Goal: Information Seeking & Learning: Learn about a topic

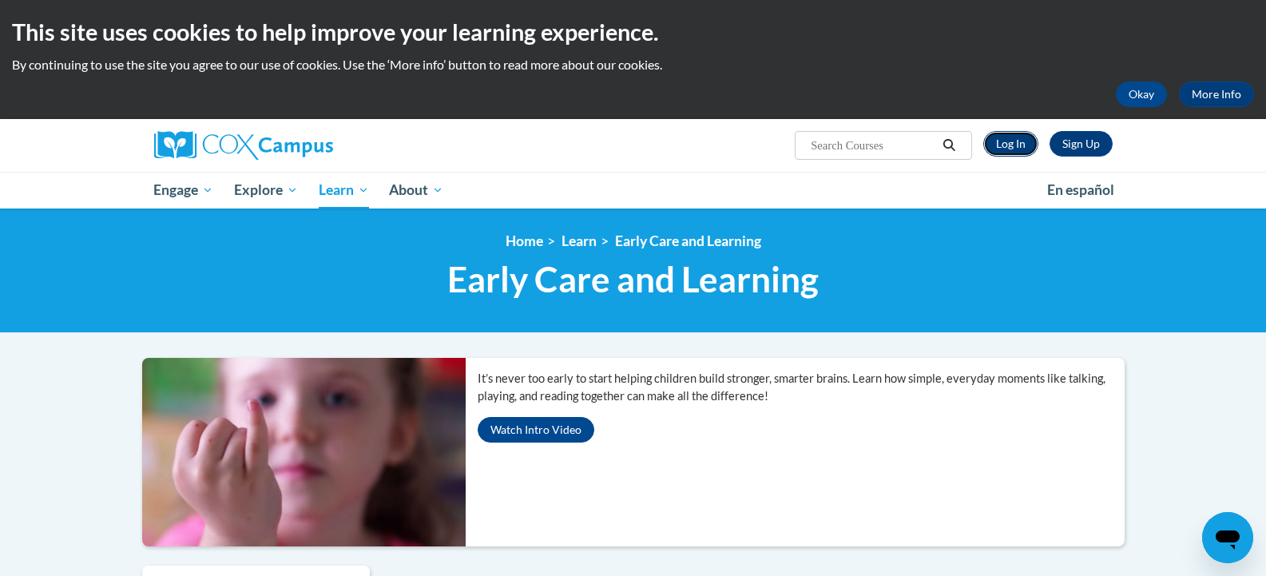
click at [1015, 145] on link "Log In" at bounding box center [1010, 144] width 55 height 26
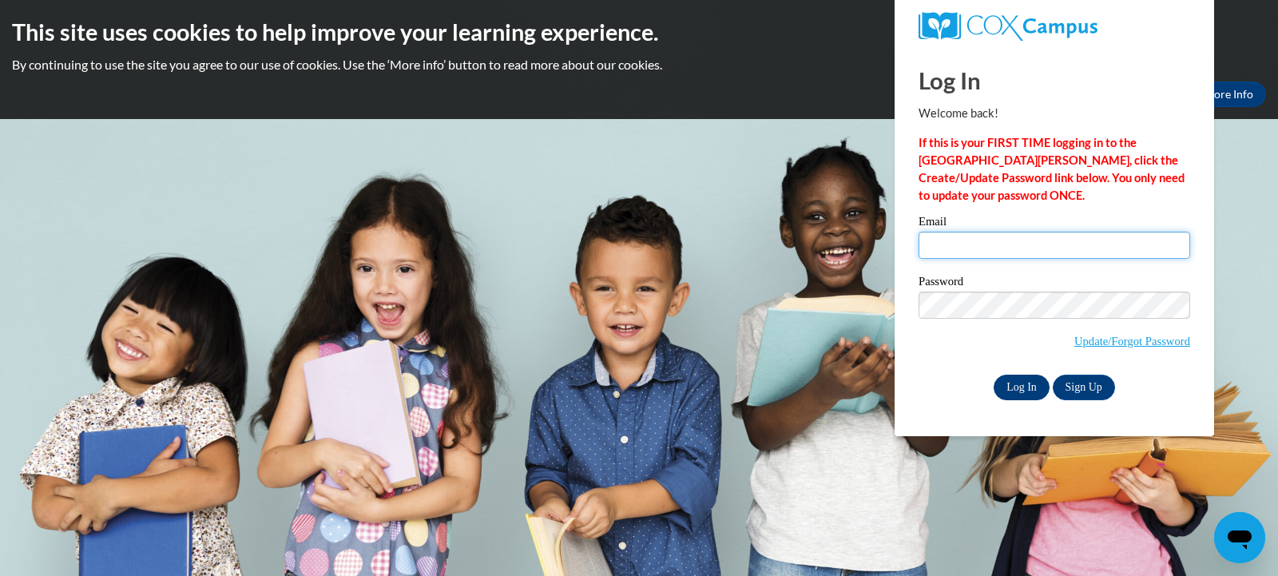
type input "kayleegarvey@pipsterprep.com"
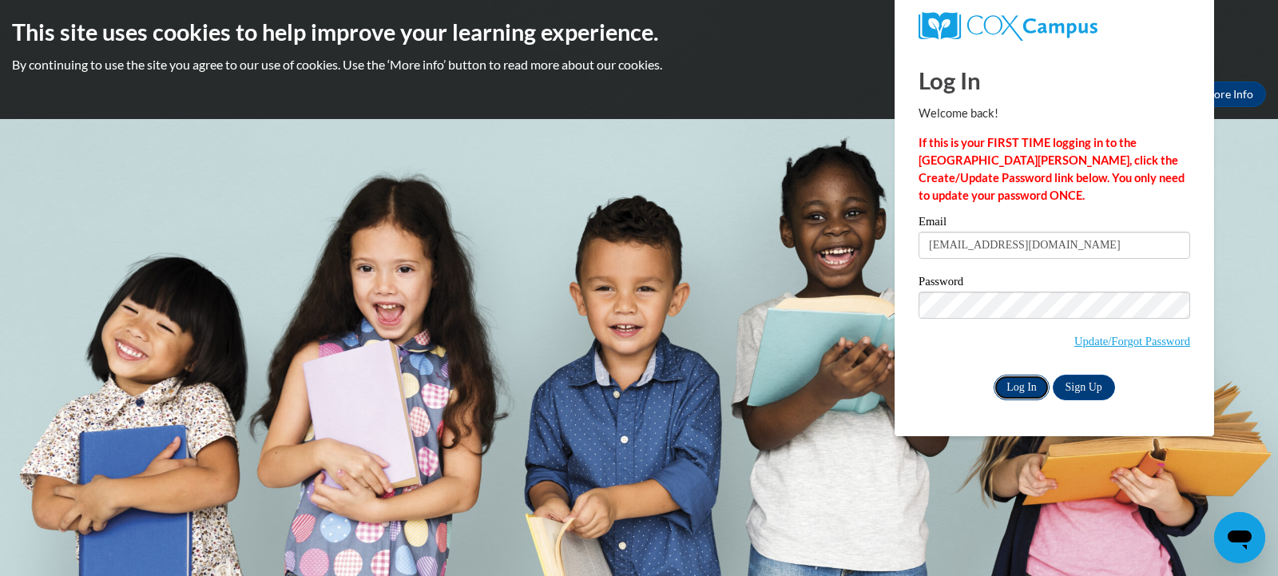
click at [1018, 388] on input "Log In" at bounding box center [1022, 388] width 56 height 26
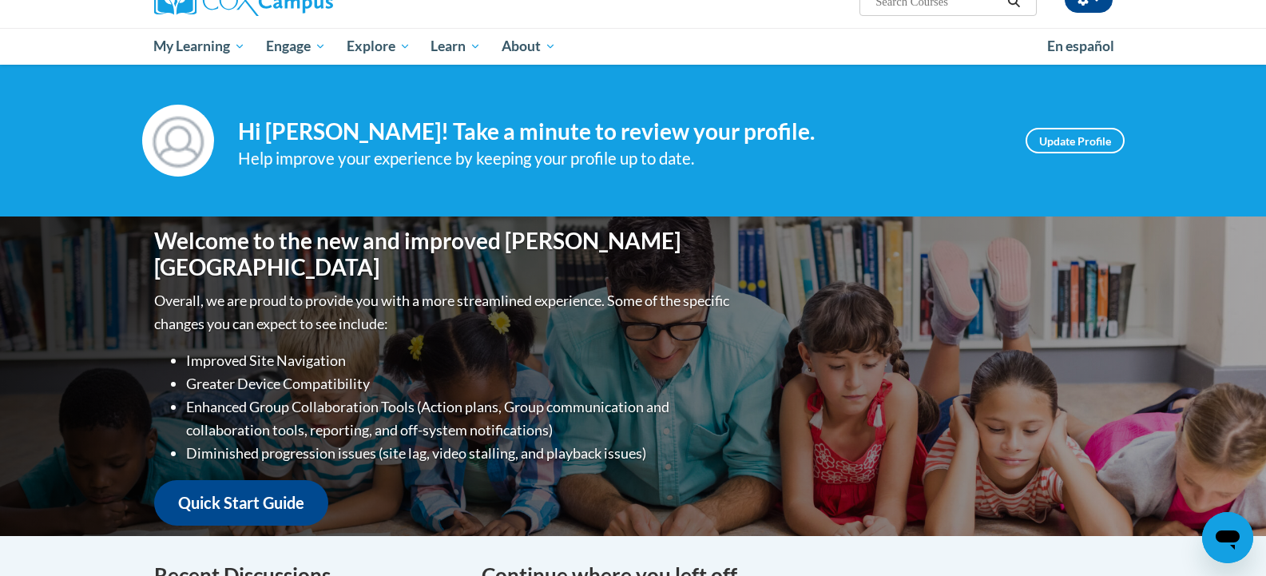
scroll to position [141, 0]
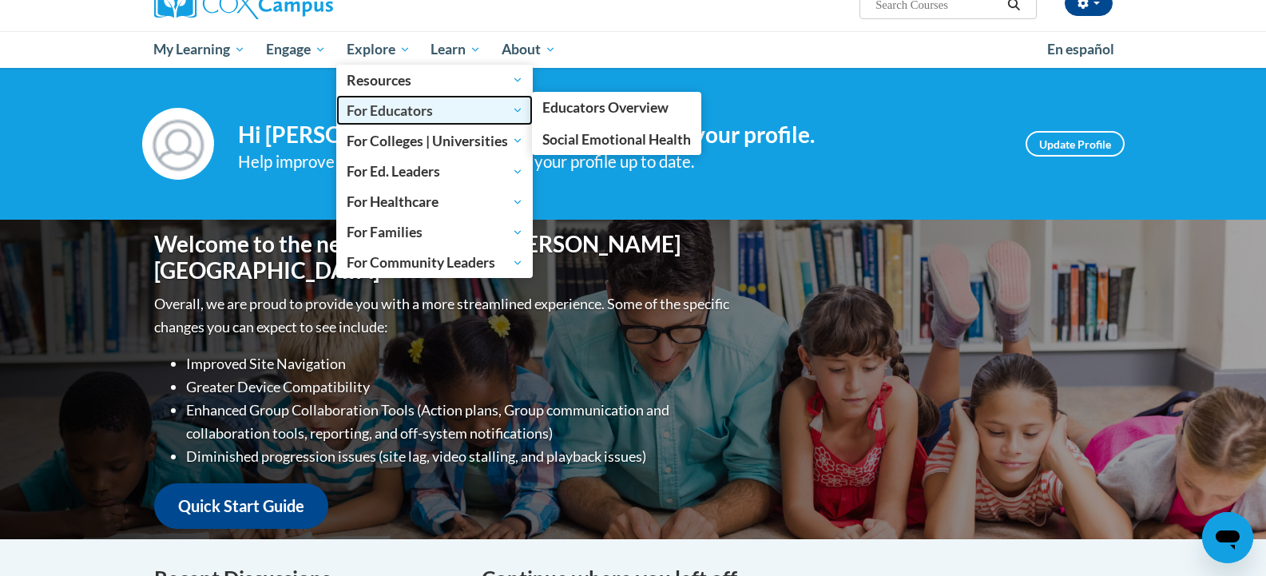
click at [415, 113] on span "For Educators" at bounding box center [435, 110] width 177 height 19
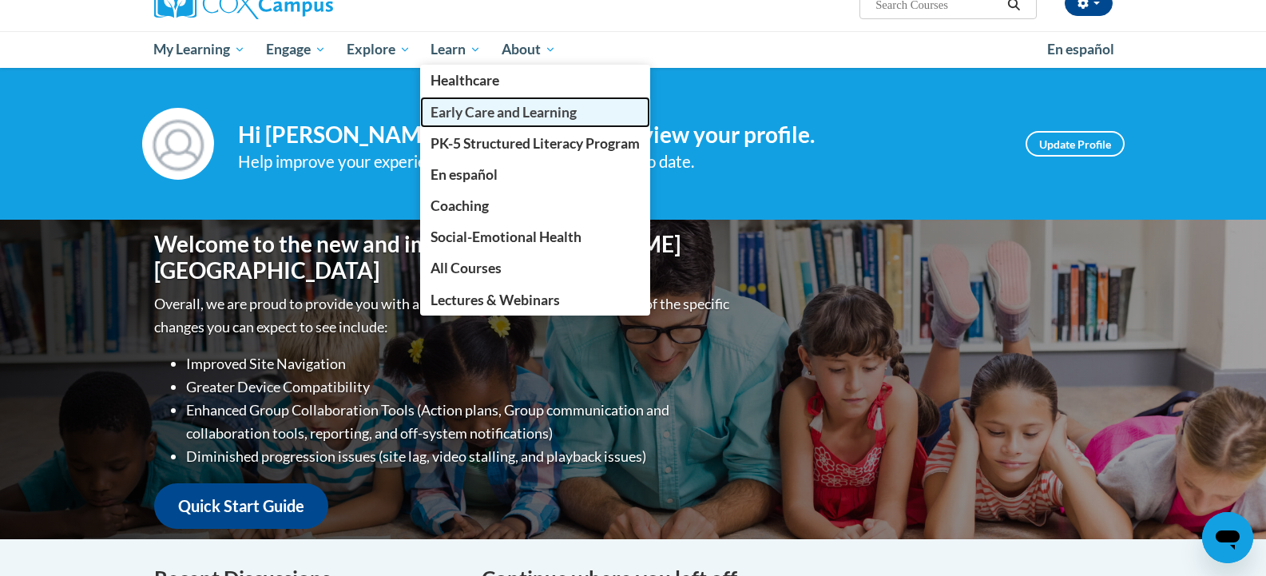
click at [488, 117] on span "Early Care and Learning" at bounding box center [504, 112] width 146 height 17
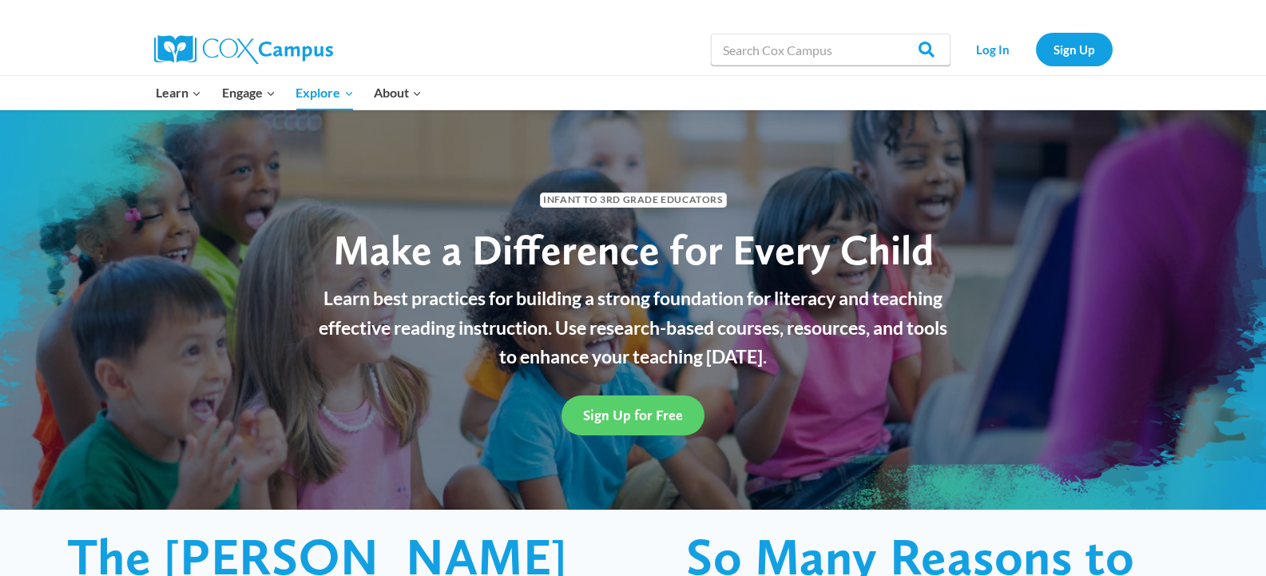
drag, startPoint x: 0, startPoint y: 0, endPoint x: 423, endPoint y: 136, distance: 443.9
click at [423, 136] on div "Infant to 3rd Grade Educators Make a Difference for Every Child Learn best prac…" at bounding box center [633, 309] width 1266 height 399
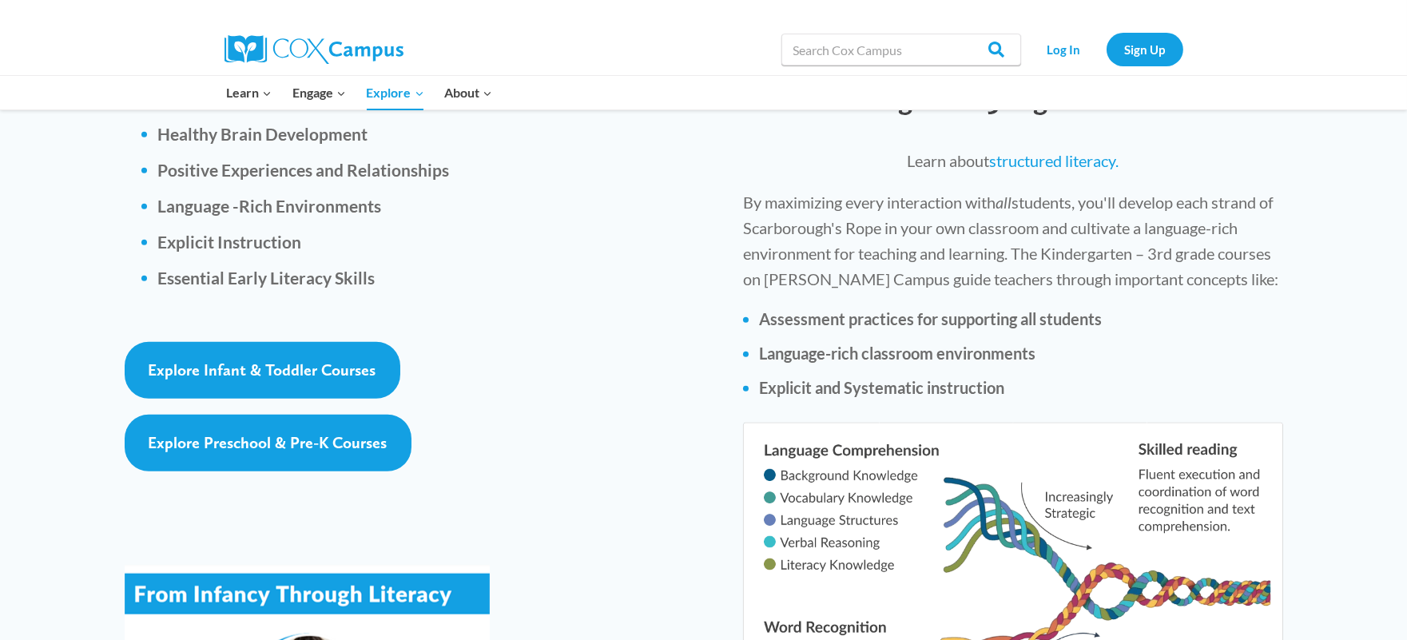
scroll to position [2354, 0]
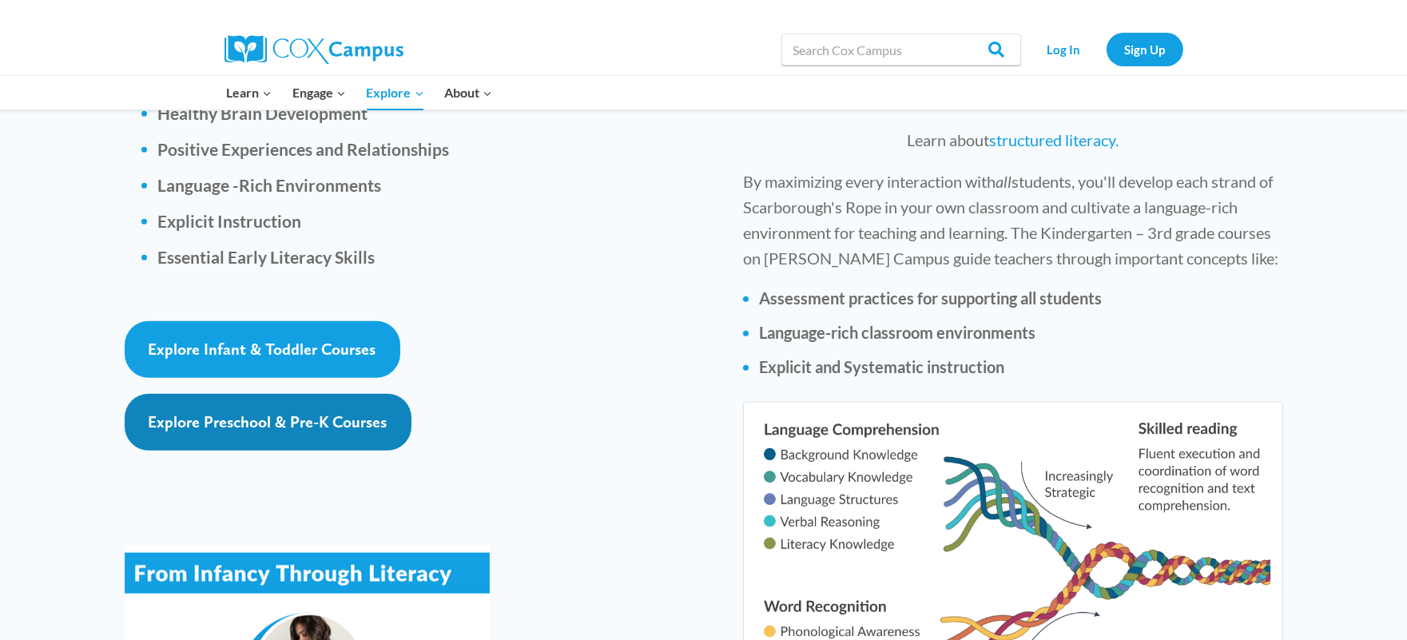
click at [257, 412] on span "Explore Preschool & Pre-K Courses" at bounding box center [268, 421] width 239 height 19
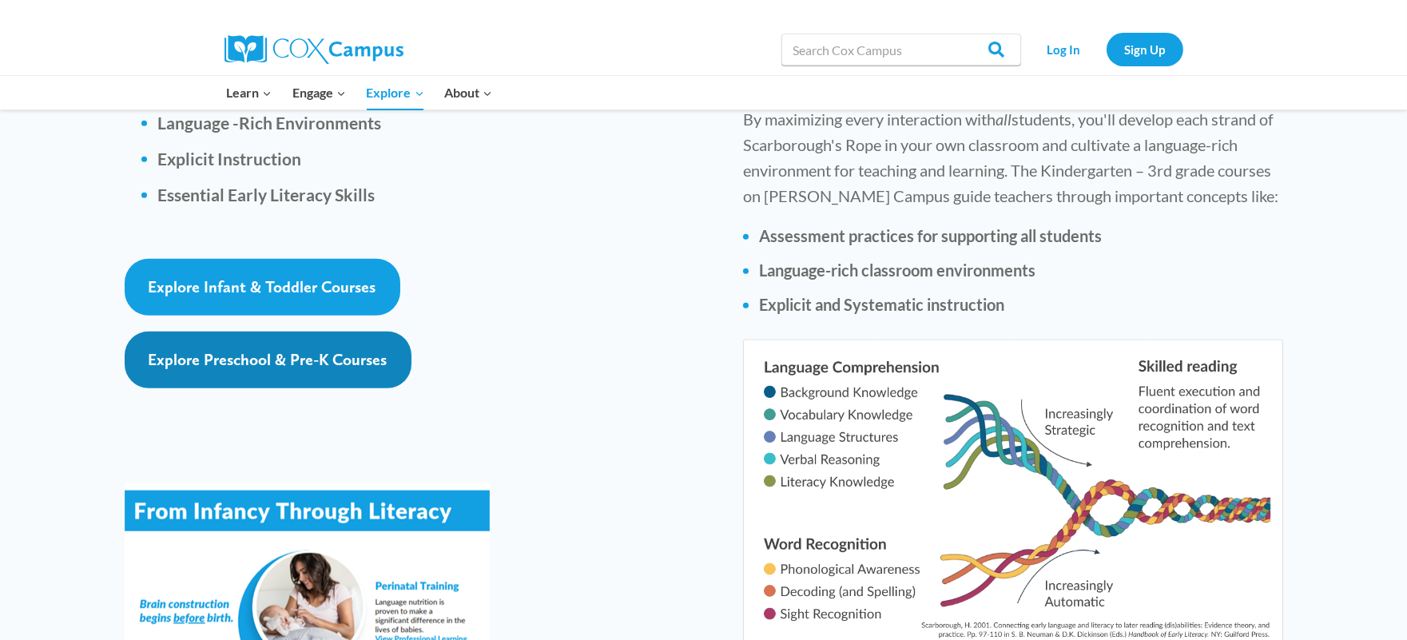
scroll to position [2431, 0]
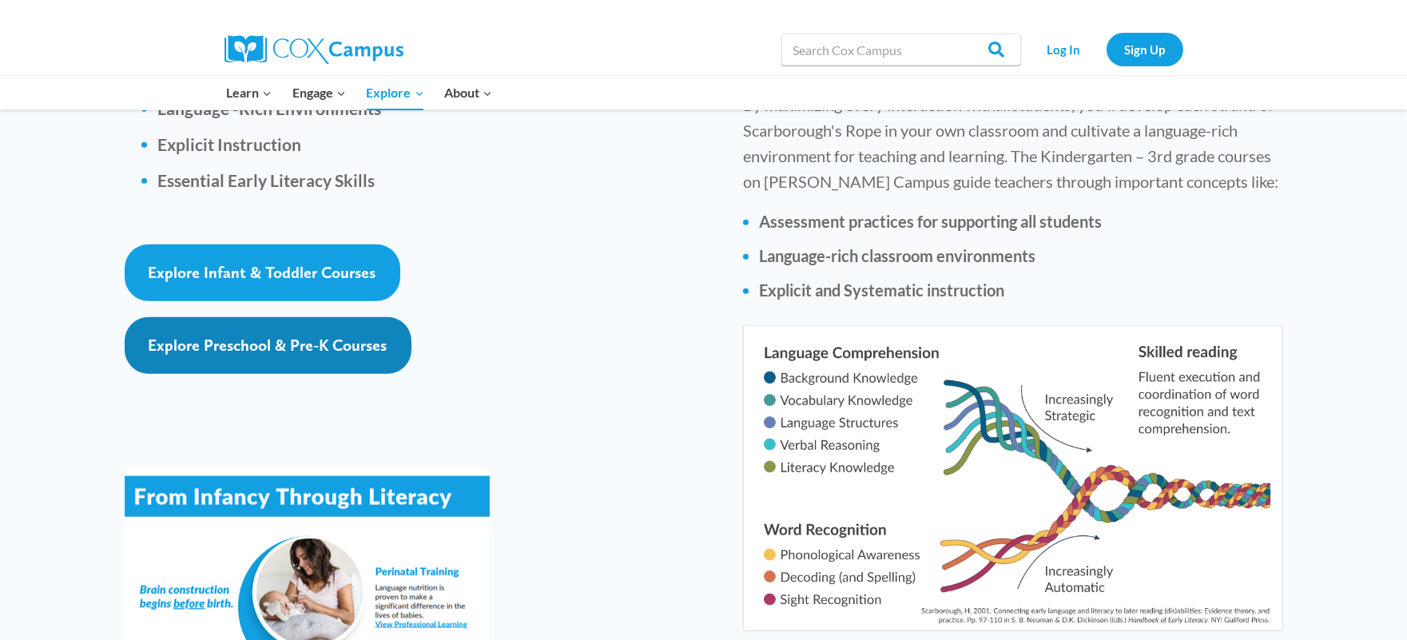
click at [353, 336] on span "Explore Preschool & Pre-K Courses" at bounding box center [268, 345] width 239 height 19
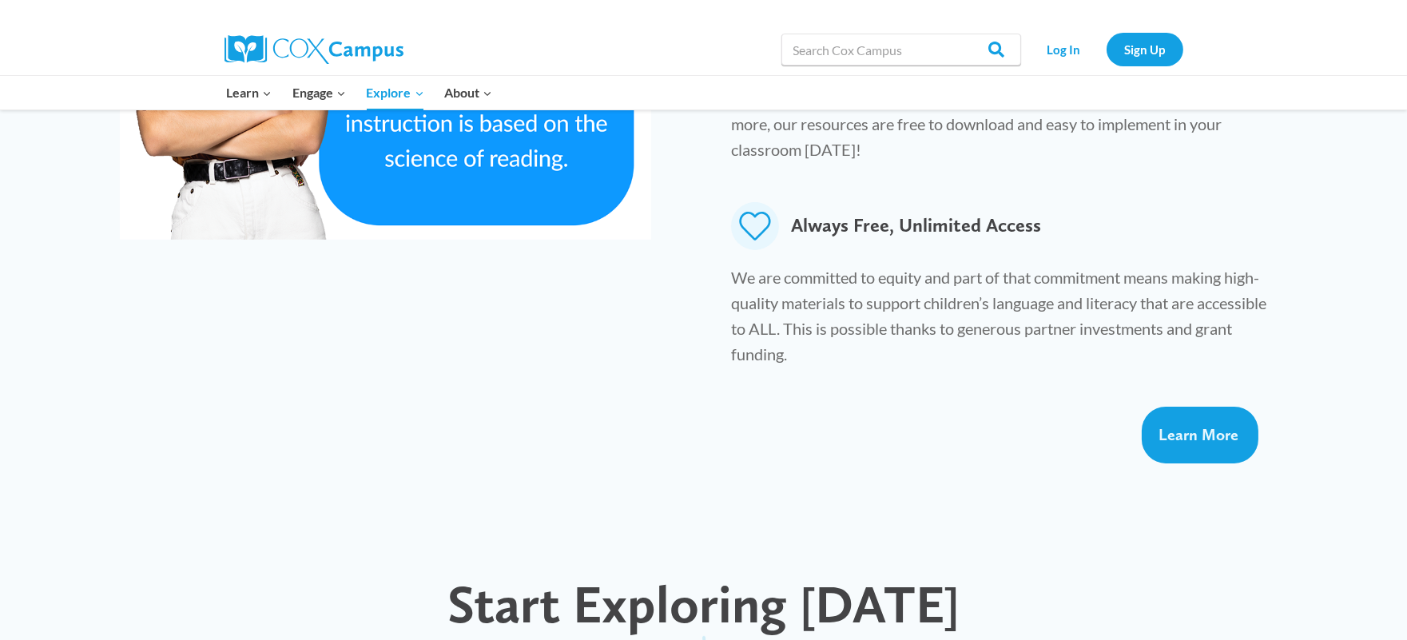
scroll to position [1060, 0]
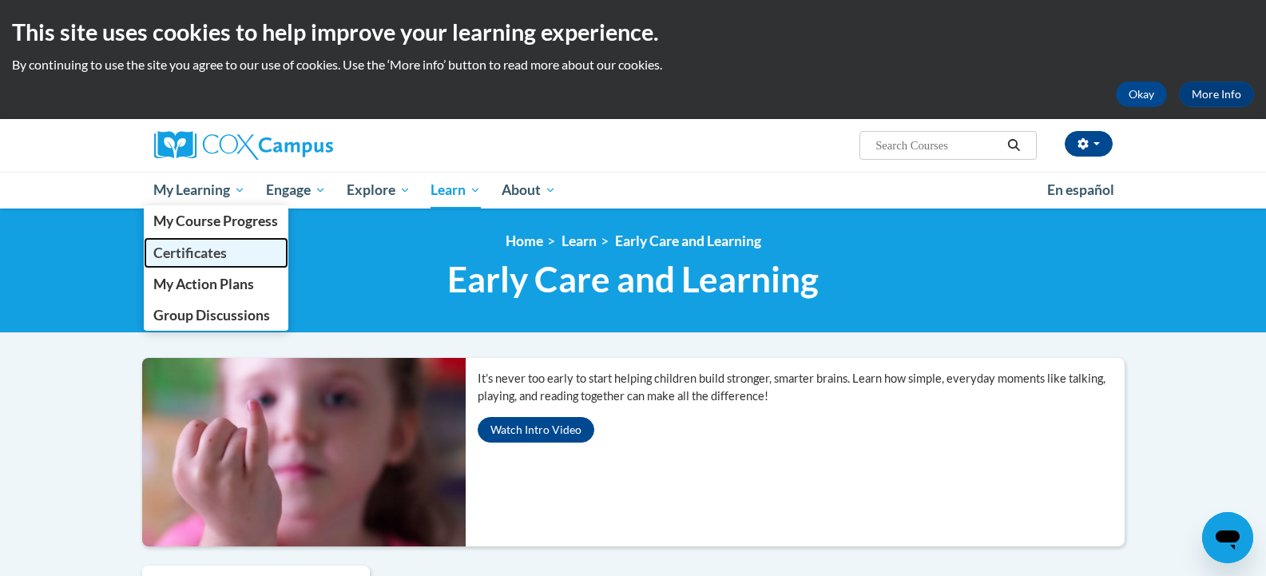
click at [219, 251] on span "Certificates" at bounding box center [189, 252] width 73 height 17
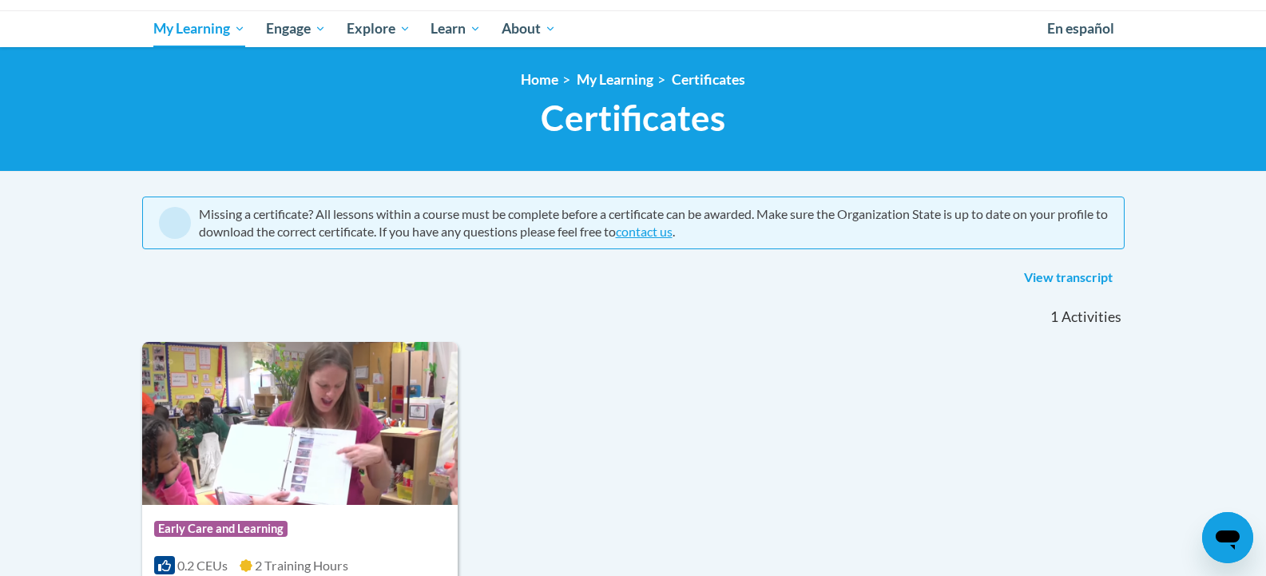
scroll to position [170, 0]
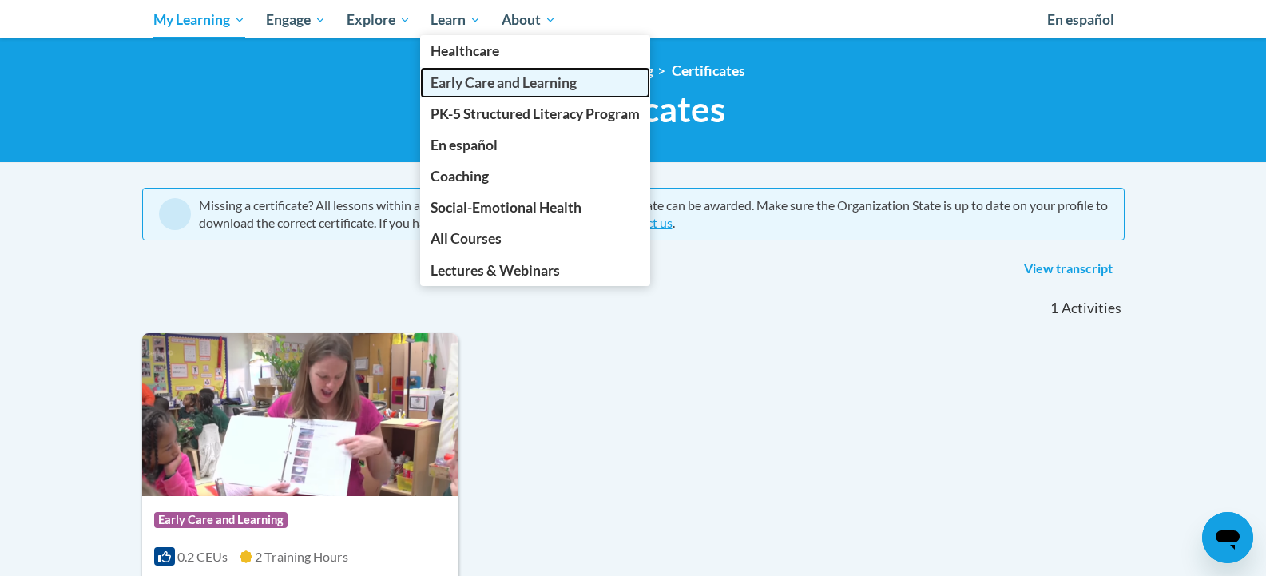
click at [487, 82] on span "Early Care and Learning" at bounding box center [504, 82] width 146 height 17
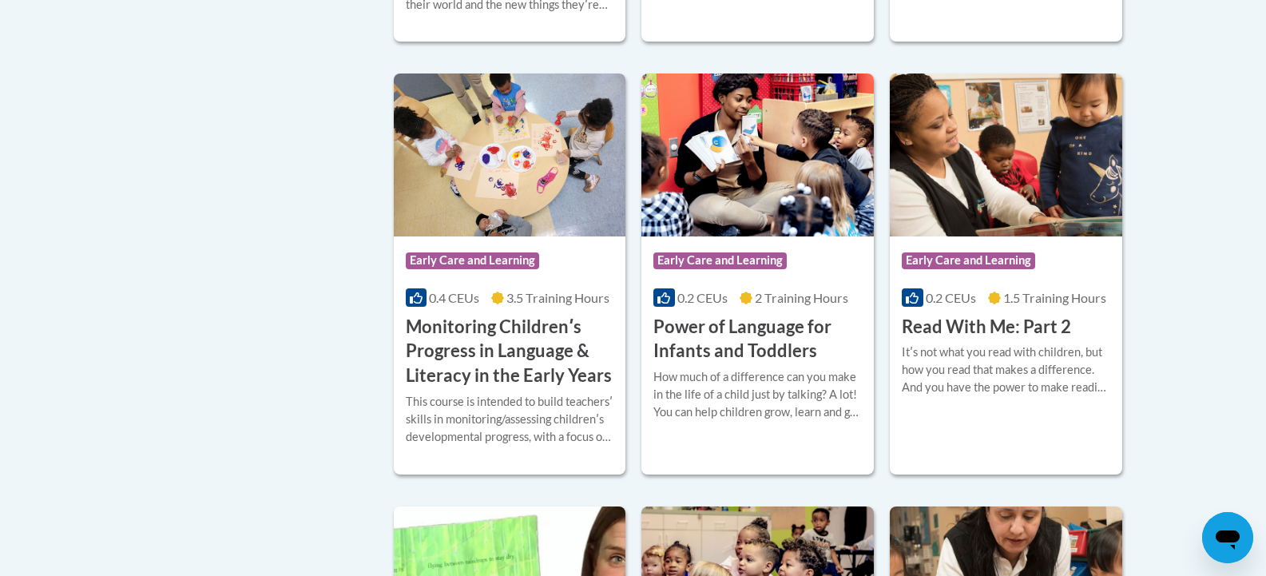
scroll to position [1422, 0]
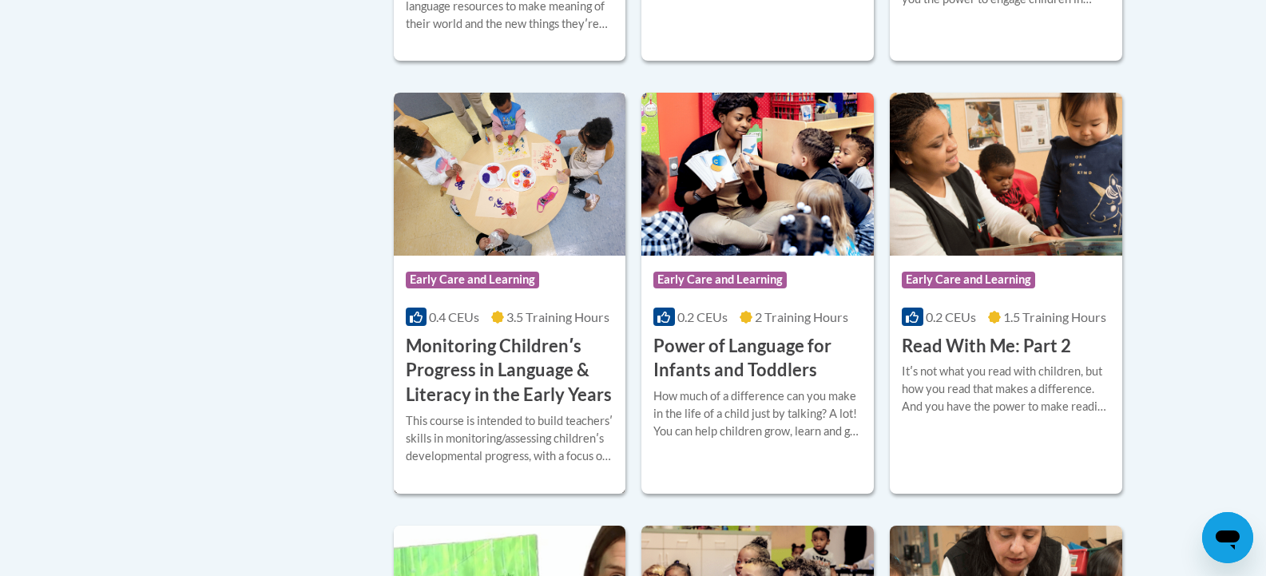
click at [490, 383] on h3 "Monitoring Childrenʹs Progress in Language & Literacy in the Early Years" at bounding box center [510, 370] width 209 height 73
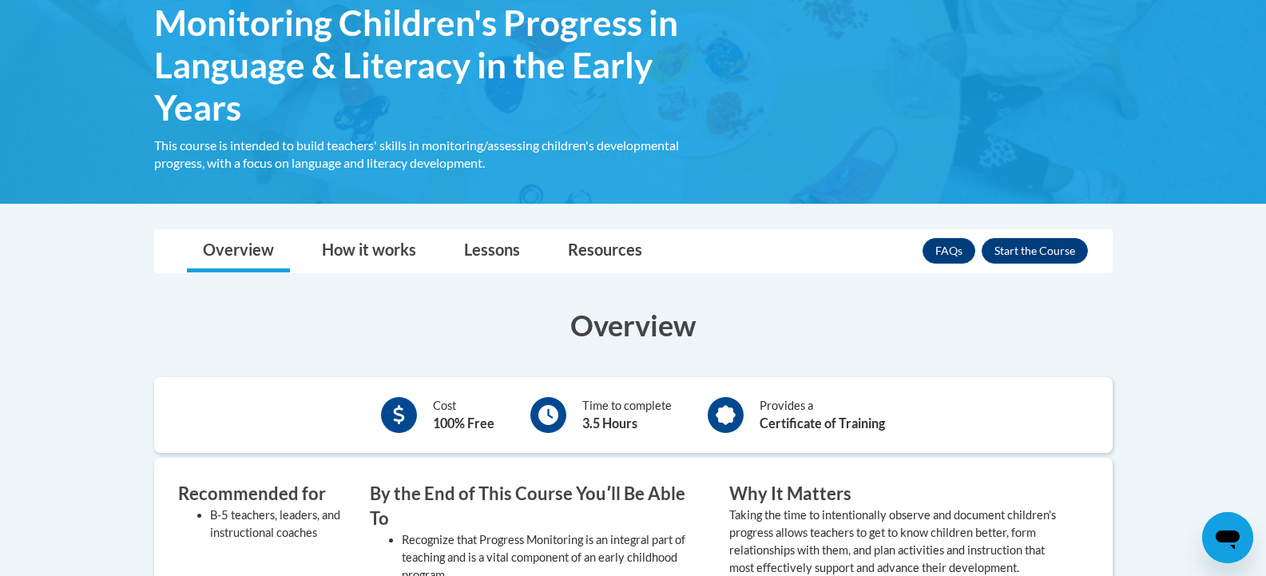
scroll to position [432, 0]
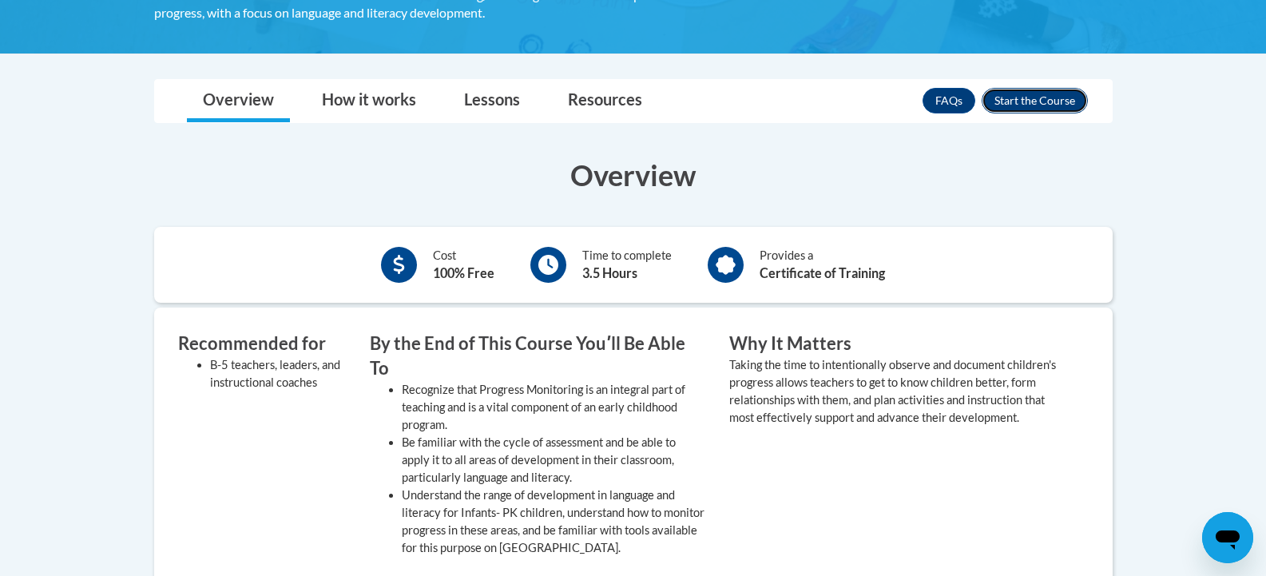
click at [1047, 99] on button "Enroll" at bounding box center [1035, 101] width 106 height 26
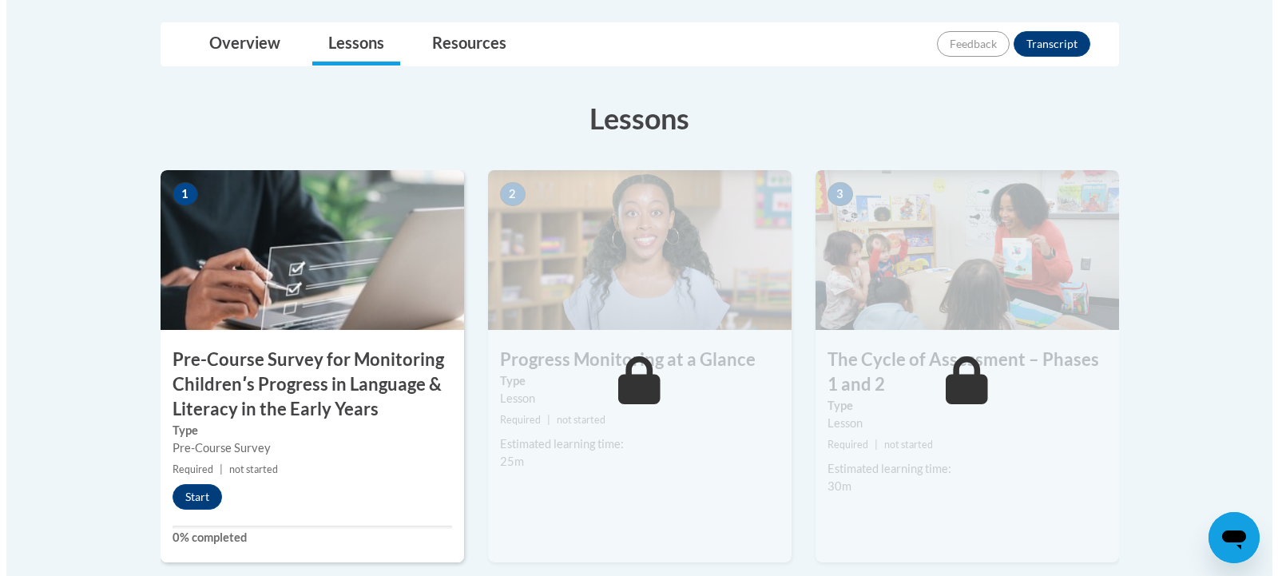
scroll to position [566, 0]
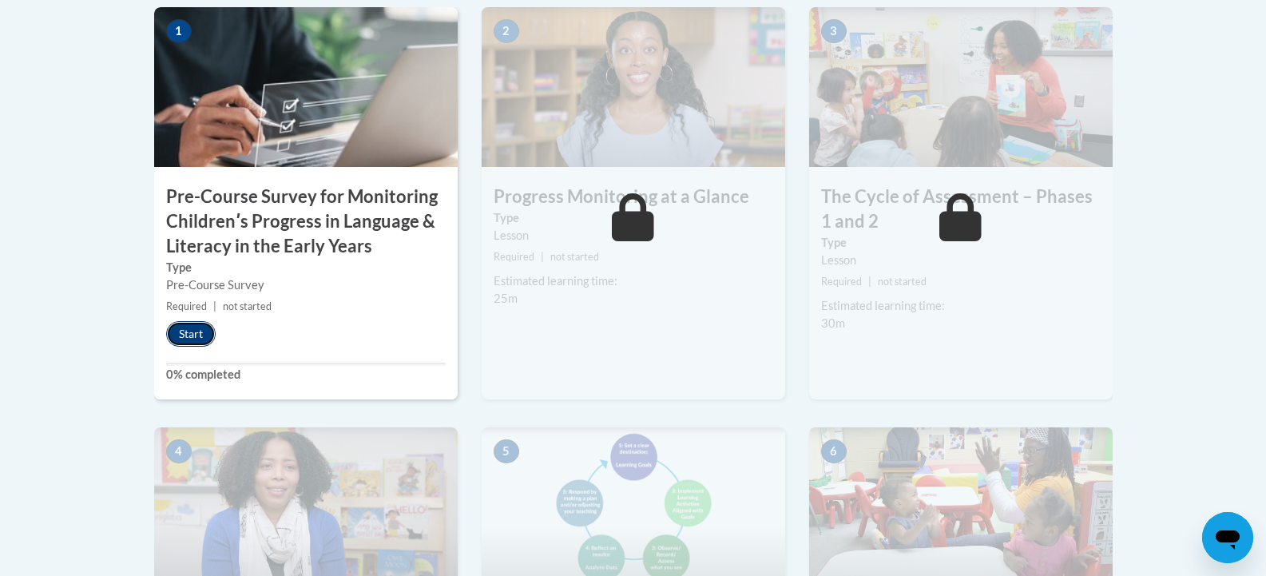
click at [201, 328] on button "Start" at bounding box center [191, 334] width 50 height 26
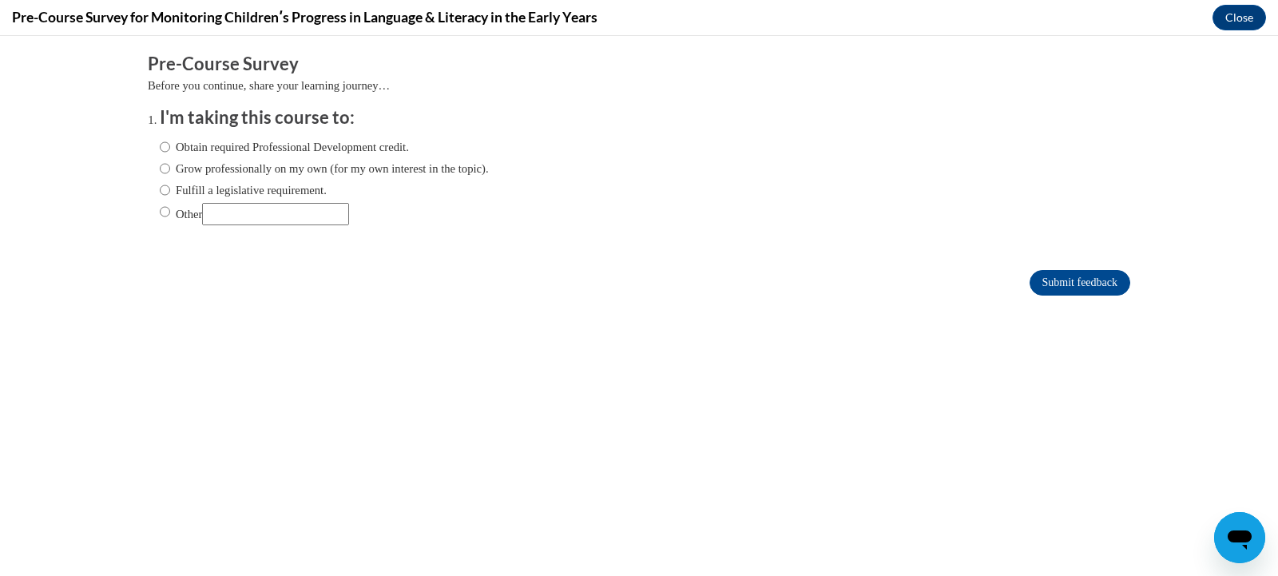
scroll to position [0, 0]
click at [160, 149] on input "Obtain required Professional Development credit." at bounding box center [165, 147] width 10 height 18
radio input "true"
click at [1067, 286] on input "Submit feedback" at bounding box center [1080, 283] width 101 height 26
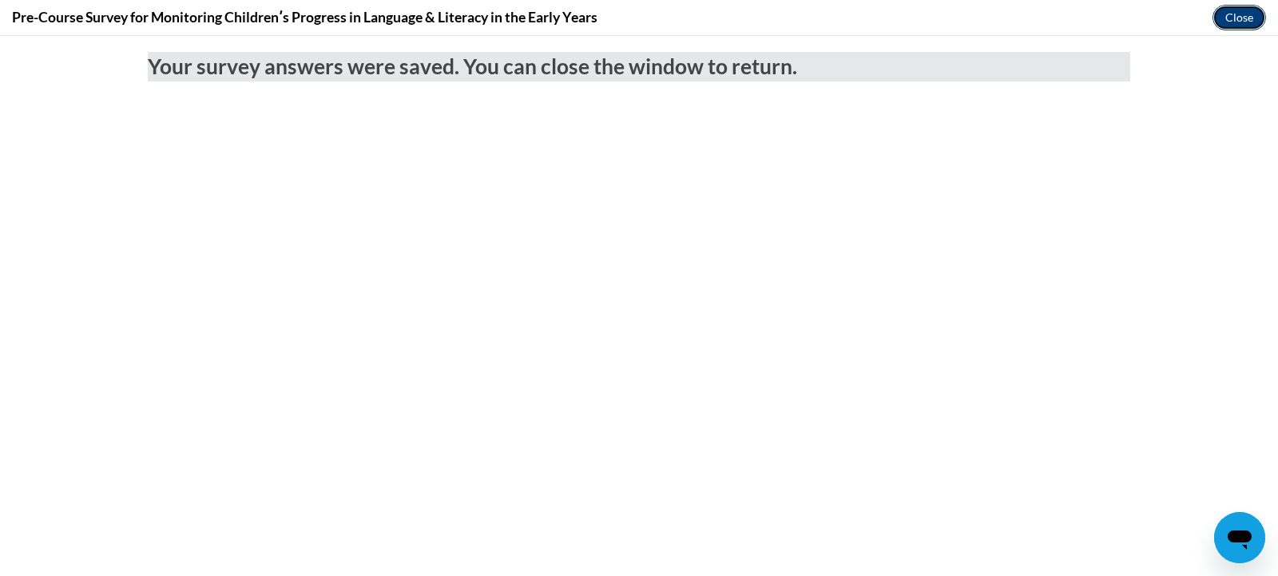
click at [1233, 17] on button "Close" at bounding box center [1240, 18] width 54 height 26
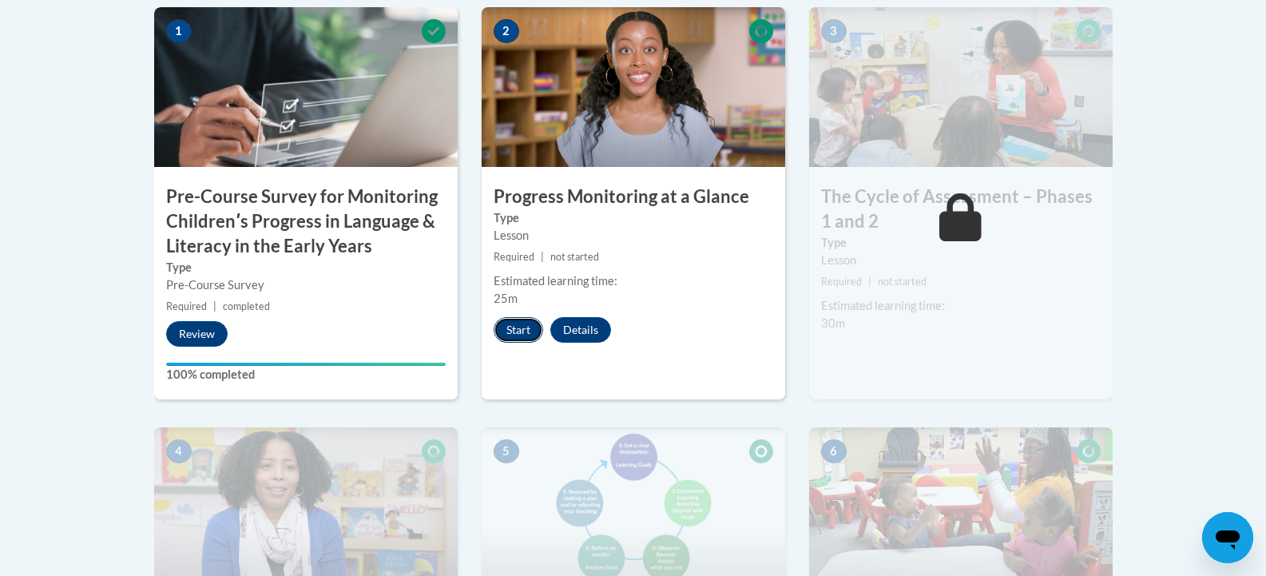
click at [520, 328] on button "Start" at bounding box center [519, 330] width 50 height 26
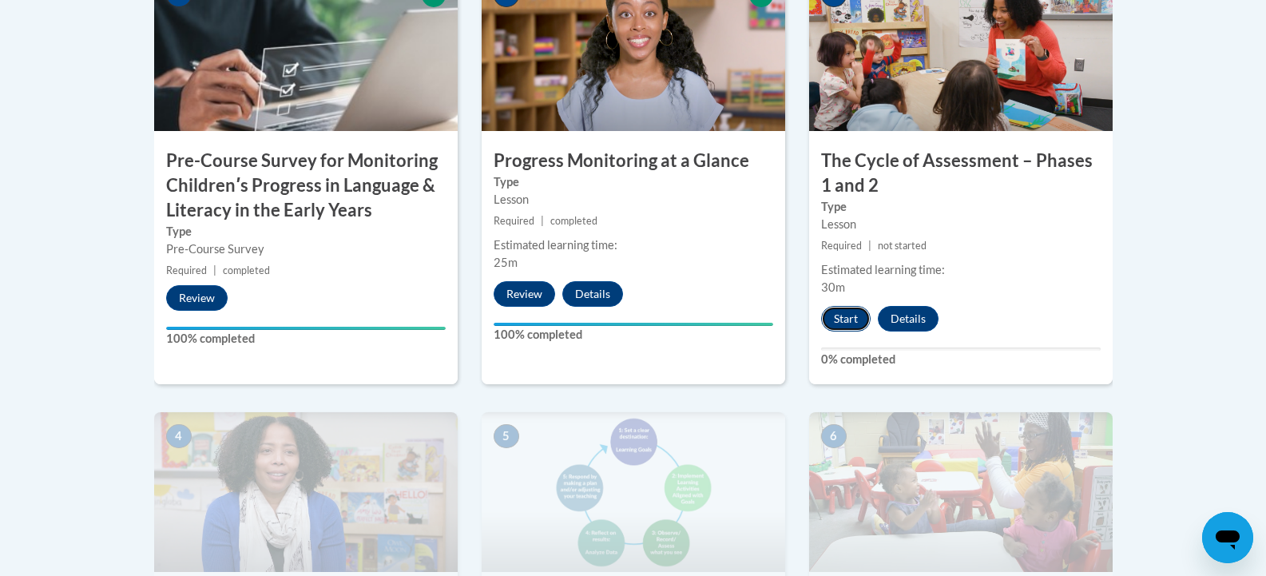
click at [843, 320] on button "Start" at bounding box center [846, 319] width 50 height 26
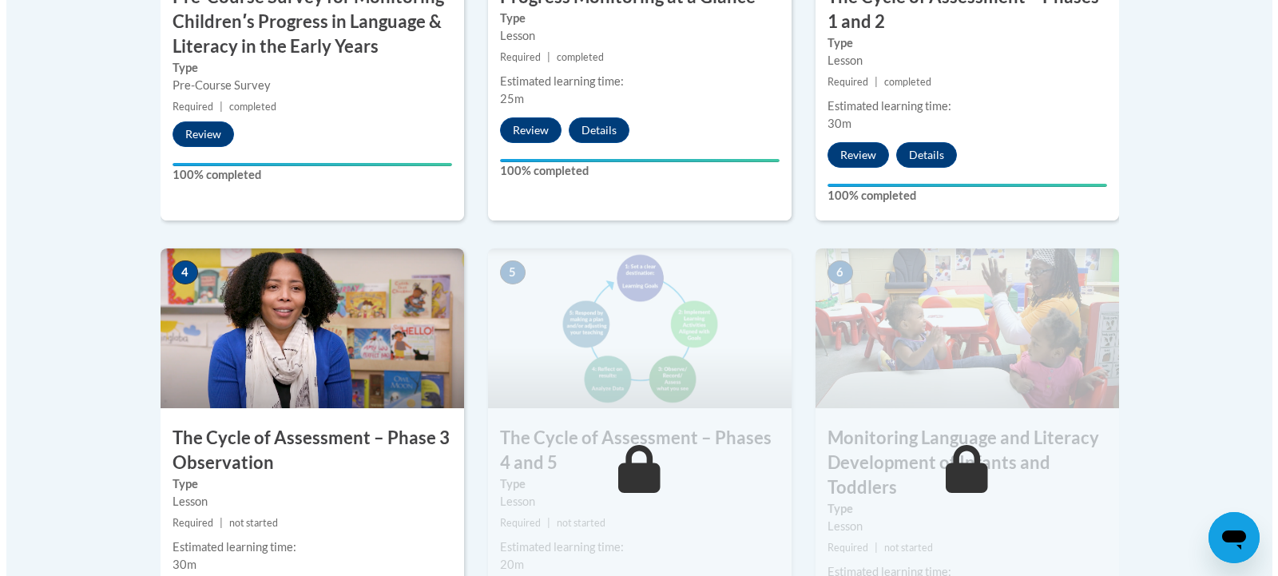
scroll to position [912, 0]
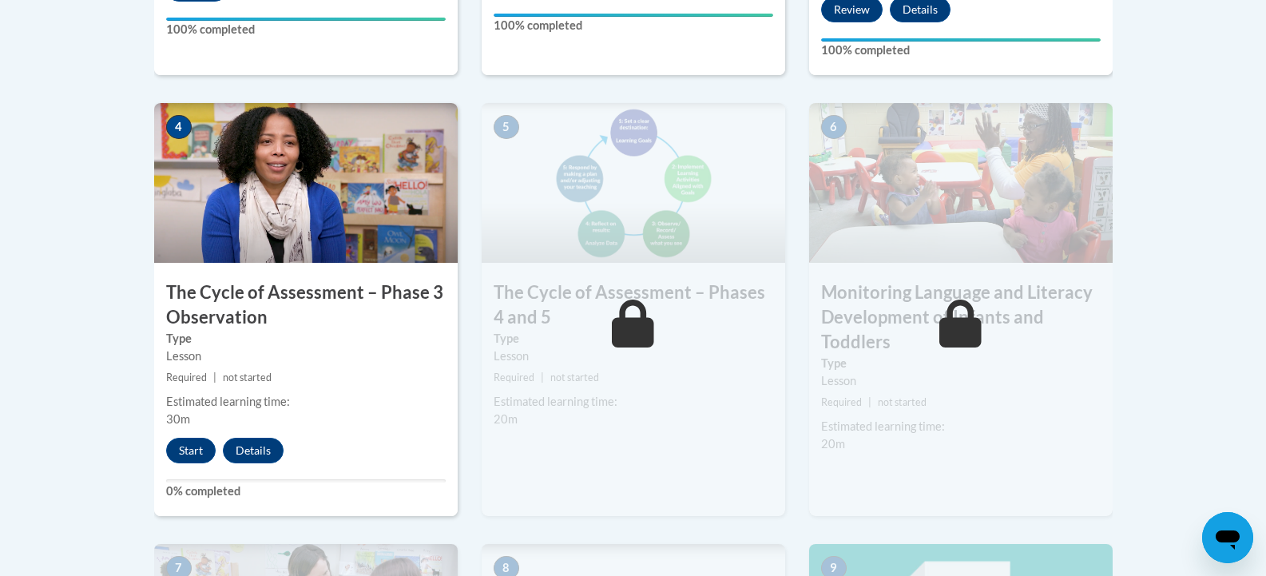
click at [623, 235] on img at bounding box center [634, 183] width 304 height 160
click at [196, 455] on button "Start" at bounding box center [191, 451] width 50 height 26
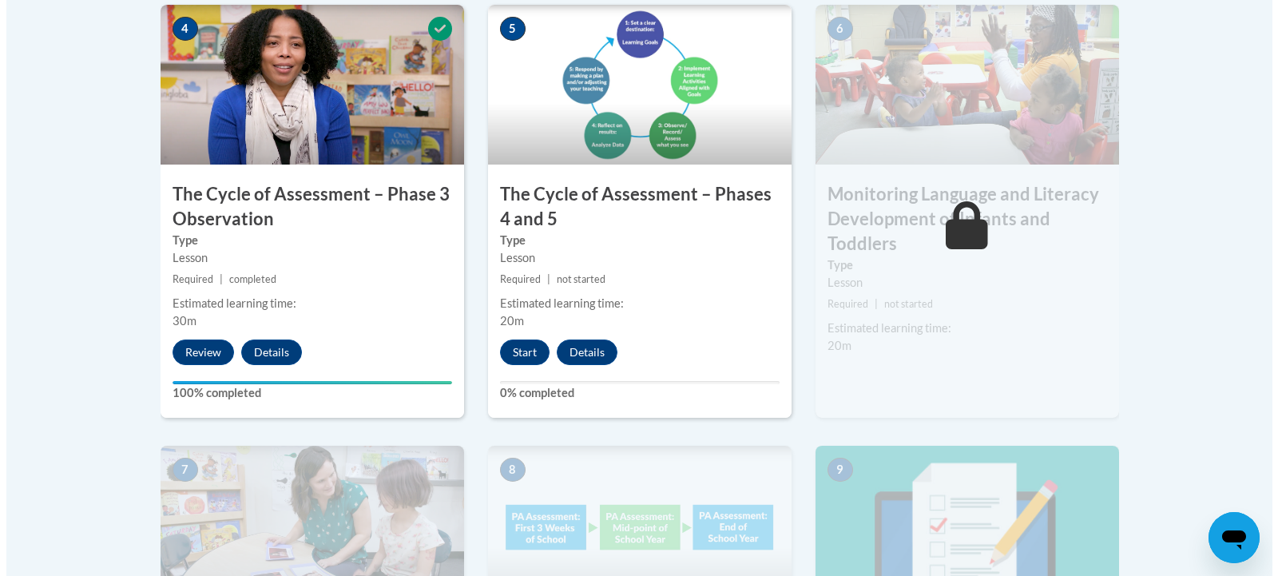
scroll to position [1009, 0]
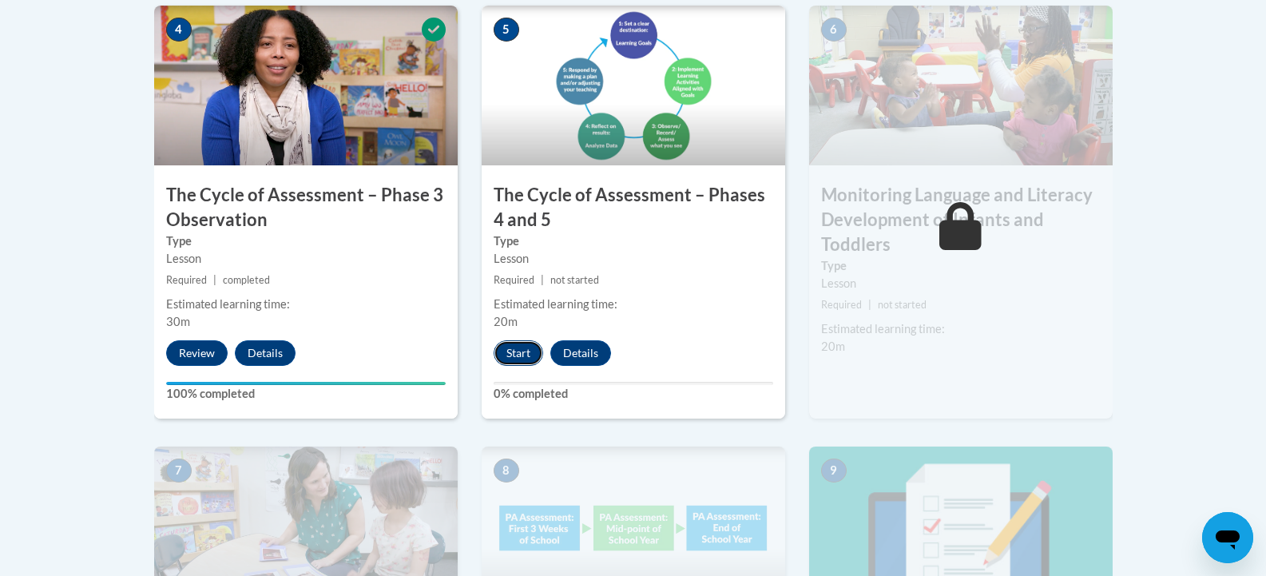
click at [522, 352] on button "Start" at bounding box center [519, 353] width 50 height 26
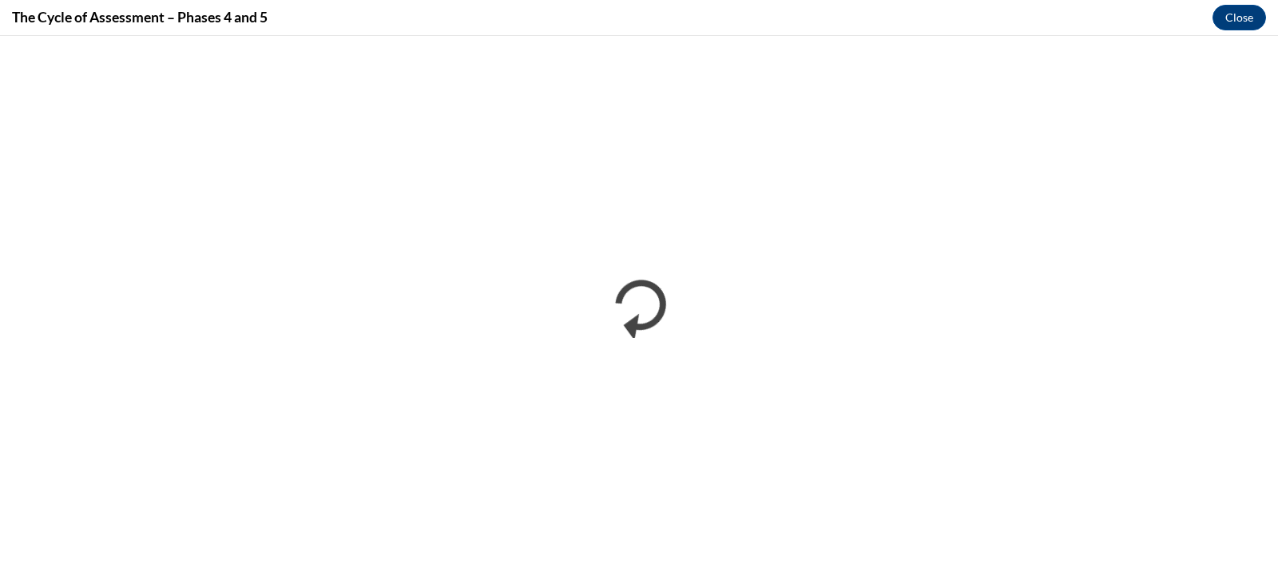
scroll to position [0, 0]
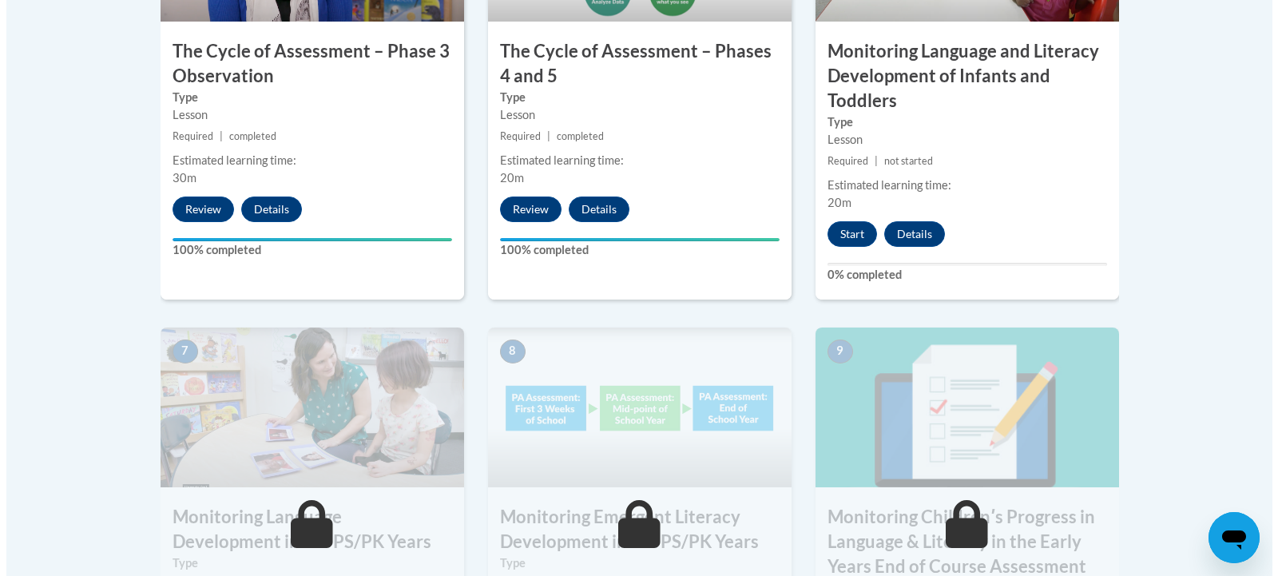
scroll to position [1142, 0]
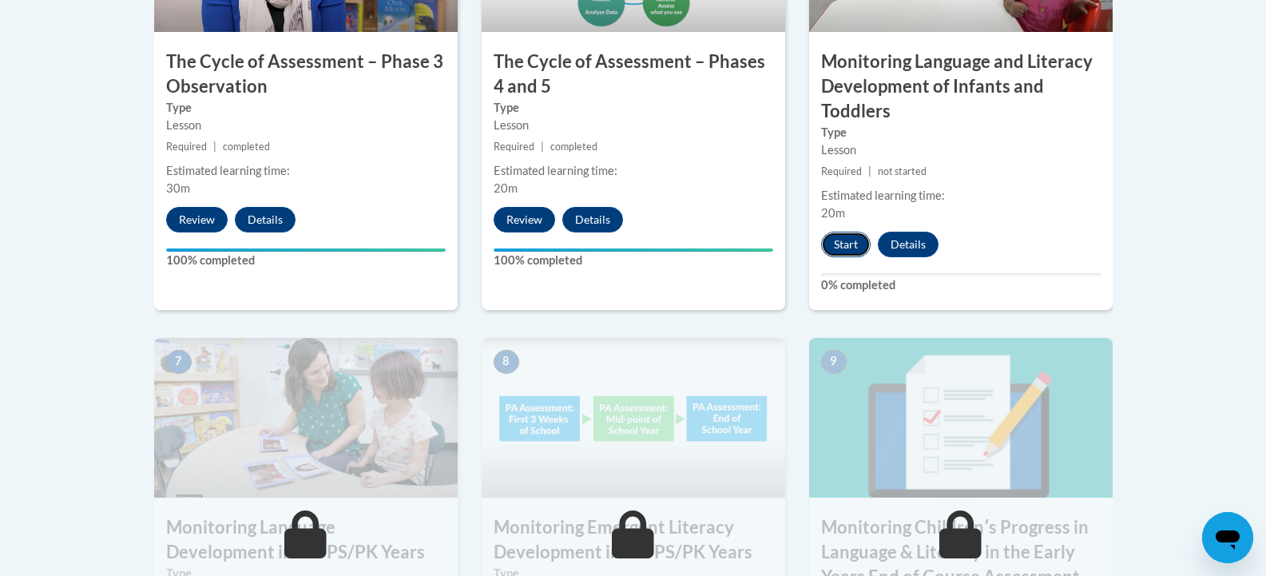
click at [840, 249] on button "Start" at bounding box center [846, 245] width 50 height 26
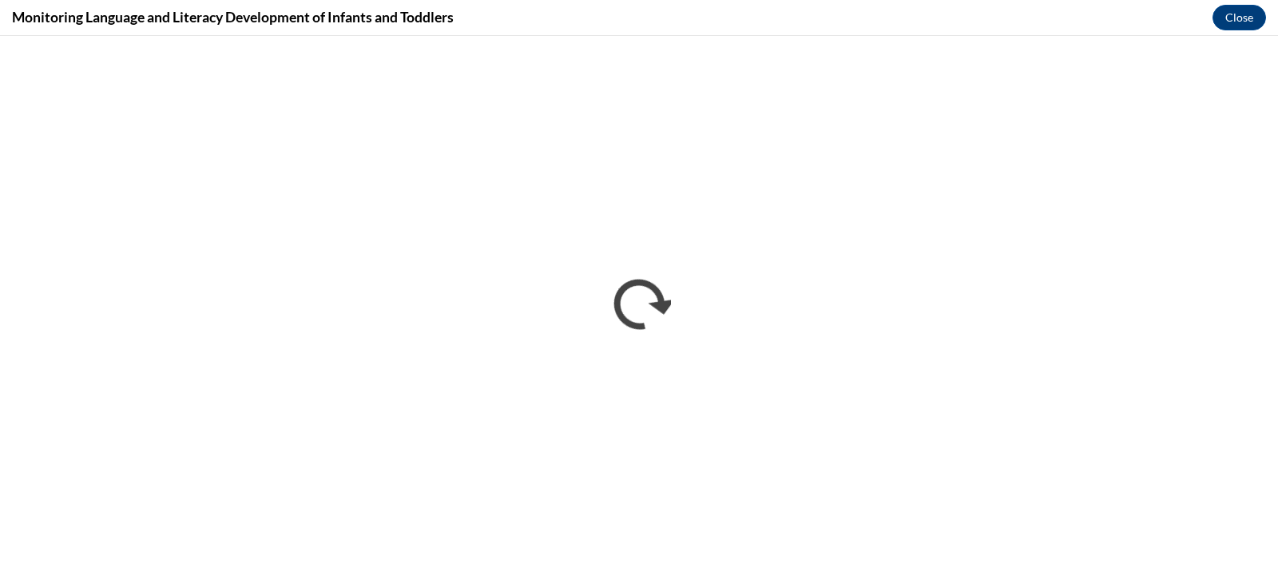
scroll to position [0, 0]
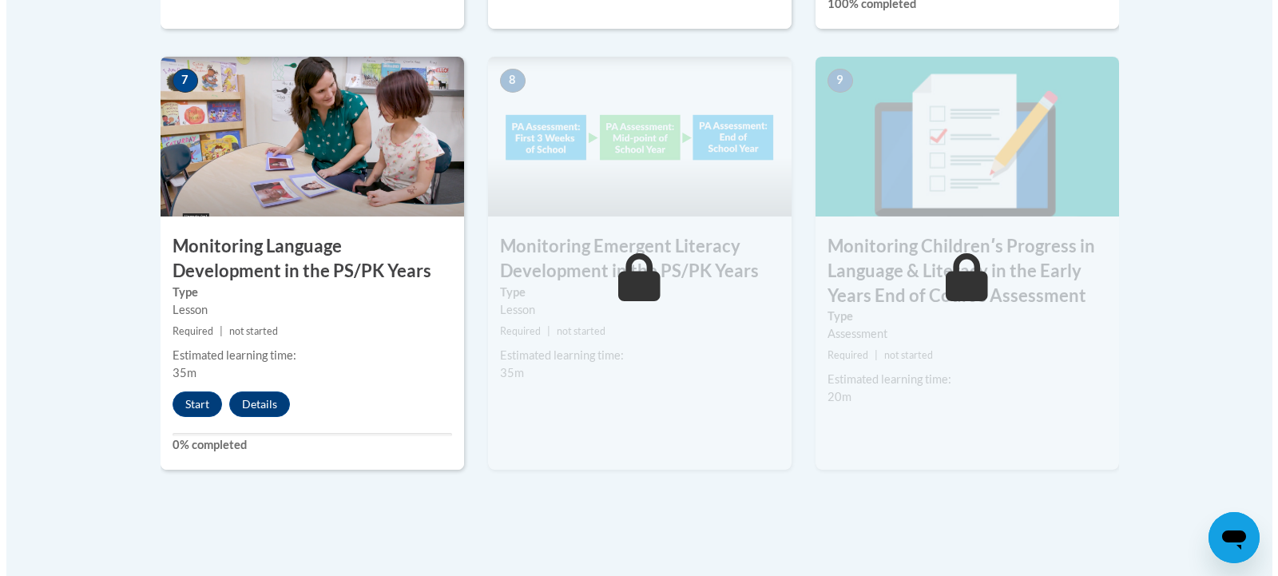
scroll to position [1424, 0]
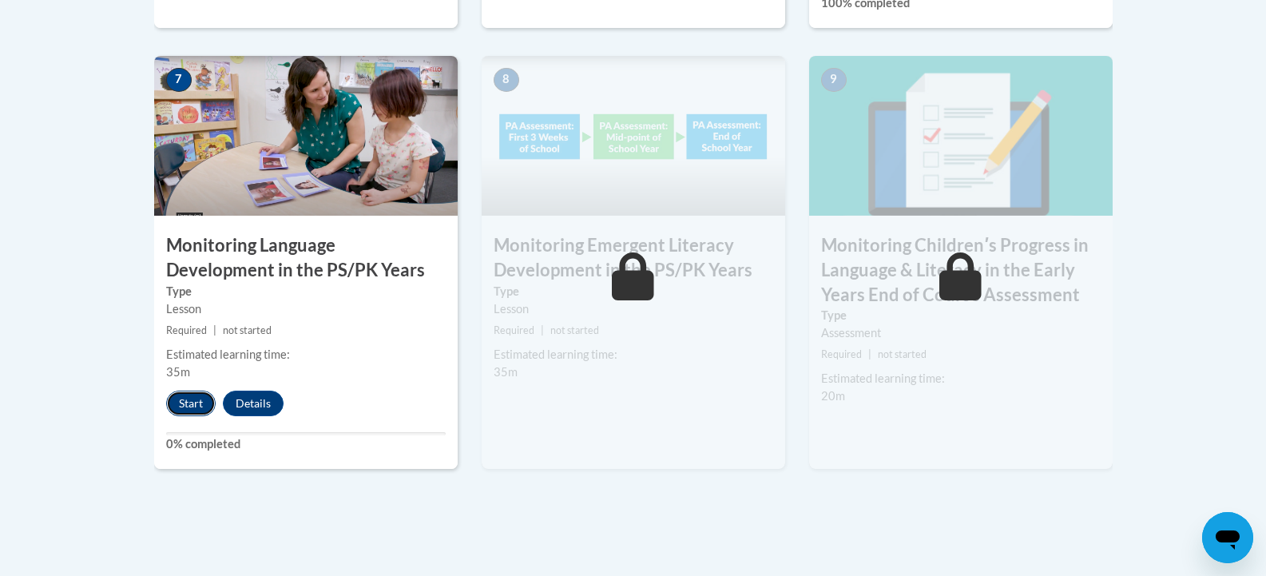
click at [189, 400] on button "Start" at bounding box center [191, 404] width 50 height 26
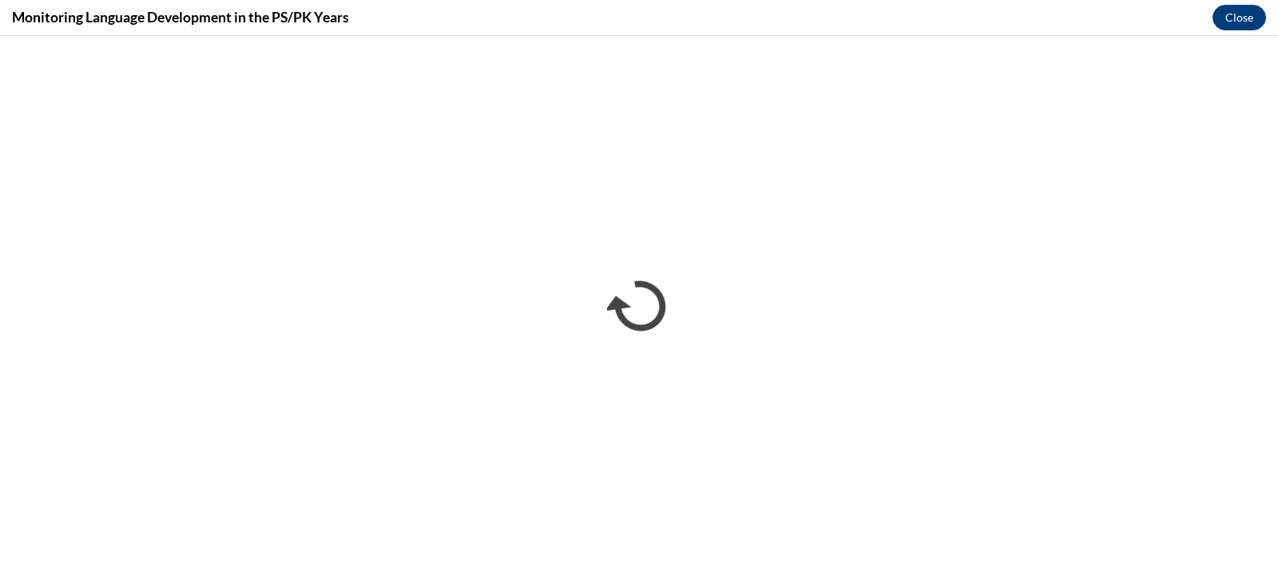
scroll to position [0, 0]
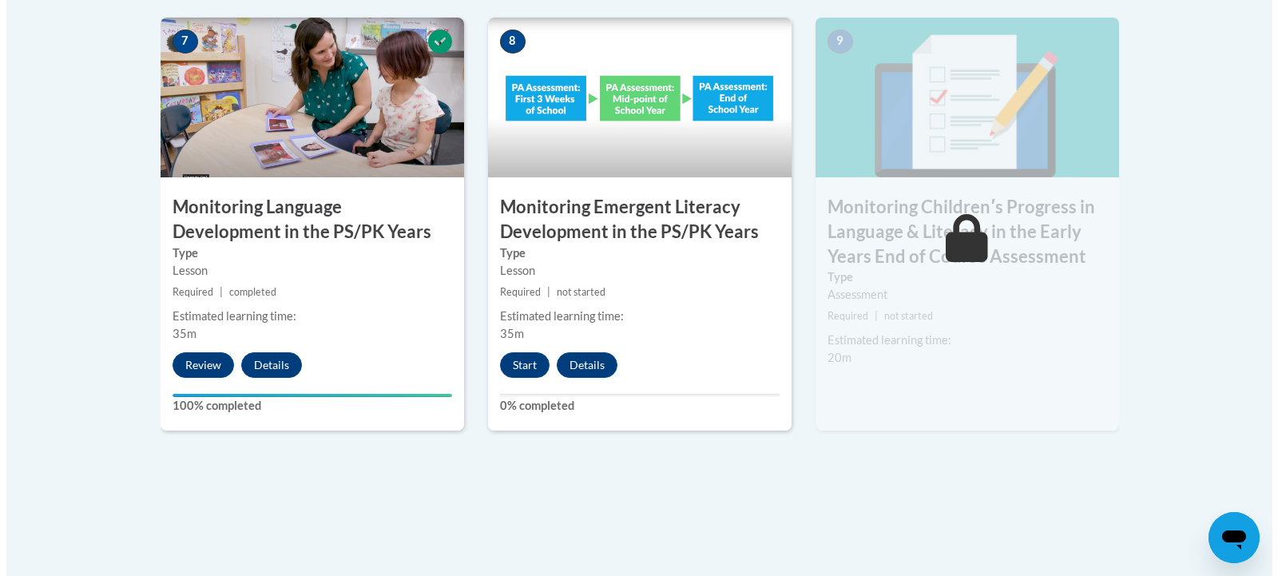
scroll to position [1487, 0]
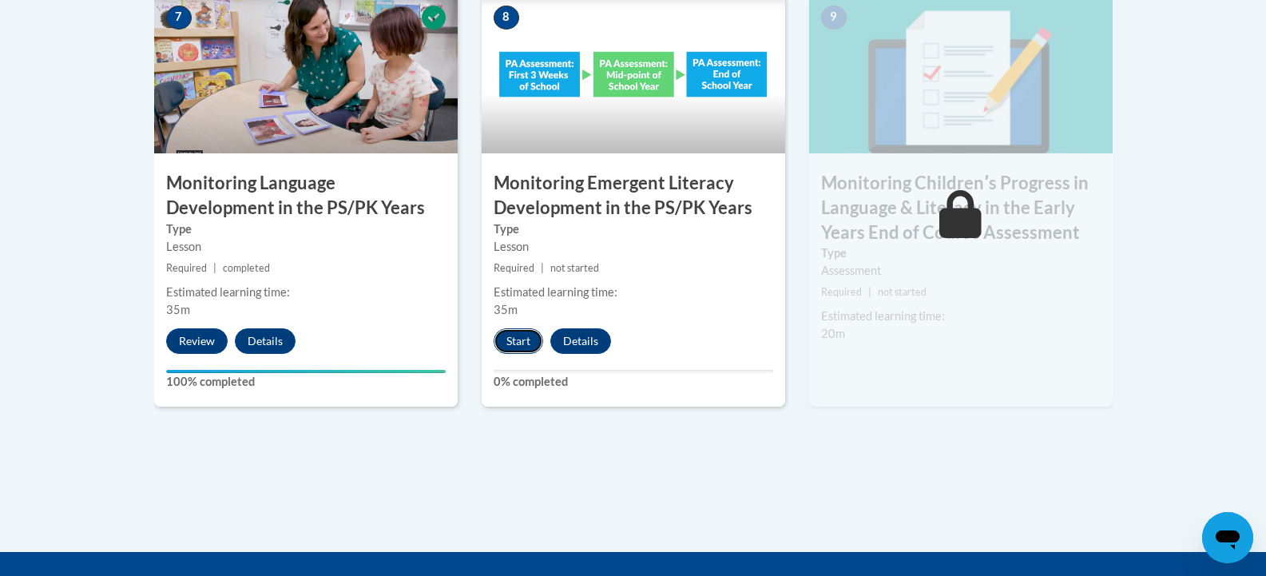
click at [510, 339] on button "Start" at bounding box center [519, 341] width 50 height 26
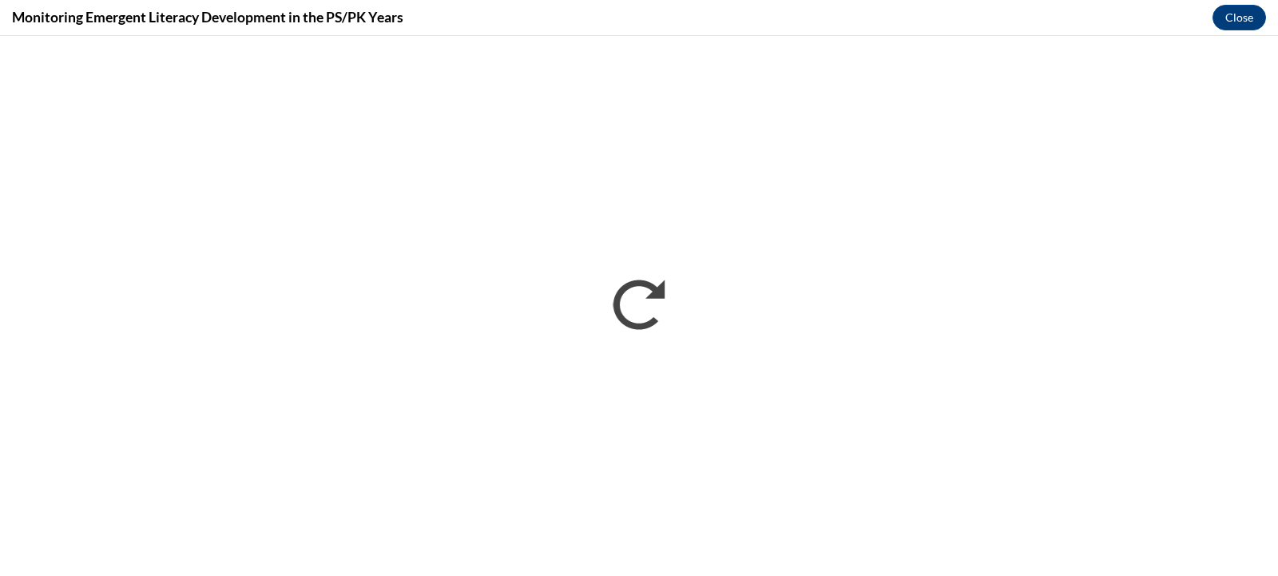
scroll to position [0, 0]
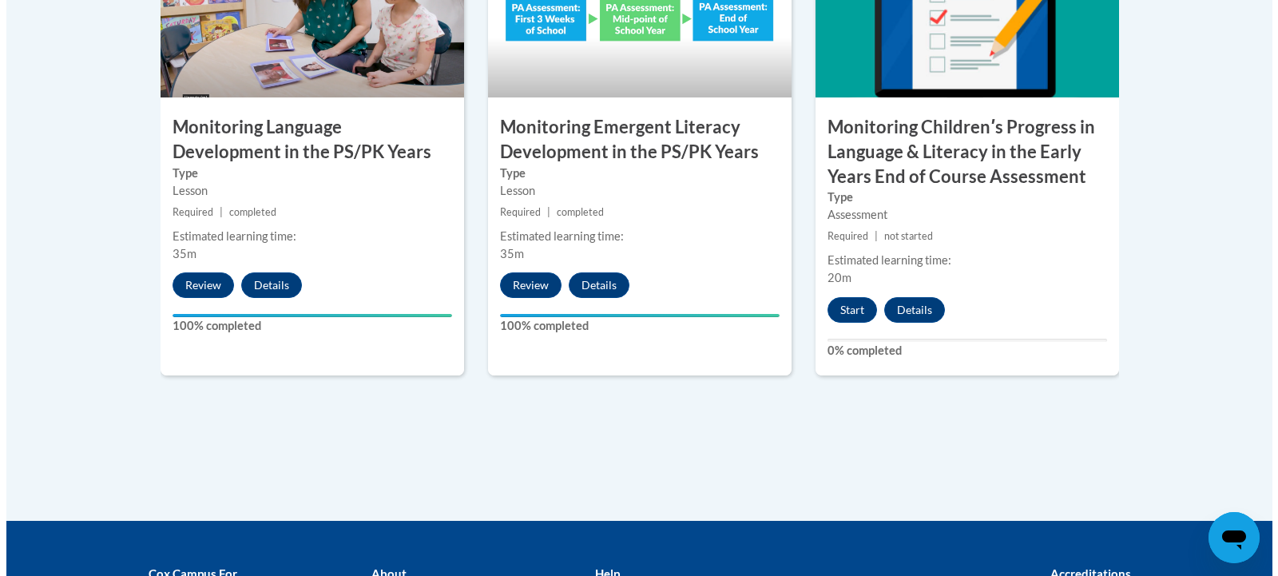
scroll to position [1559, 0]
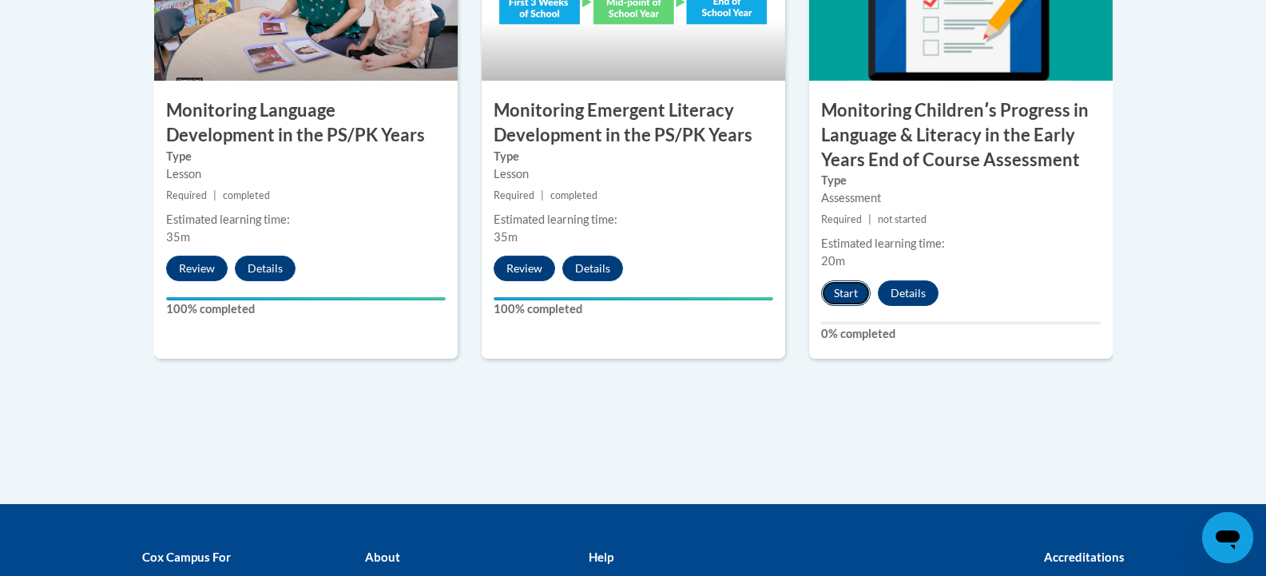
click at [851, 298] on button "Start" at bounding box center [846, 293] width 50 height 26
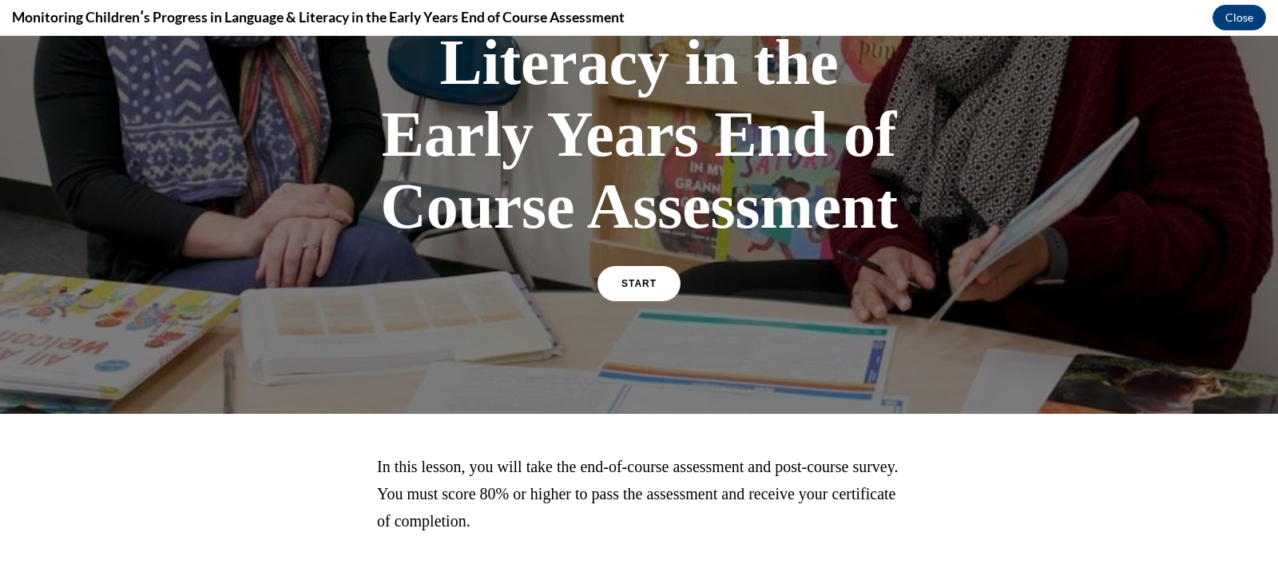
scroll to position [432, 0]
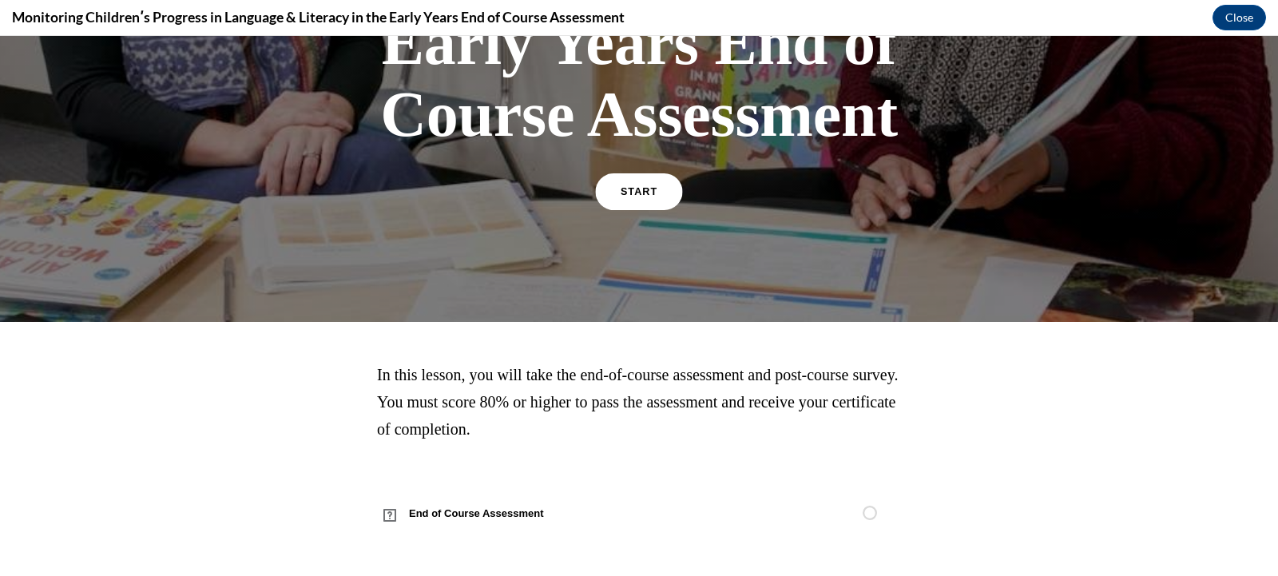
click at [635, 190] on span "START" at bounding box center [639, 192] width 37 height 12
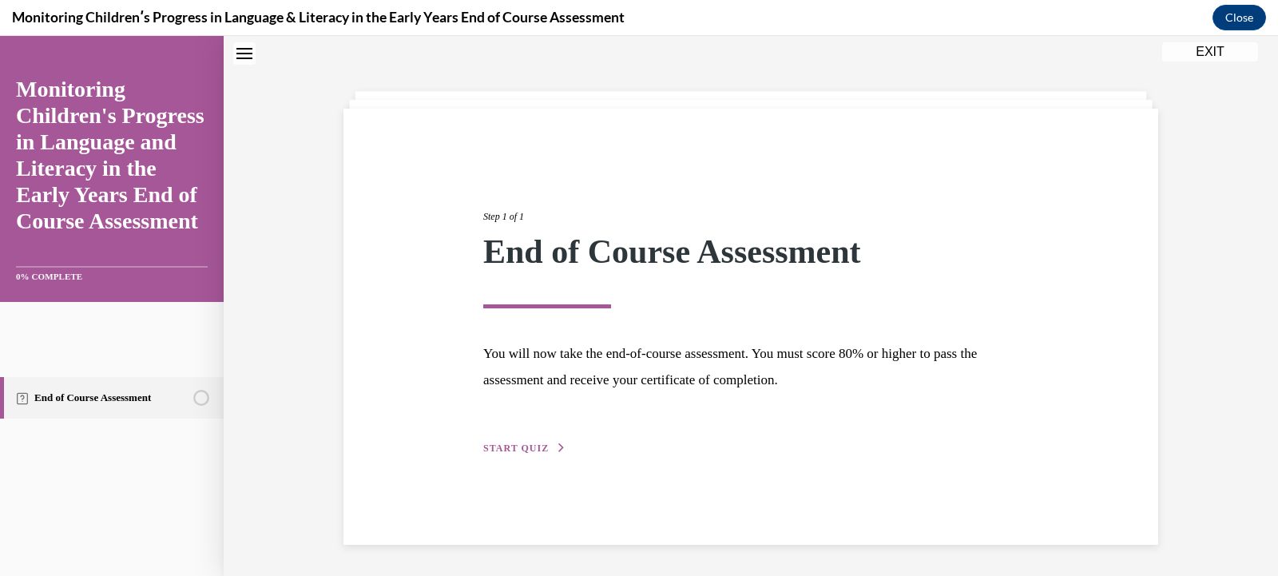
scroll to position [50, 0]
click at [557, 444] on icon "button" at bounding box center [562, 447] width 10 height 9
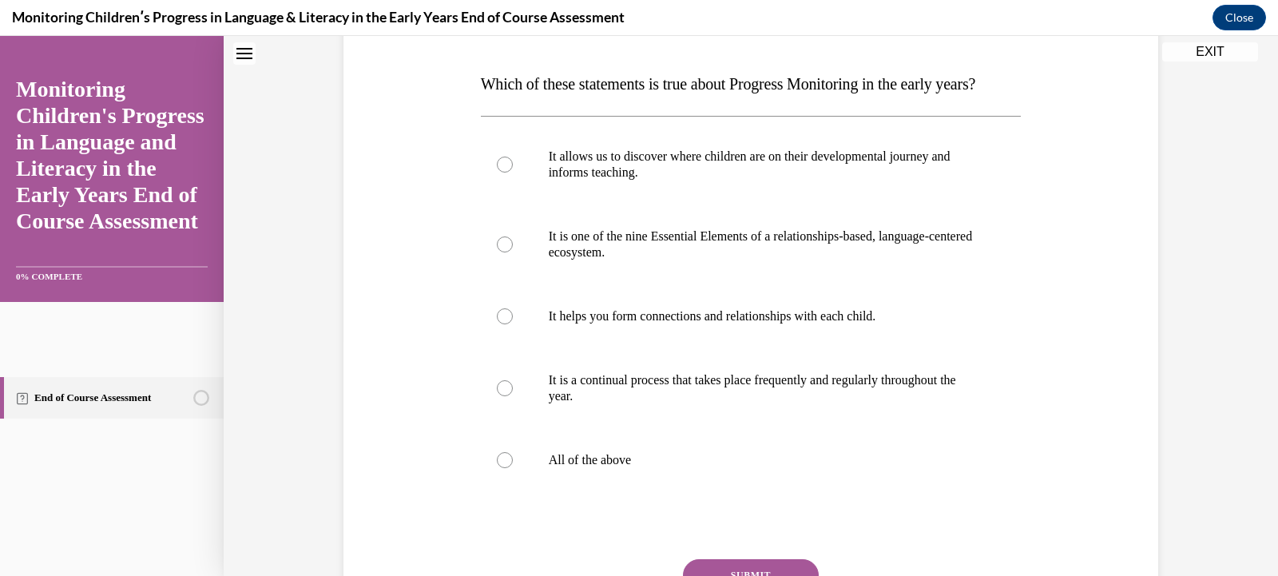
scroll to position [239, 0]
click at [504, 466] on div at bounding box center [505, 458] width 16 height 16
click at [504, 466] on input "All of the above" at bounding box center [505, 458] width 16 height 16
radio input "true"
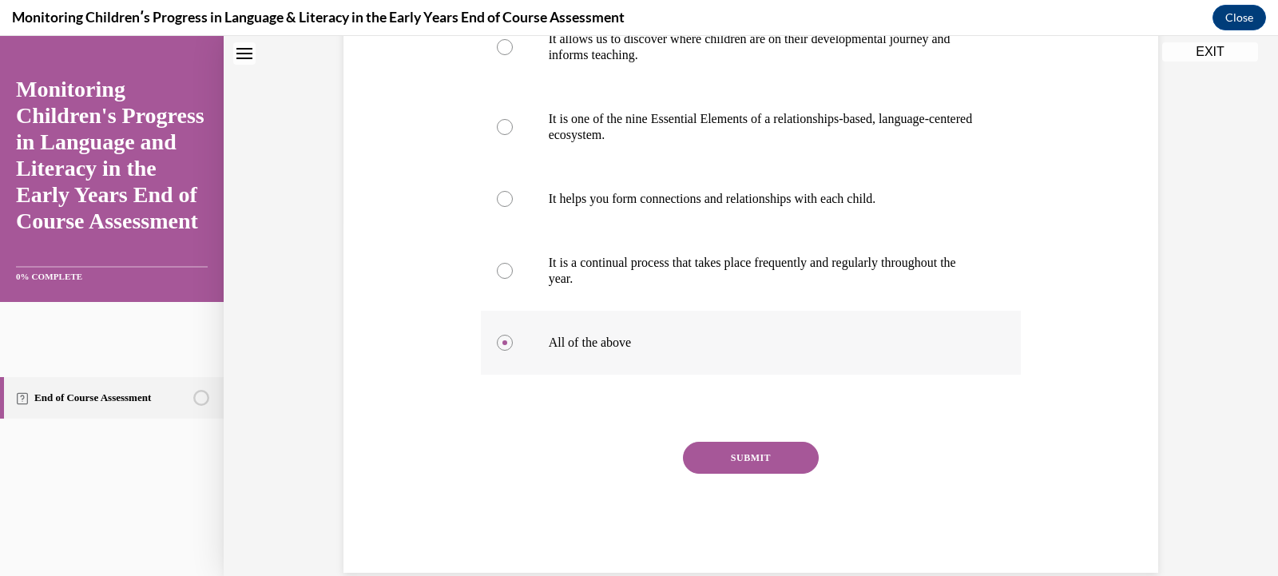
scroll to position [415, 0]
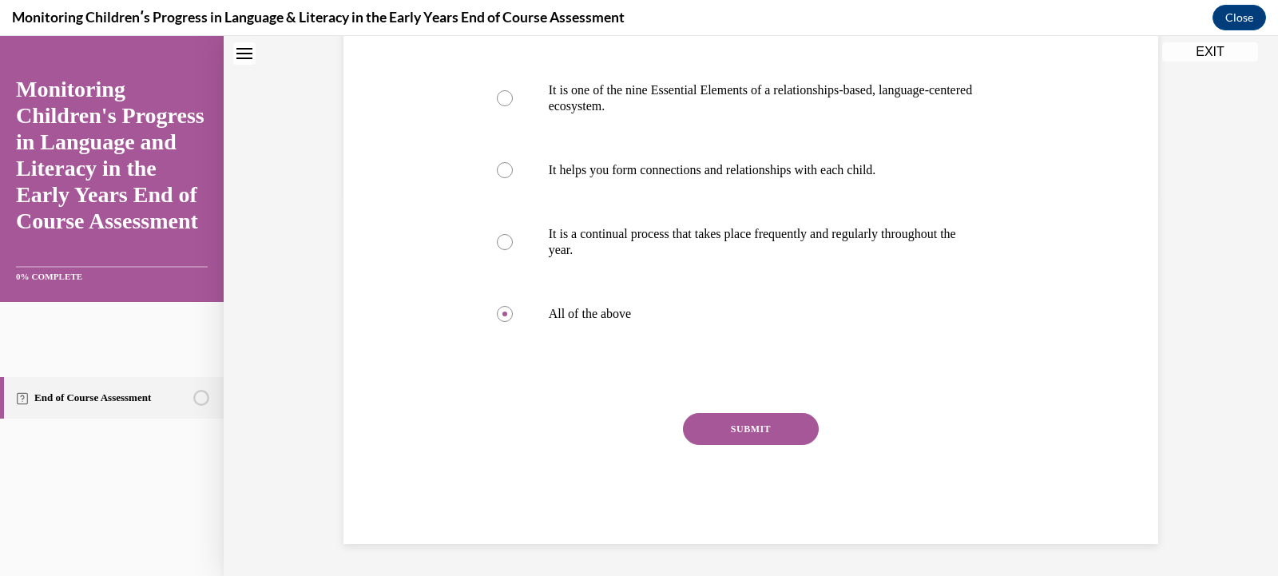
click at [760, 428] on button "SUBMIT" at bounding box center [751, 429] width 136 height 32
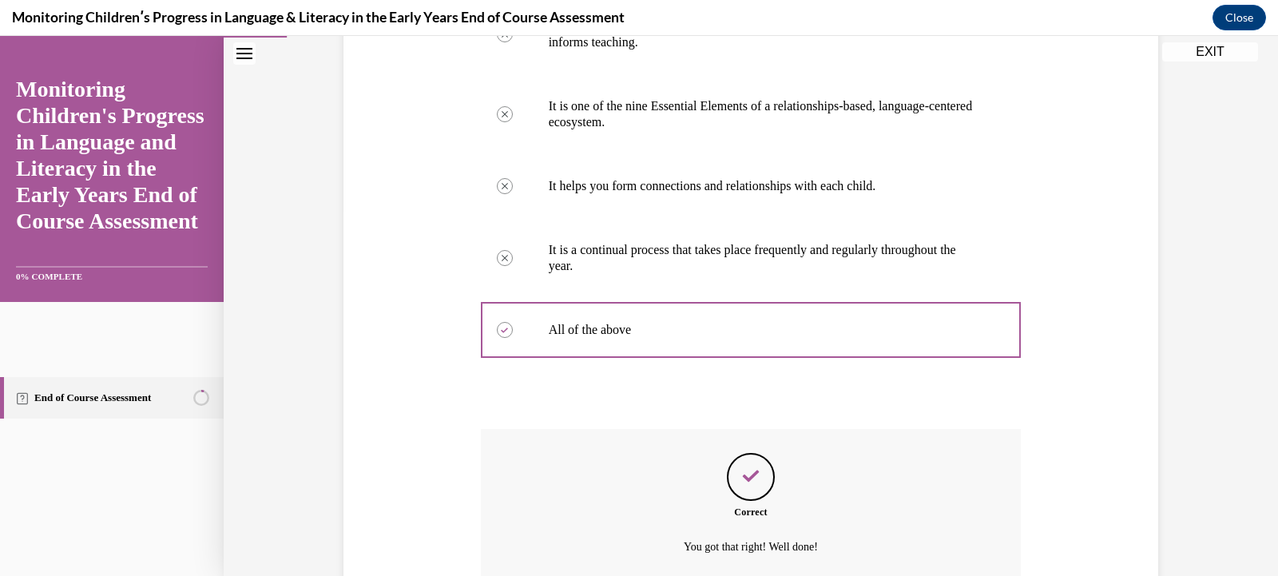
scroll to position [544, 0]
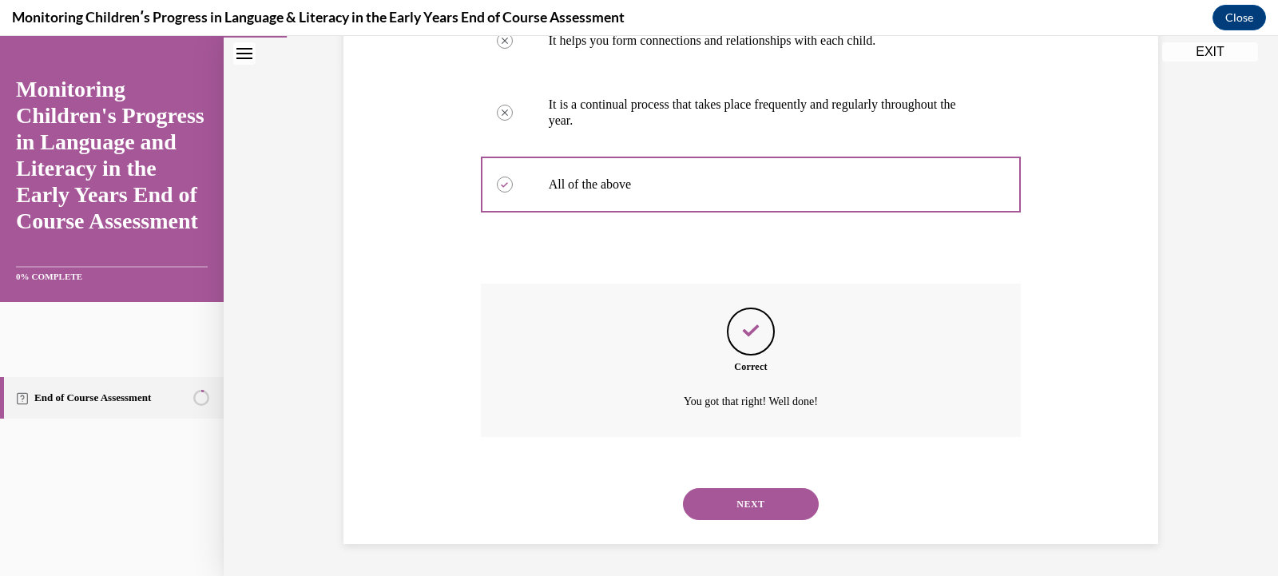
click at [749, 506] on button "NEXT" at bounding box center [751, 504] width 136 height 32
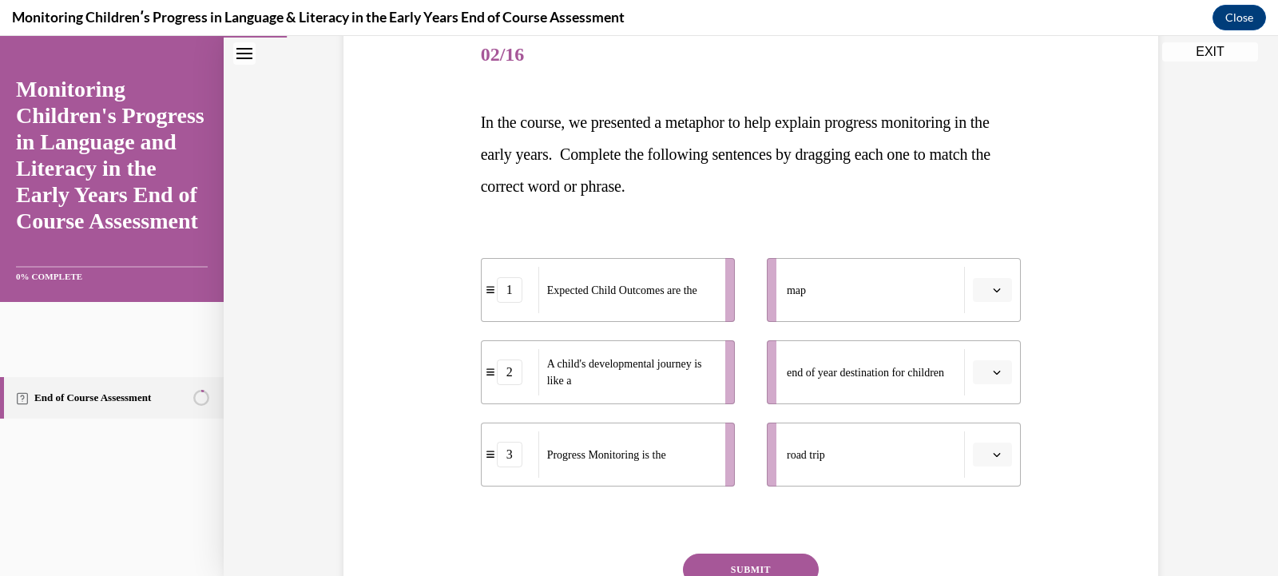
scroll to position [200, 0]
click at [991, 292] on span "button" at bounding box center [996, 288] width 11 height 11
click at [980, 425] on span "3" at bounding box center [981, 420] width 6 height 13
click at [993, 374] on icon "button" at bounding box center [997, 371] width 8 height 8
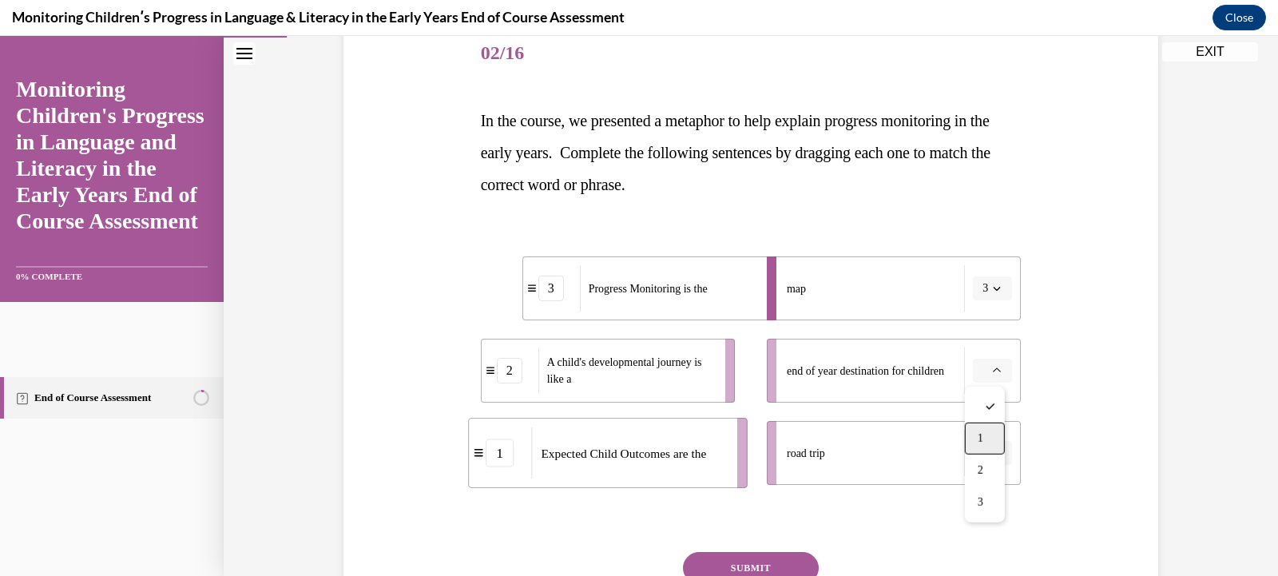
click at [983, 432] on span "1" at bounding box center [981, 438] width 6 height 13
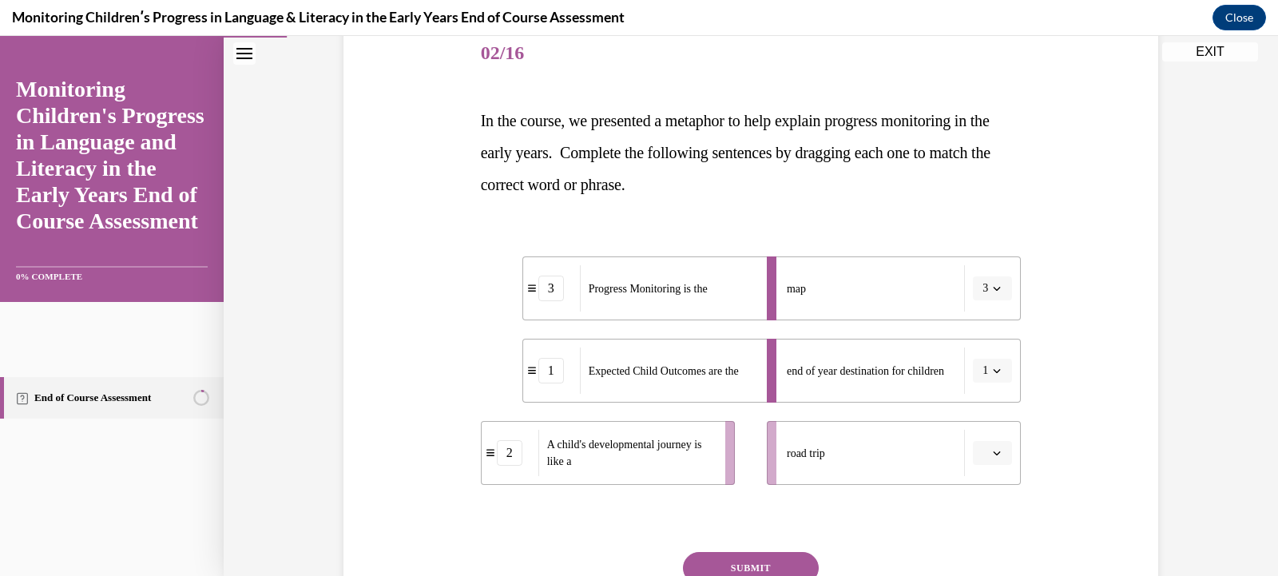
click at [1001, 452] on button "button" at bounding box center [992, 453] width 39 height 24
click at [983, 391] on span "2" at bounding box center [981, 385] width 6 height 13
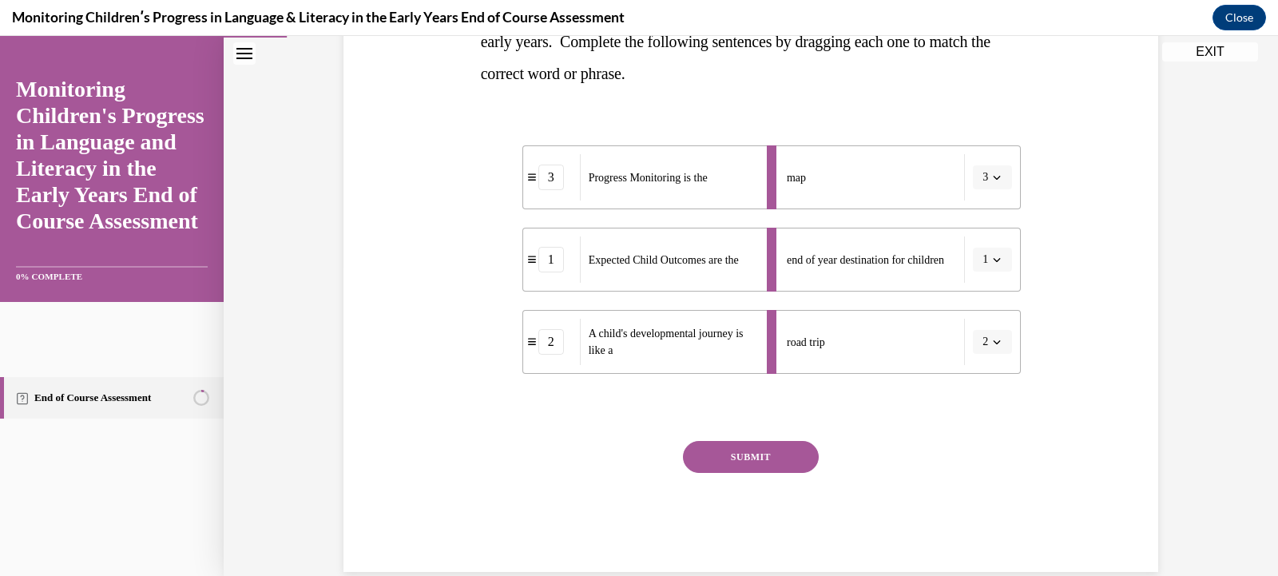
scroll to position [339, 0]
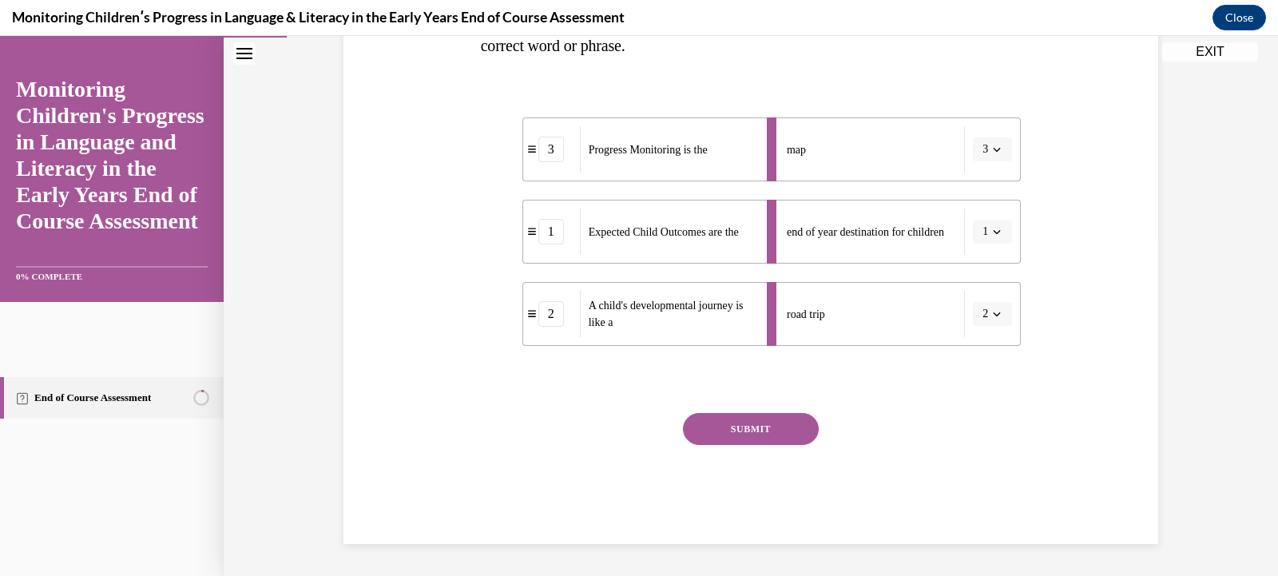
click at [766, 431] on button "SUBMIT" at bounding box center [751, 429] width 136 height 32
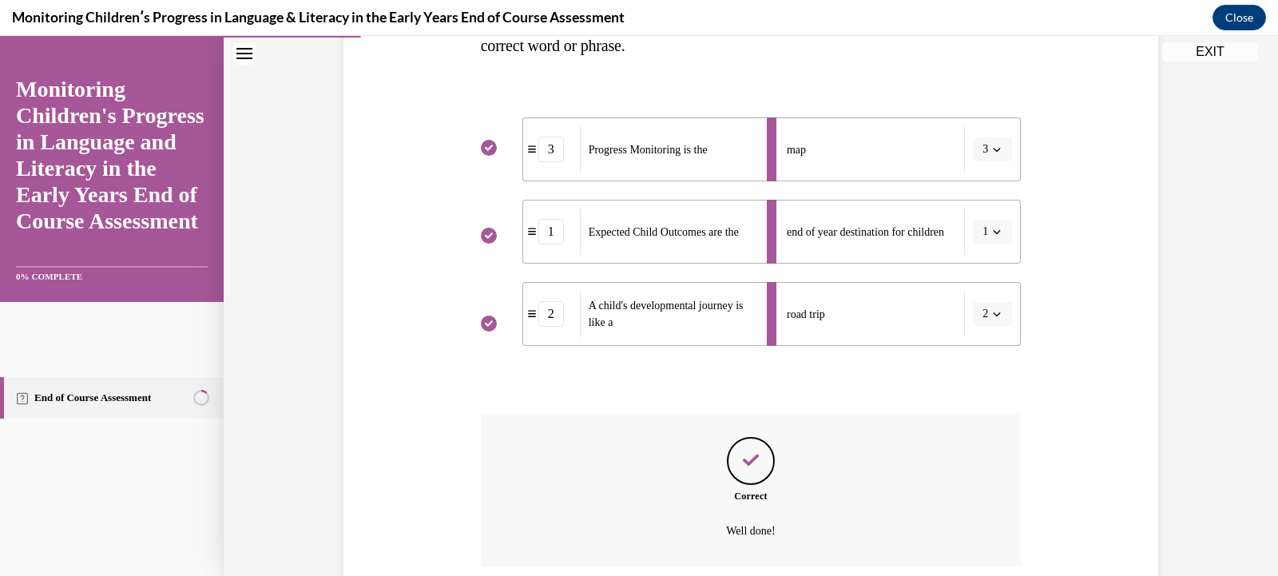
scroll to position [468, 0]
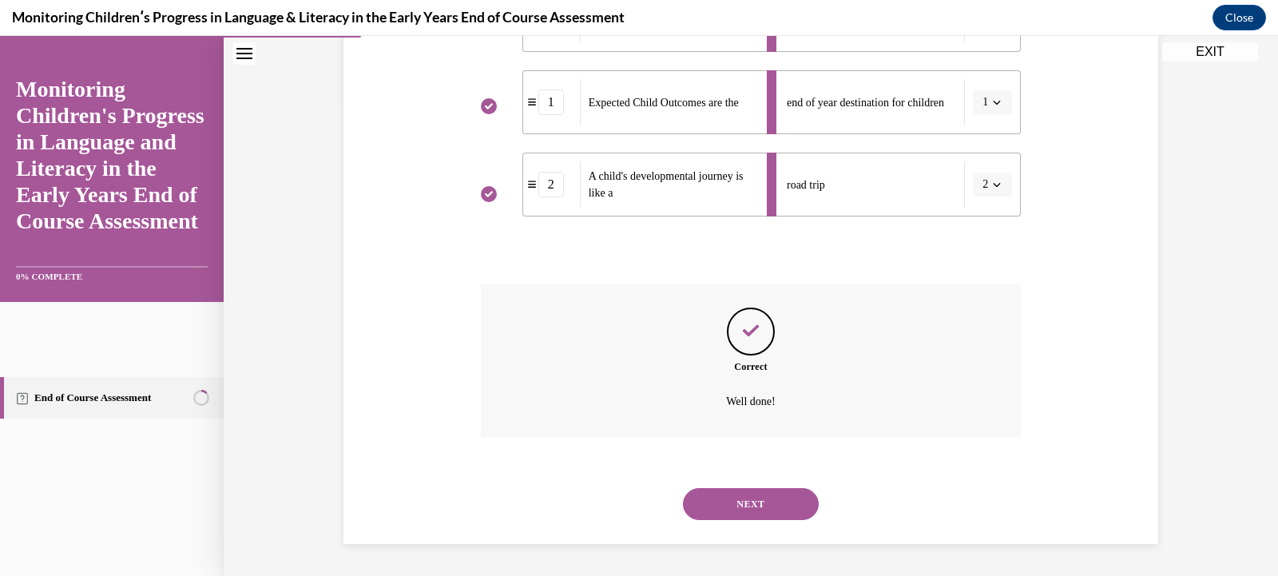
click at [770, 503] on button "NEXT" at bounding box center [751, 504] width 136 height 32
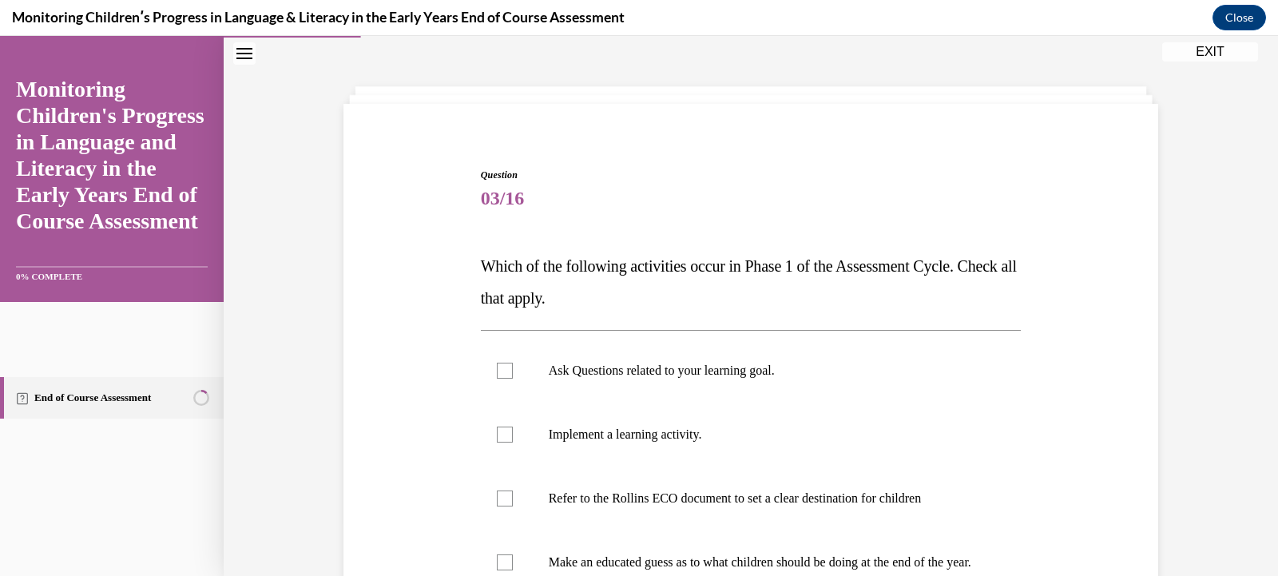
scroll to position [126, 0]
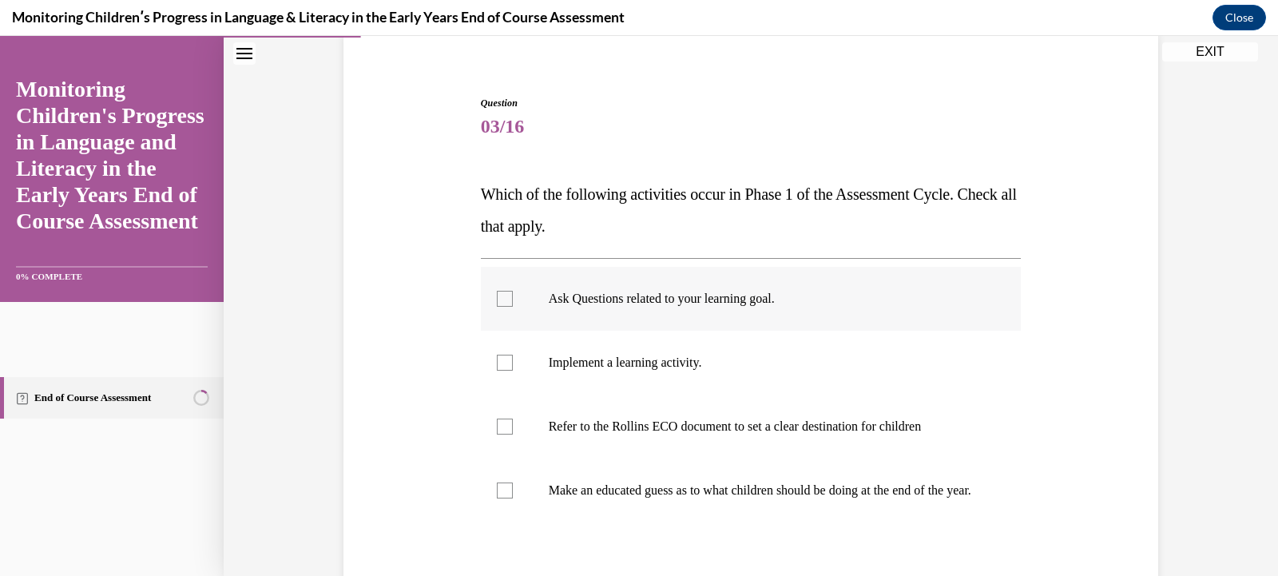
click at [727, 303] on p "Ask Questions related to your learning goal." at bounding box center [765, 299] width 433 height 16
click at [513, 303] on input "Ask Questions related to your learning goal." at bounding box center [505, 299] width 16 height 16
checkbox input "true"
click at [665, 435] on label "Refer to the Rollins ECO document to set a clear destination for children" at bounding box center [751, 427] width 541 height 64
click at [513, 435] on input "Refer to the Rollins ECO document to set a clear destination for children" at bounding box center [505, 427] width 16 height 16
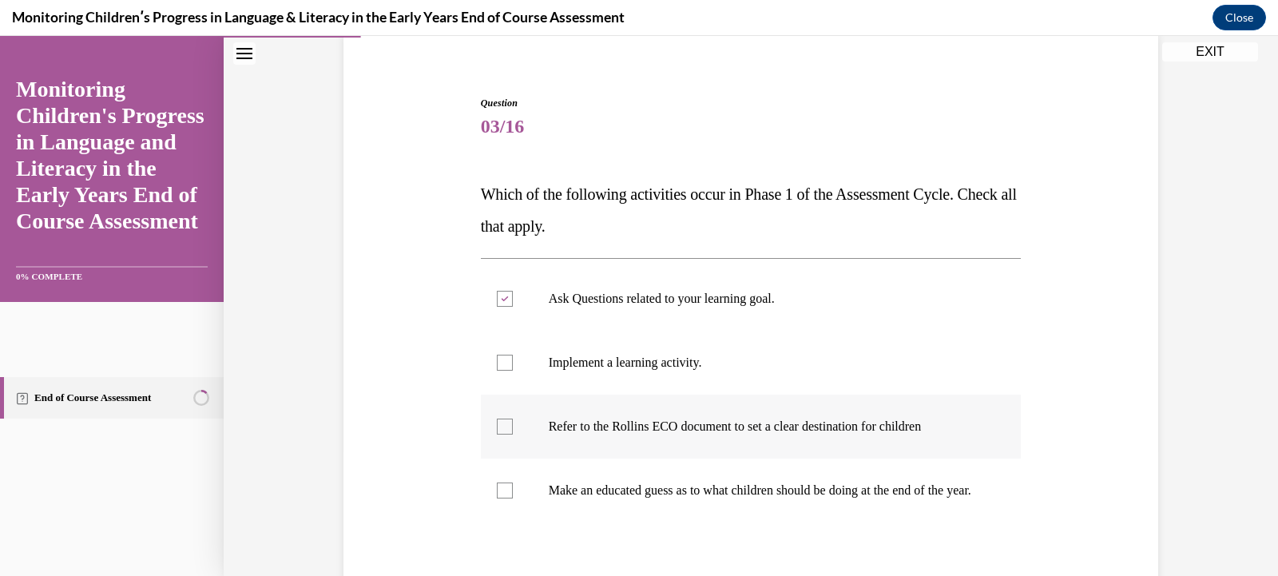
checkbox input "true"
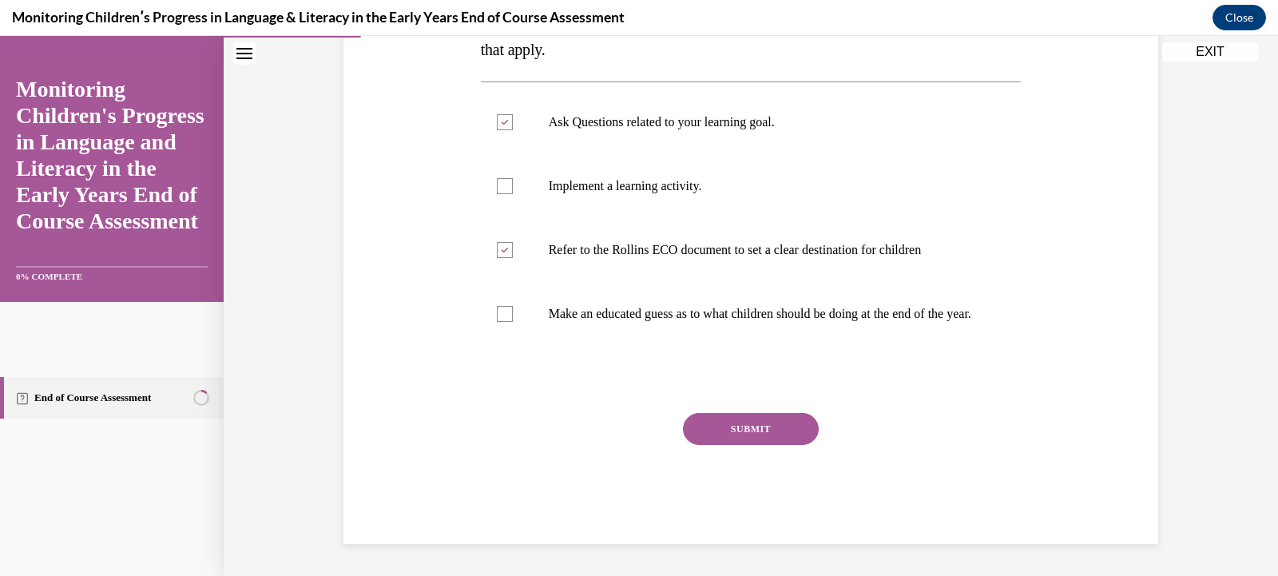
scroll to position [319, 0]
click at [745, 430] on button "SUBMIT" at bounding box center [751, 429] width 136 height 32
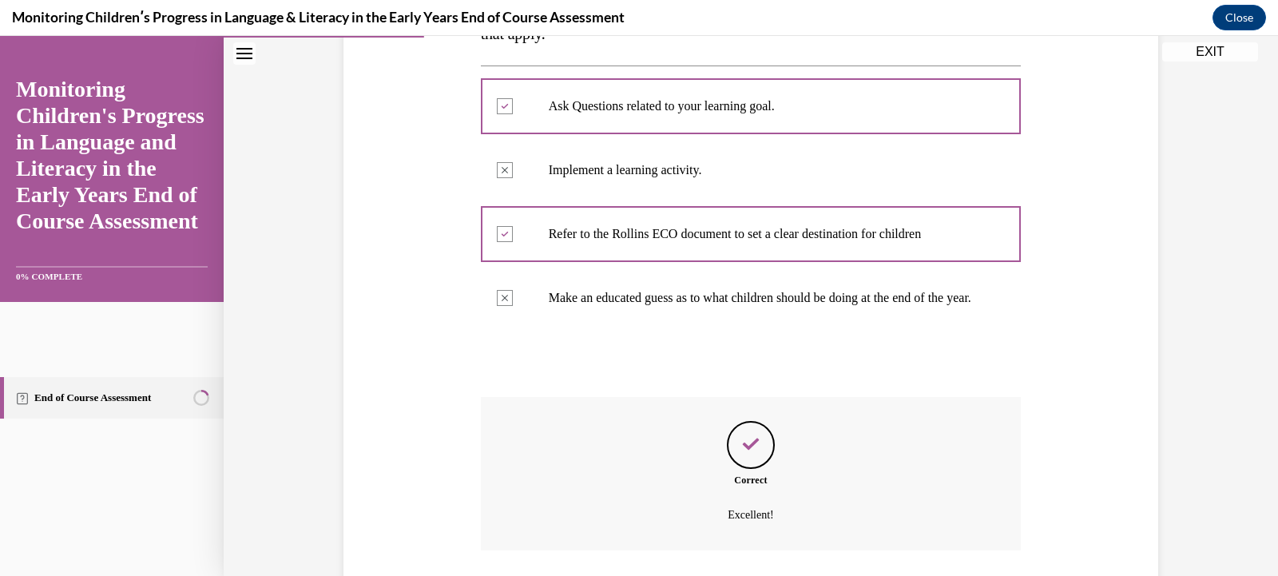
scroll to position [448, 0]
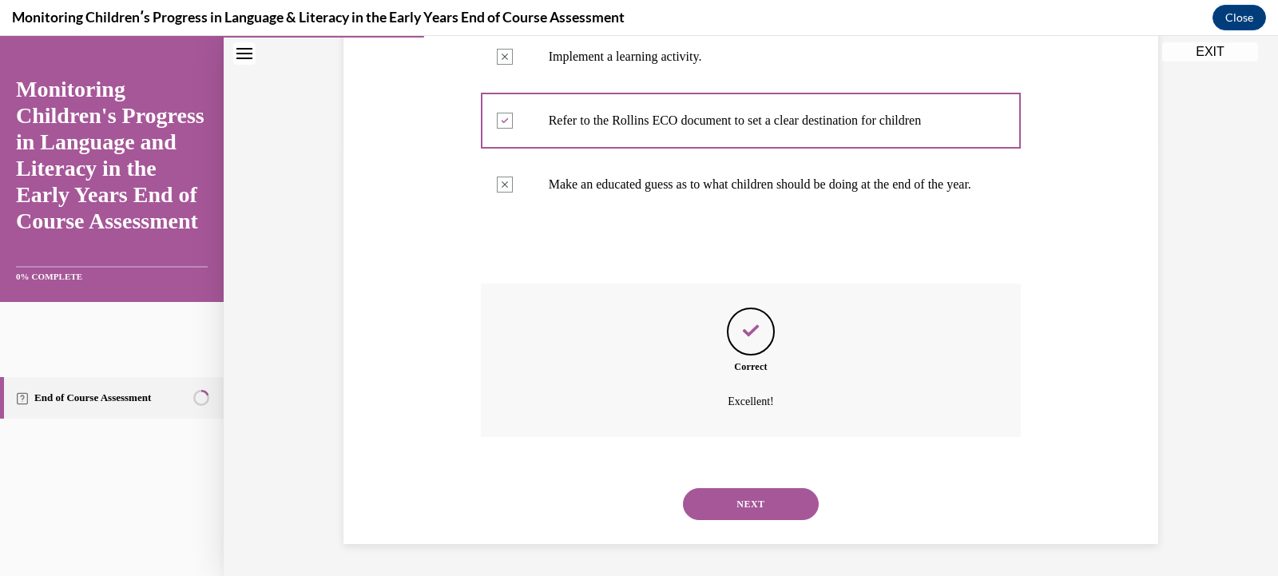
click at [773, 503] on button "NEXT" at bounding box center [751, 504] width 136 height 32
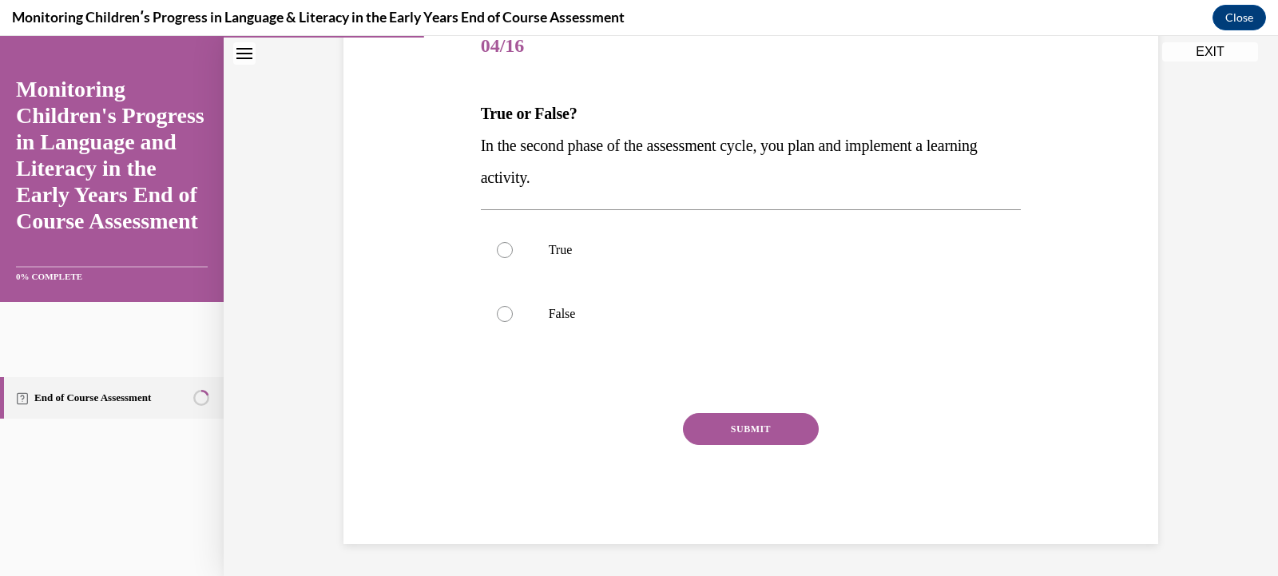
scroll to position [177, 0]
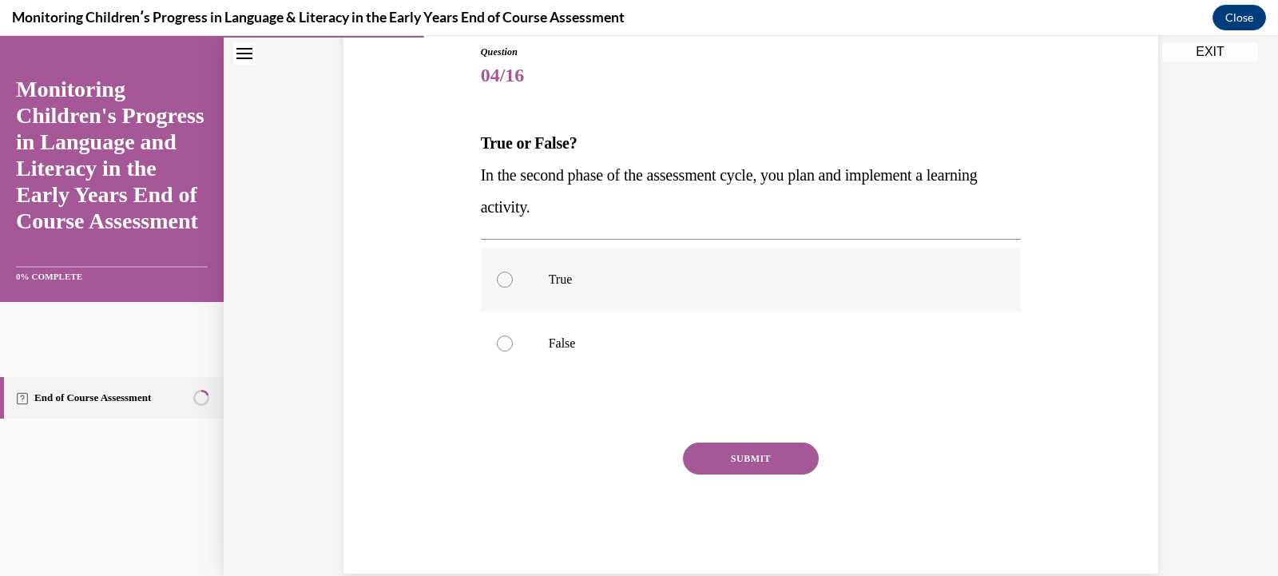
click at [507, 283] on label "True" at bounding box center [751, 280] width 541 height 64
click at [507, 283] on input "True" at bounding box center [505, 280] width 16 height 16
radio input "true"
click at [749, 460] on button "SUBMIT" at bounding box center [751, 459] width 136 height 32
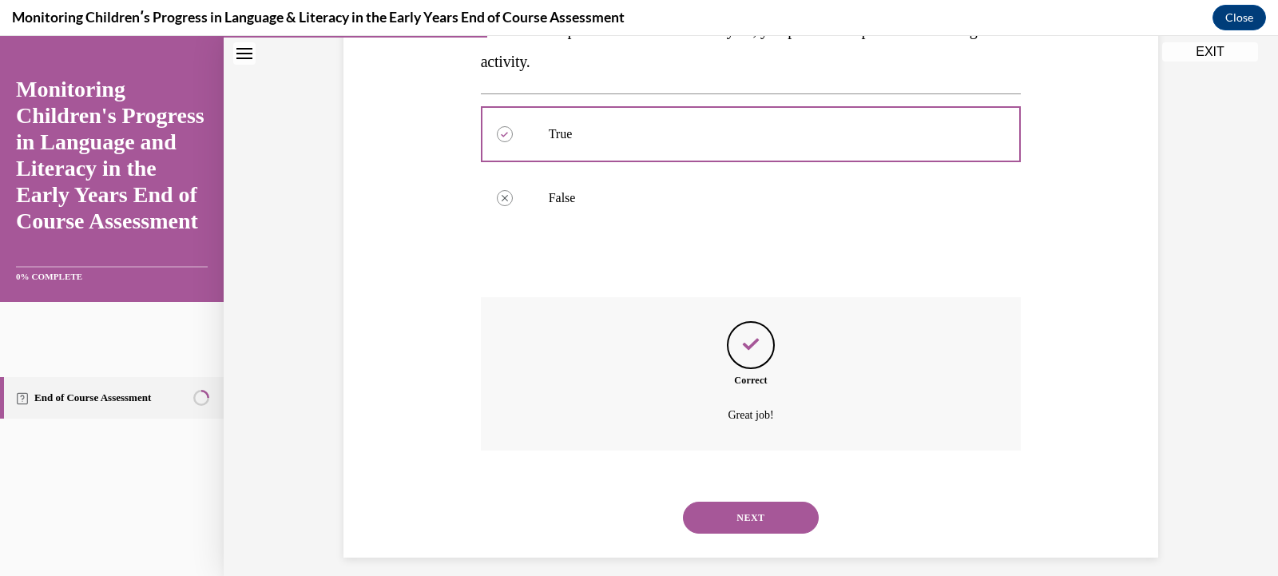
scroll to position [336, 0]
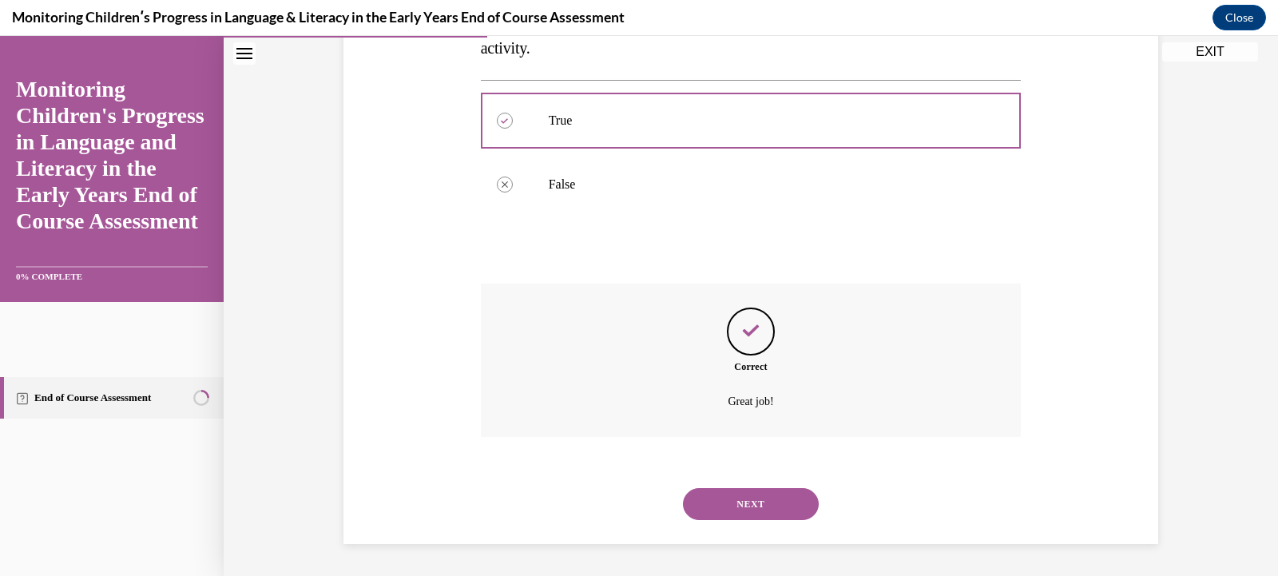
click at [762, 501] on button "NEXT" at bounding box center [751, 504] width 136 height 32
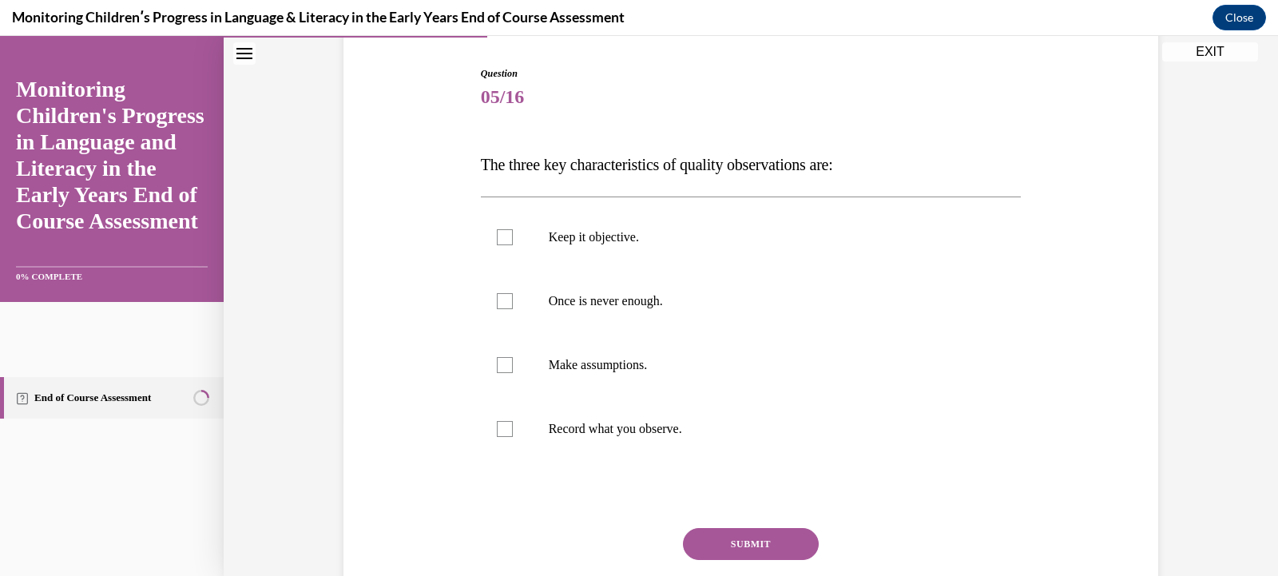
scroll to position [165, 0]
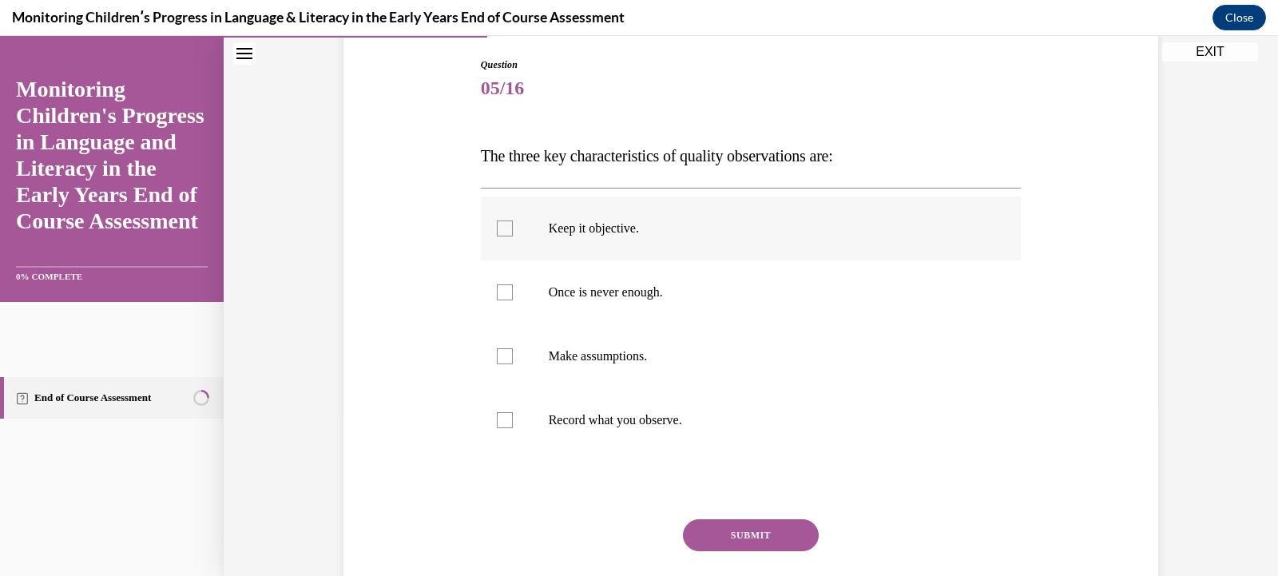
click at [677, 220] on label "Keep it objective." at bounding box center [751, 229] width 541 height 64
click at [513, 220] on input "Keep it objective." at bounding box center [505, 228] width 16 height 16
checkbox input "true"
click at [651, 287] on p "Once is never enough." at bounding box center [765, 292] width 433 height 16
click at [513, 287] on input "Once is never enough." at bounding box center [505, 292] width 16 height 16
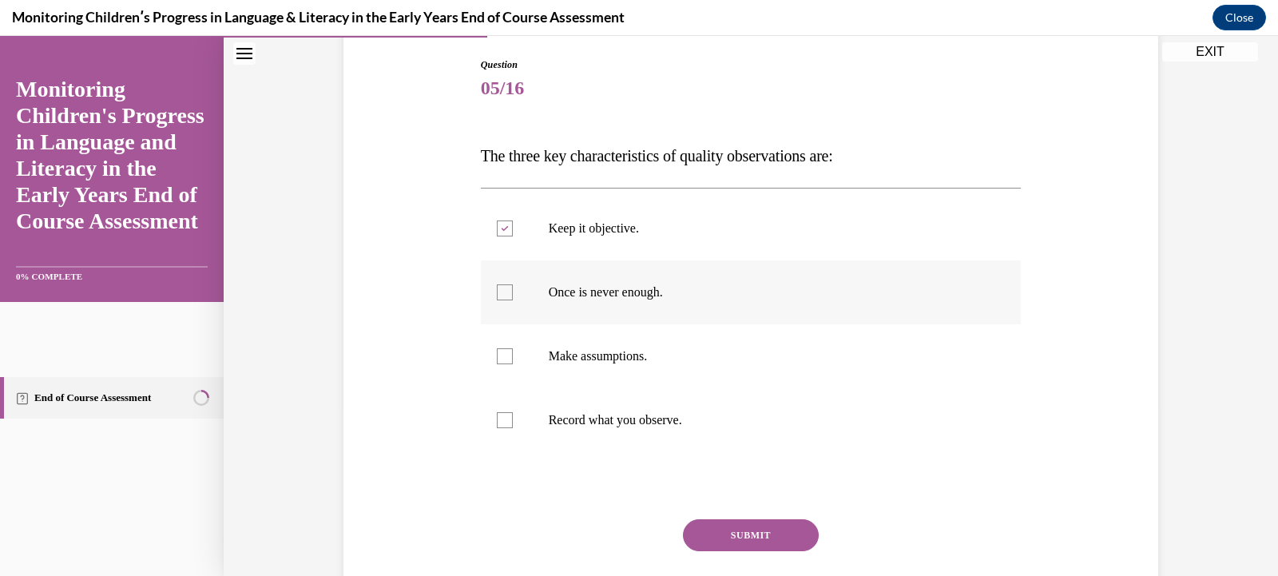
checkbox input "true"
click at [631, 415] on p "Record what you observe." at bounding box center [765, 420] width 433 height 16
click at [513, 415] on input "Record what you observe." at bounding box center [505, 420] width 16 height 16
checkbox input "true"
click at [765, 536] on button "SUBMIT" at bounding box center [751, 535] width 136 height 32
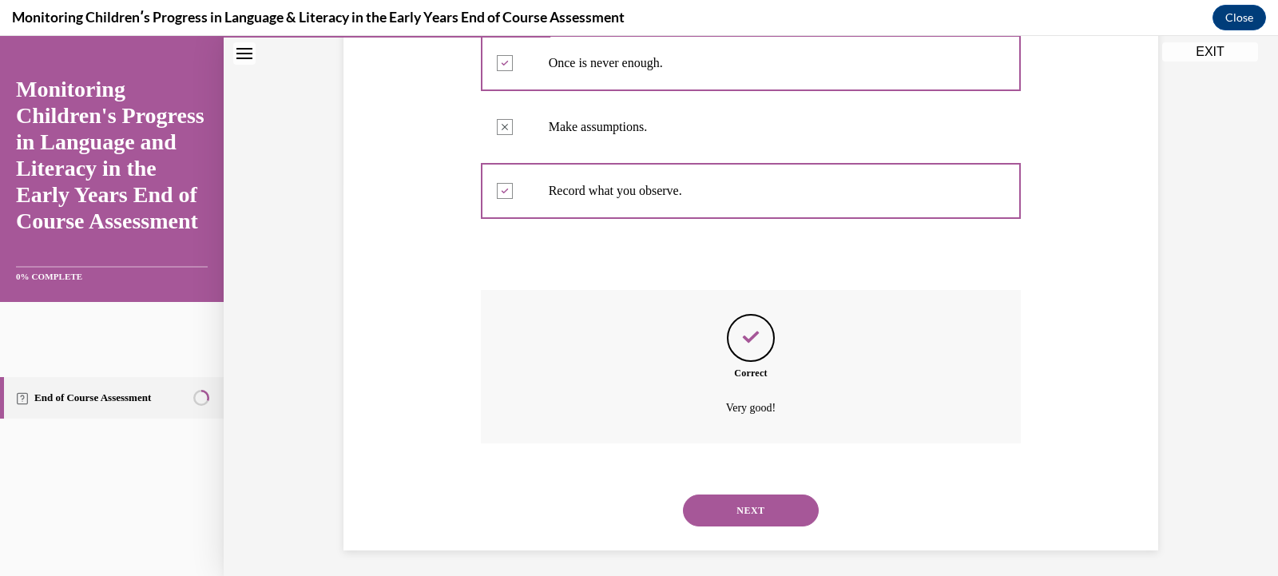
scroll to position [400, 0]
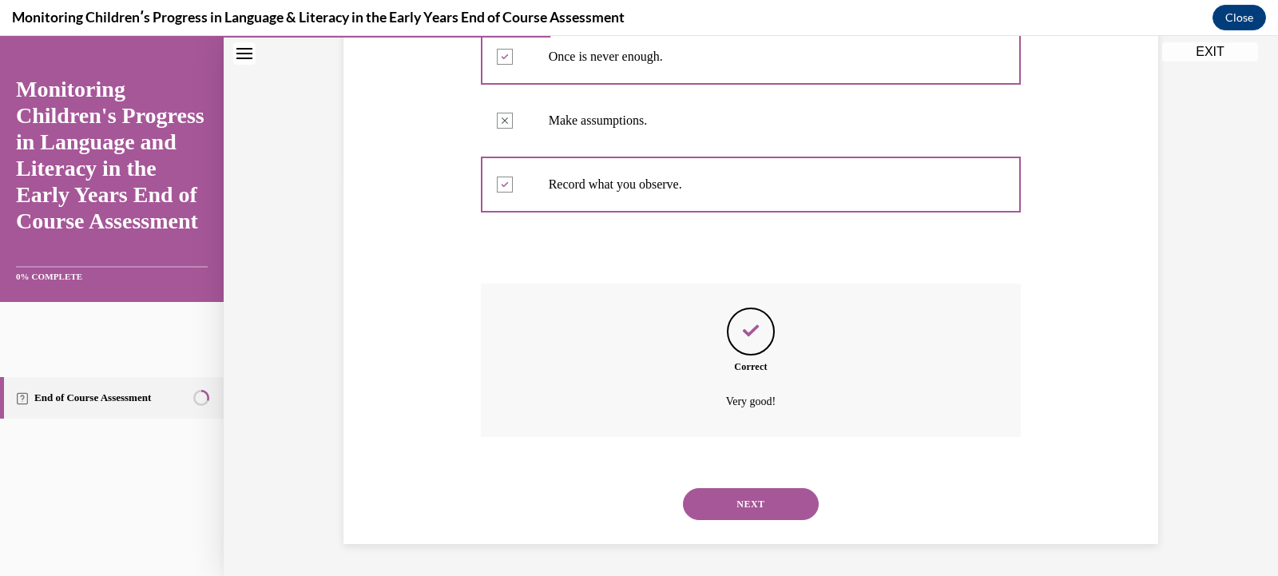
click at [761, 509] on button "NEXT" at bounding box center [751, 504] width 136 height 32
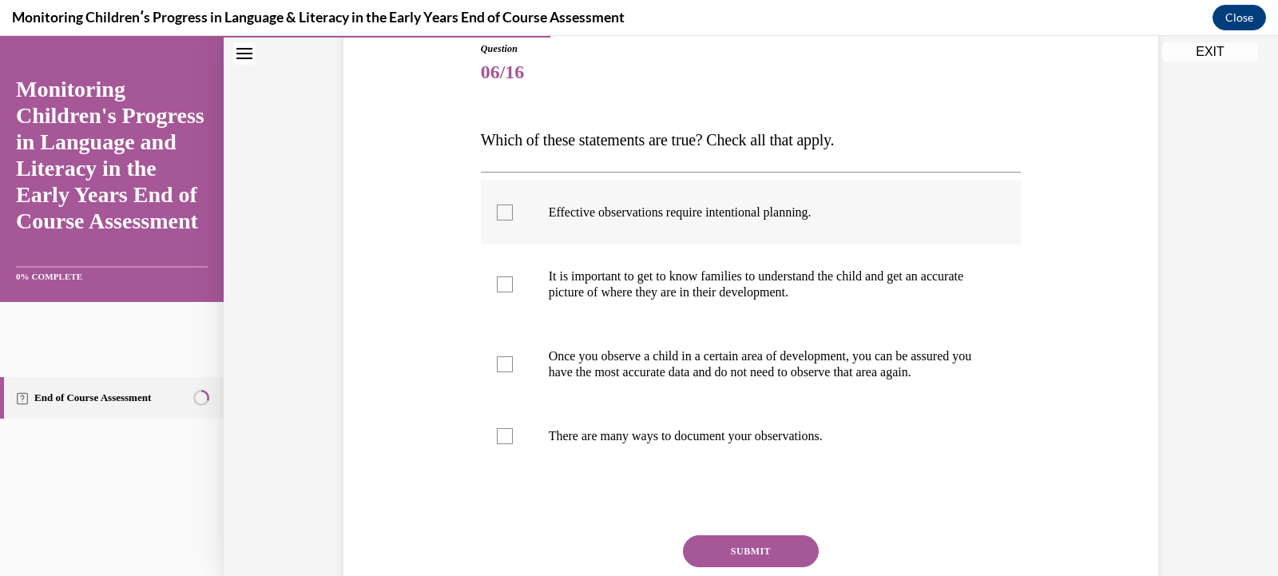
scroll to position [189, 0]
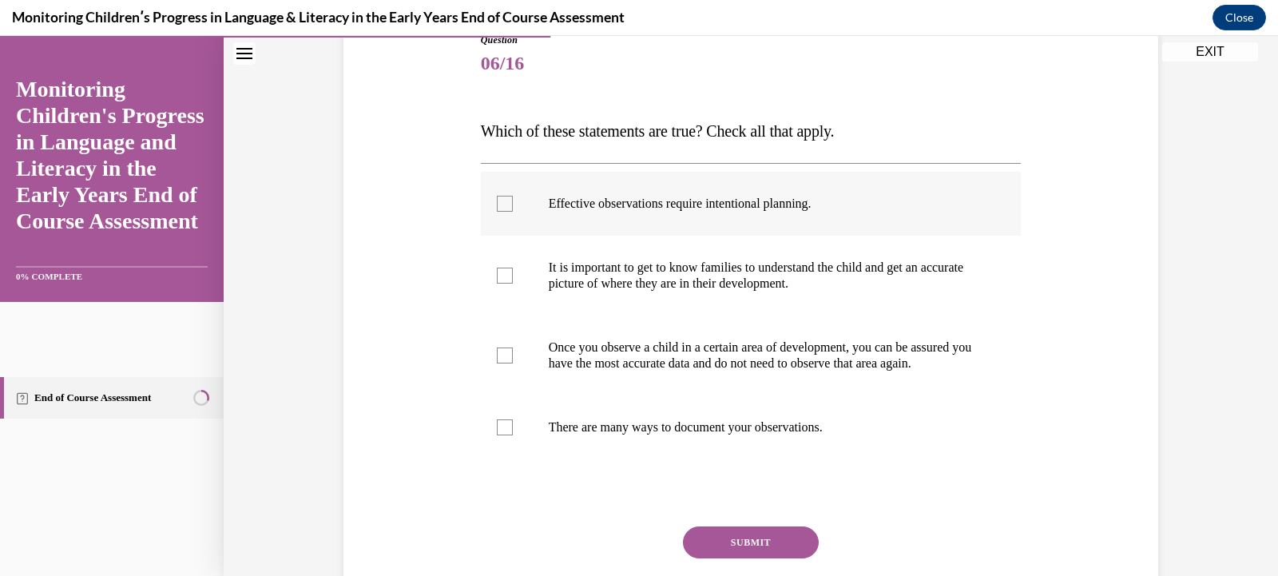
click at [813, 191] on label "Effective observations require intentional planning." at bounding box center [751, 204] width 541 height 64
click at [513, 196] on input "Effective observations require intentional planning." at bounding box center [505, 204] width 16 height 16
checkbox input "true"
click at [789, 276] on p "It is important to get to know families to understand the child and get an accu…" at bounding box center [765, 276] width 433 height 32
click at [513, 276] on input "It is important to get to know families to understand the child and get an accu…" at bounding box center [505, 276] width 16 height 16
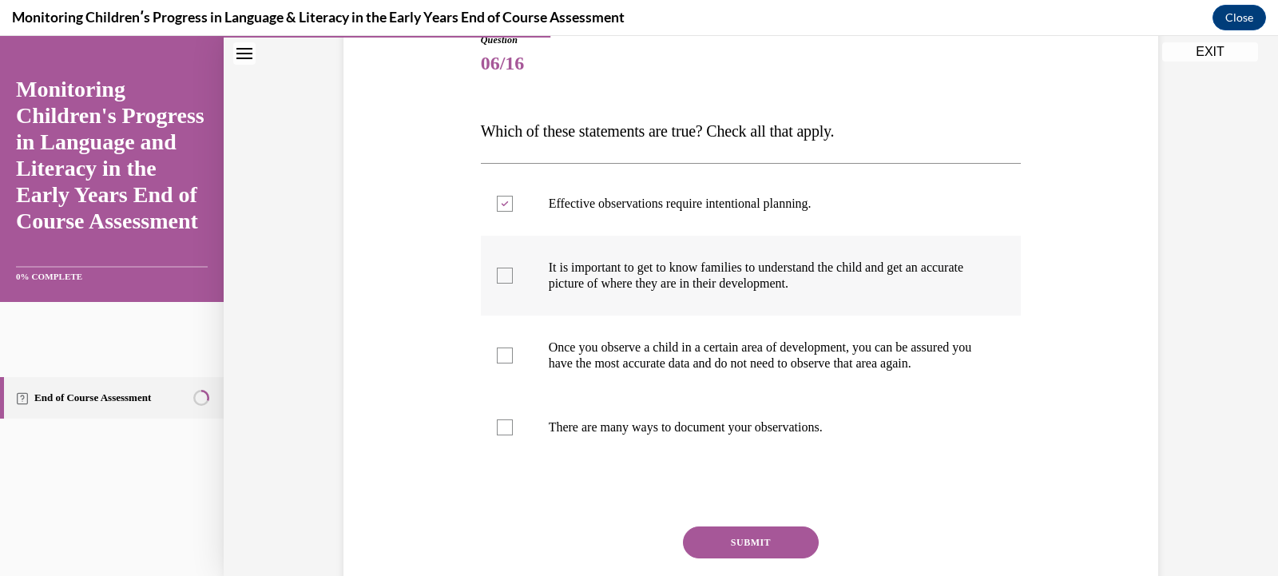
checkbox input "true"
click at [822, 432] on label "There are many ways to document your observations." at bounding box center [751, 427] width 541 height 64
click at [513, 432] on input "There are many ways to document your observations." at bounding box center [505, 427] width 16 height 16
checkbox input "true"
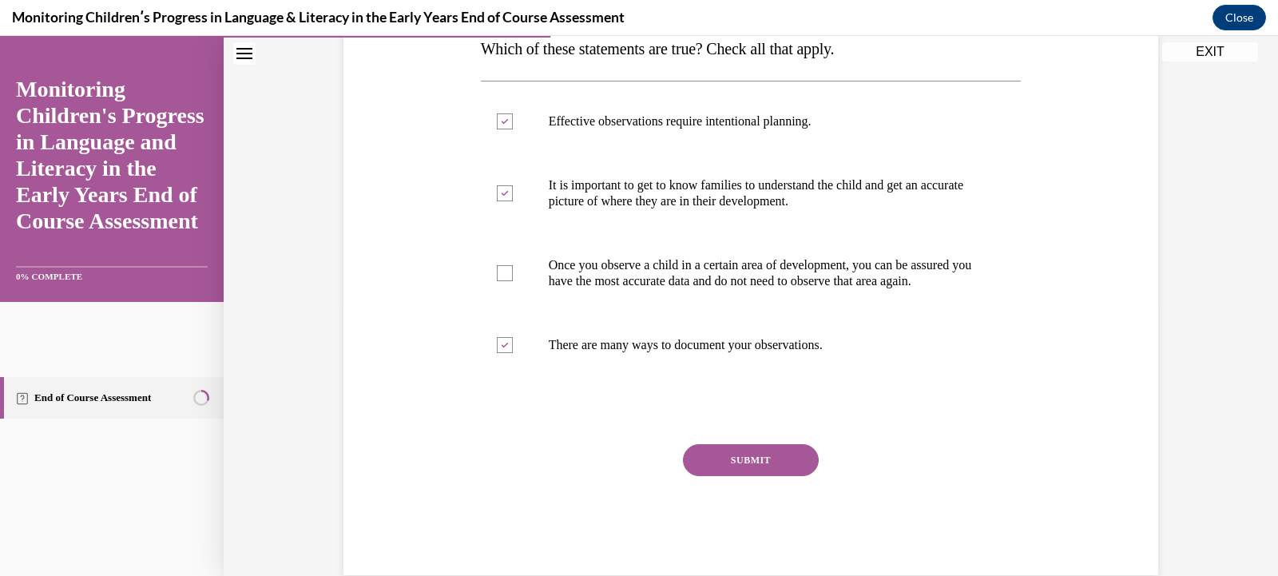
scroll to position [272, 0]
click at [775, 469] on button "SUBMIT" at bounding box center [751, 459] width 136 height 32
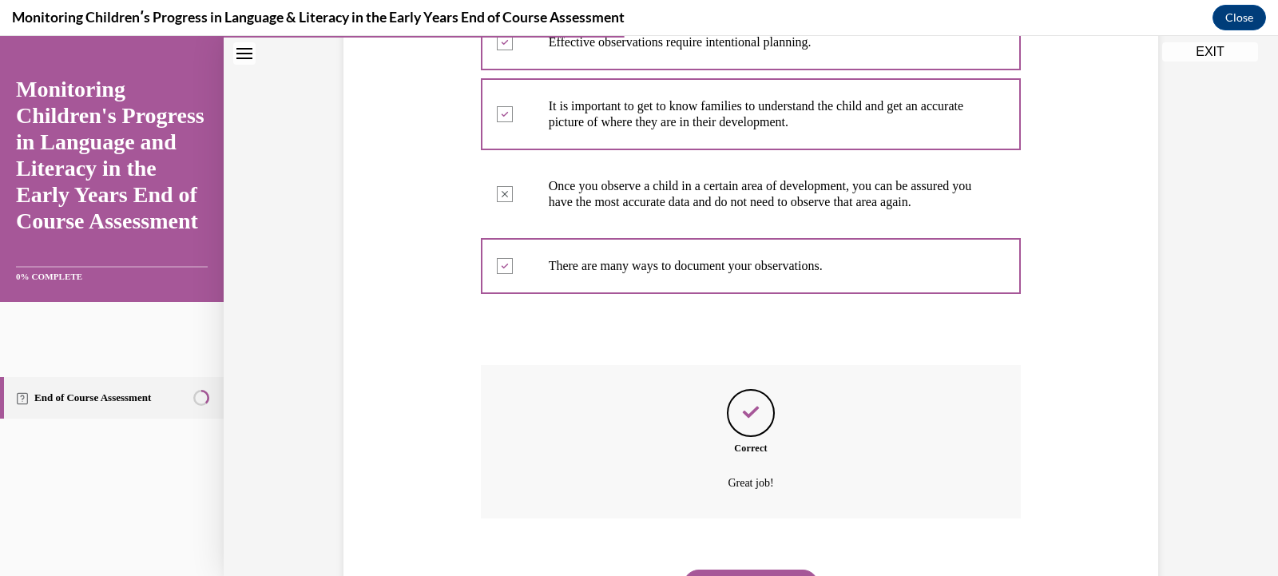
scroll to position [448, 0]
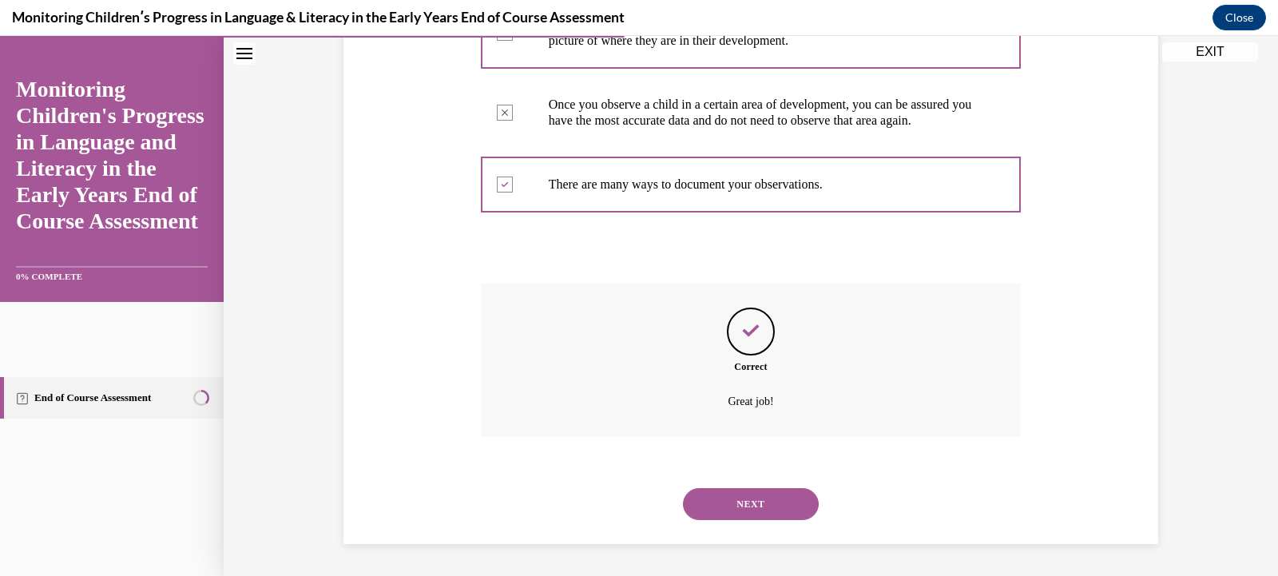
click at [765, 508] on button "NEXT" at bounding box center [751, 504] width 136 height 32
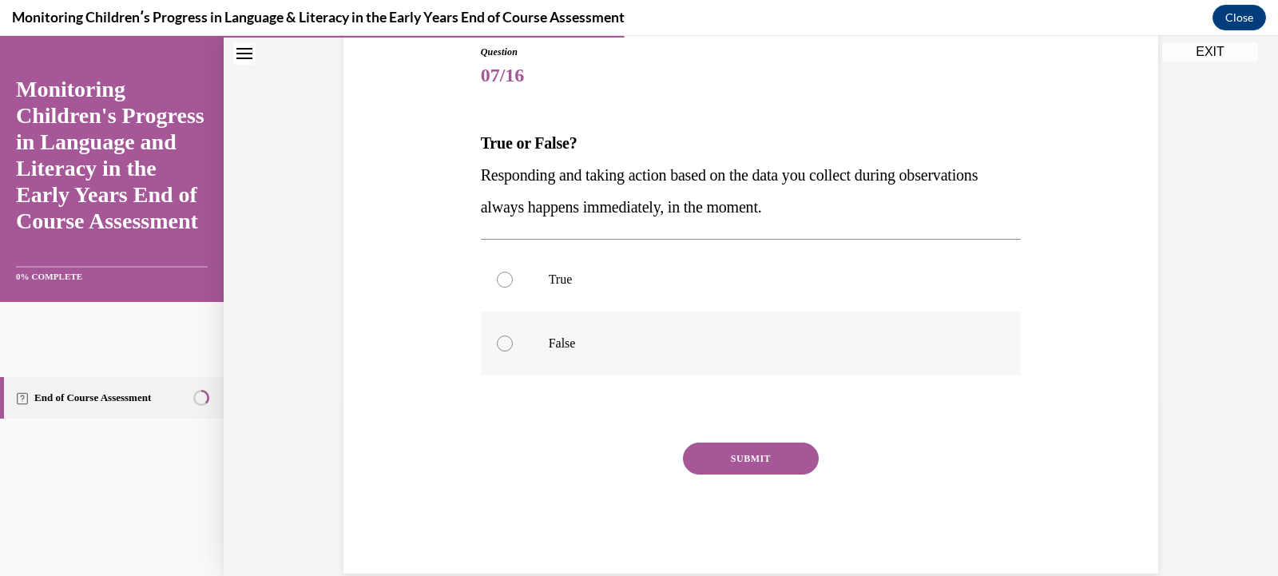
click at [549, 340] on p "False" at bounding box center [765, 344] width 433 height 16
click at [513, 340] on input "False" at bounding box center [505, 344] width 16 height 16
radio input "true"
click at [721, 451] on button "SUBMIT" at bounding box center [751, 459] width 136 height 32
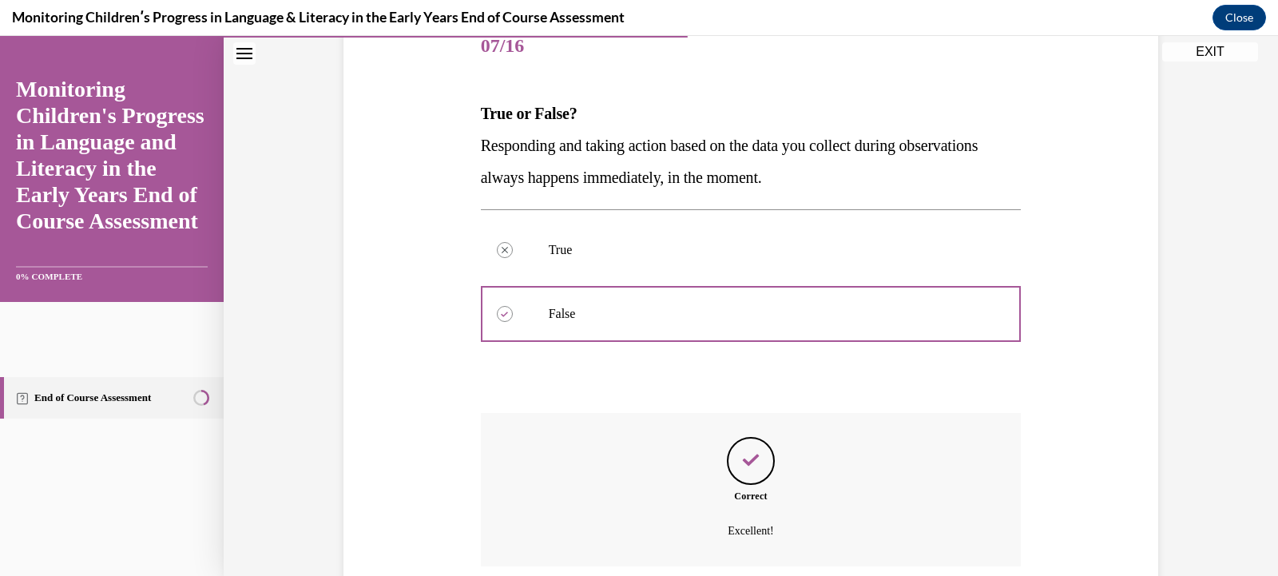
scroll to position [336, 0]
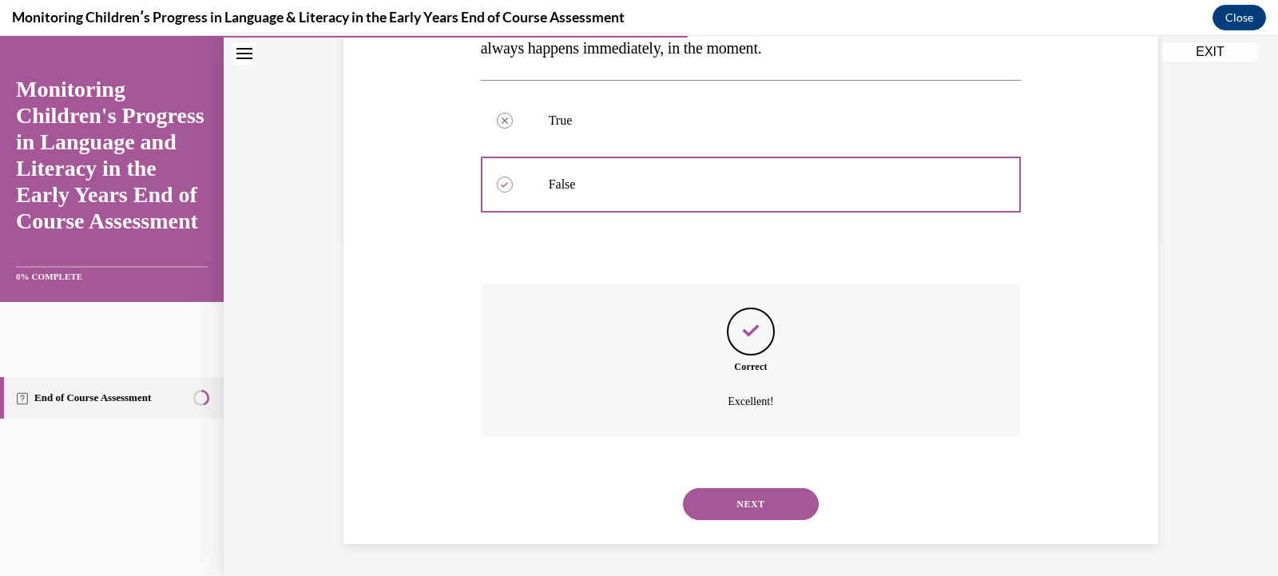
click at [766, 502] on button "NEXT" at bounding box center [751, 504] width 136 height 32
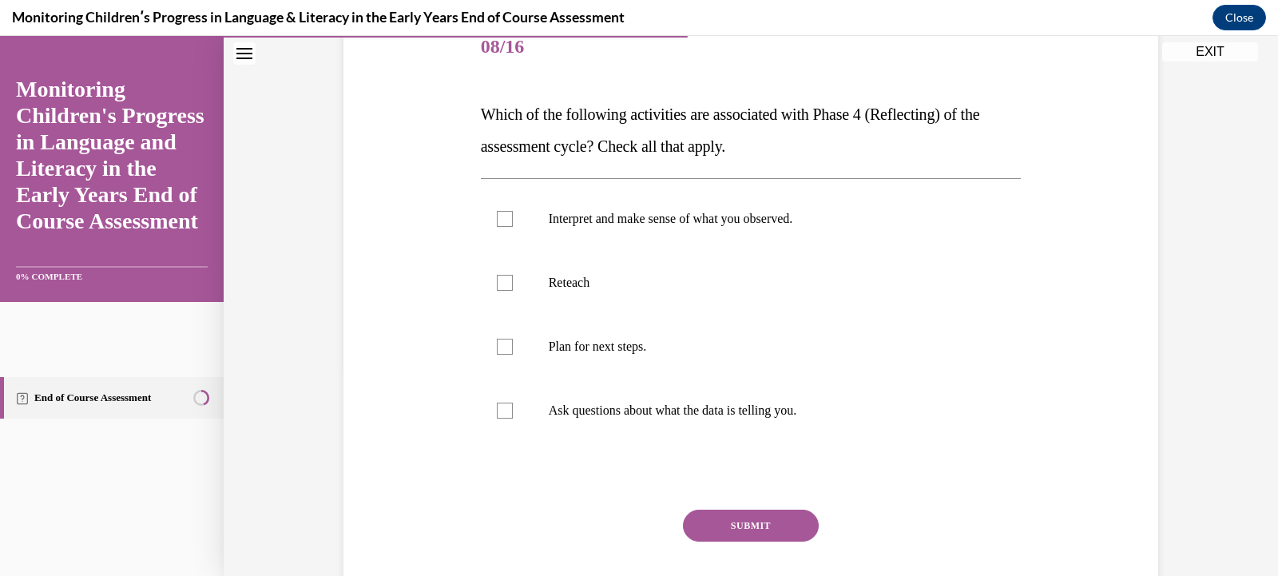
scroll to position [213, 0]
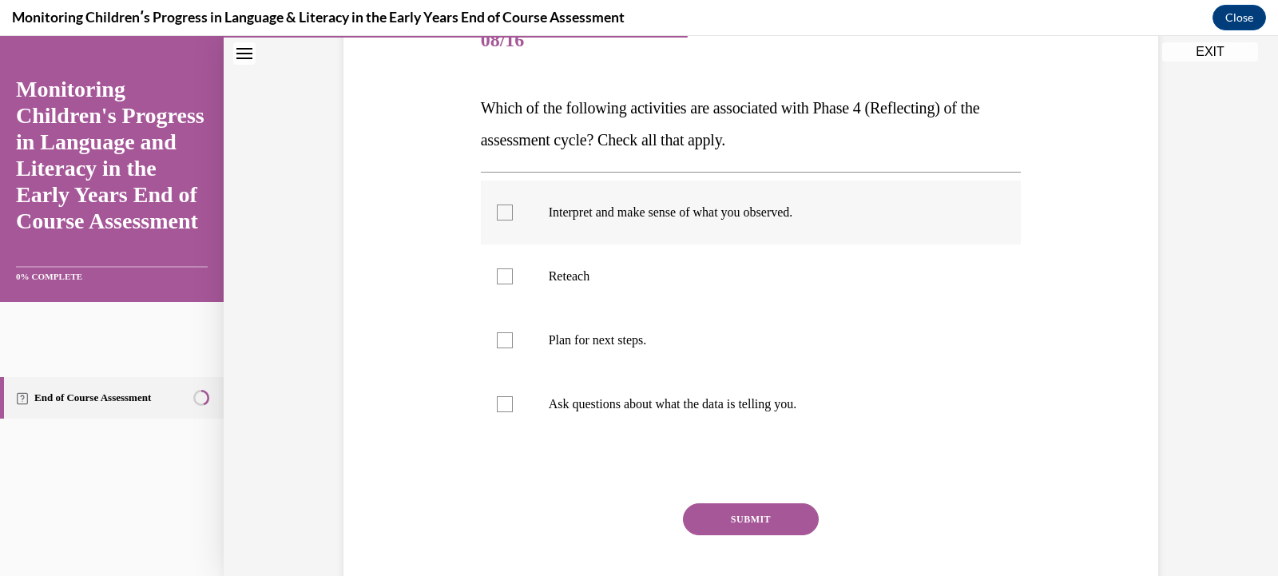
click at [719, 208] on p "Interpret and make sense of what you observed." at bounding box center [765, 213] width 433 height 16
click at [513, 208] on input "Interpret and make sense of what you observed." at bounding box center [505, 213] width 16 height 16
checkbox input "true"
click at [720, 403] on p "Ask questions about what the data is telling you." at bounding box center [765, 404] width 433 height 16
click at [513, 403] on input "Ask questions about what the data is telling you." at bounding box center [505, 404] width 16 height 16
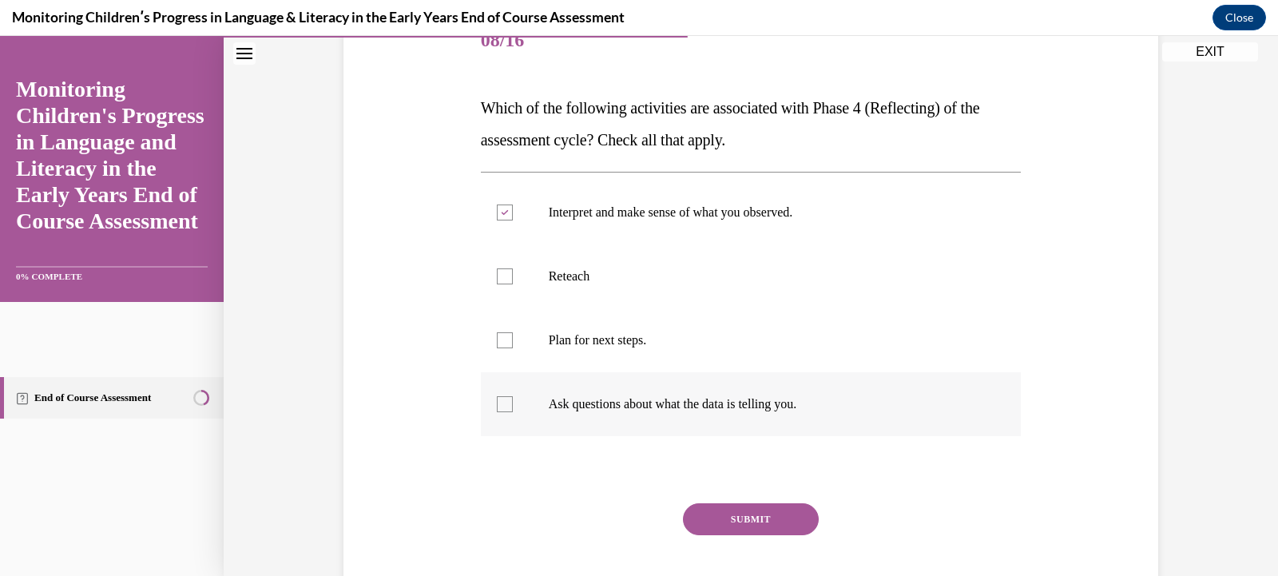
checkbox input "true"
click at [785, 517] on button "SUBMIT" at bounding box center [751, 519] width 136 height 32
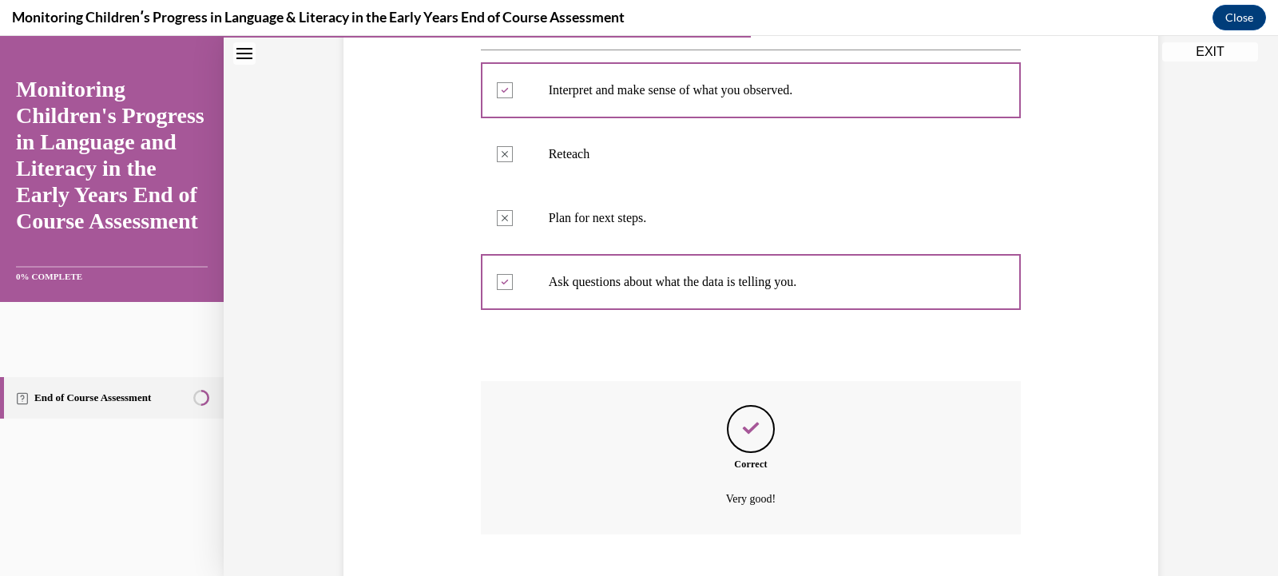
scroll to position [432, 0]
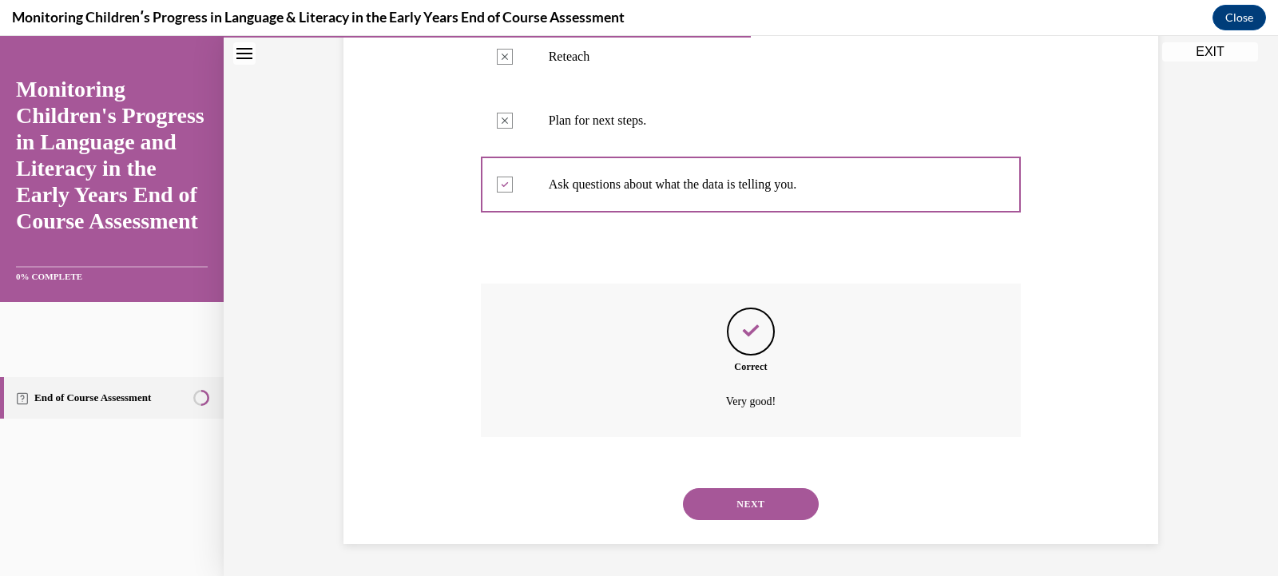
click at [762, 503] on button "NEXT" at bounding box center [751, 504] width 136 height 32
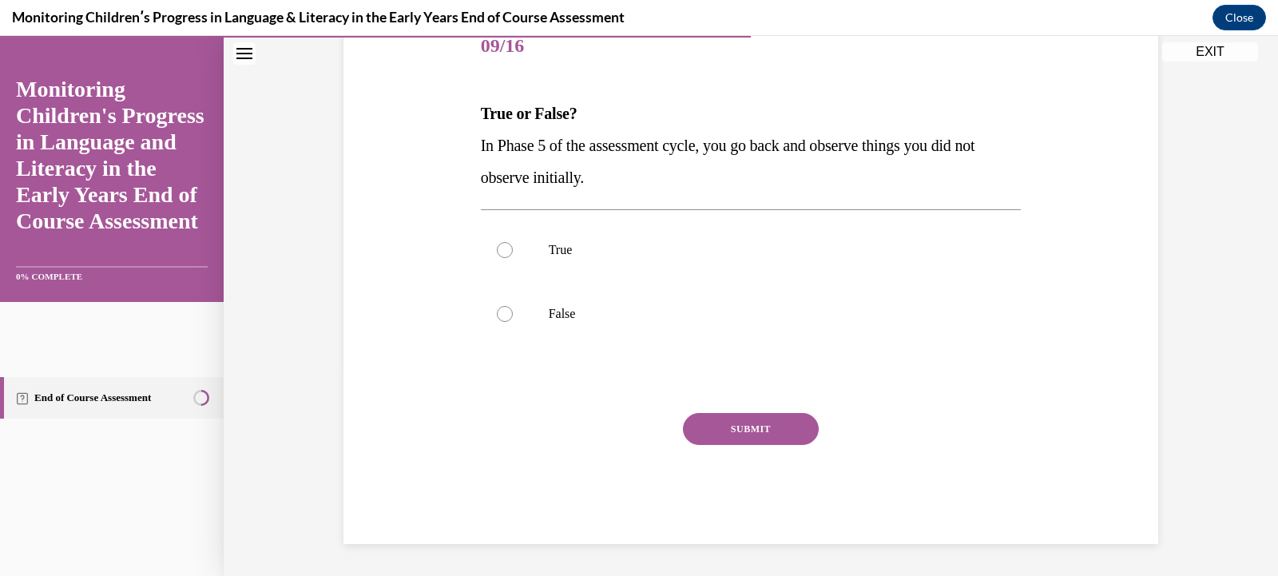
scroll to position [177, 0]
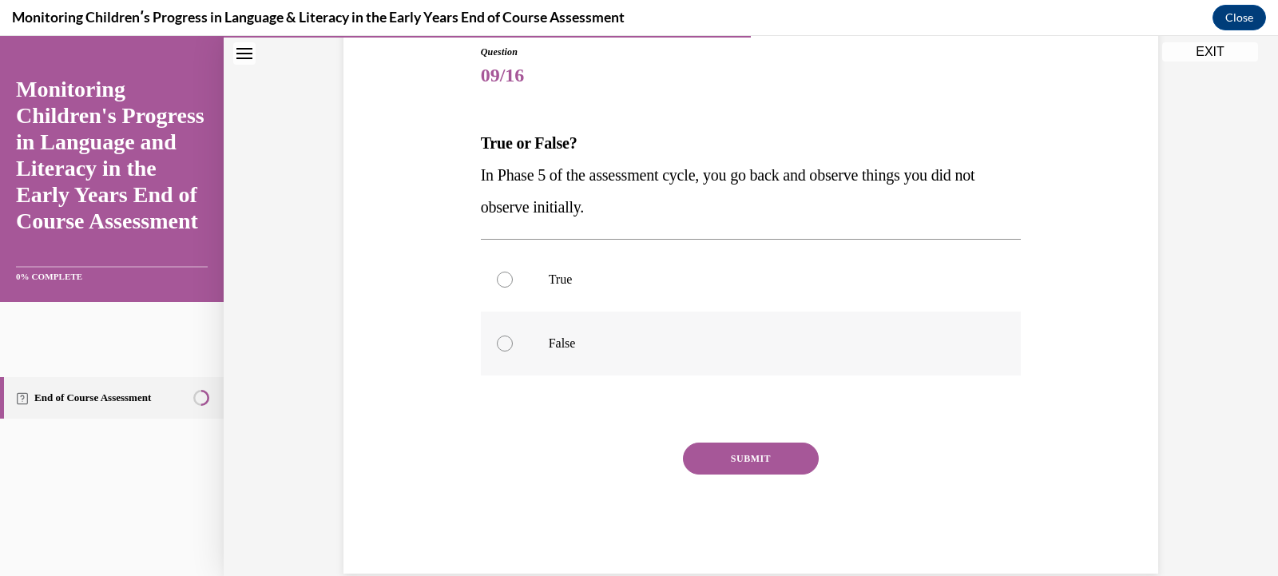
click at [515, 347] on label "False" at bounding box center [751, 344] width 541 height 64
click at [513, 347] on input "False" at bounding box center [505, 344] width 16 height 16
radio input "true"
click at [740, 455] on button "SUBMIT" at bounding box center [751, 459] width 136 height 32
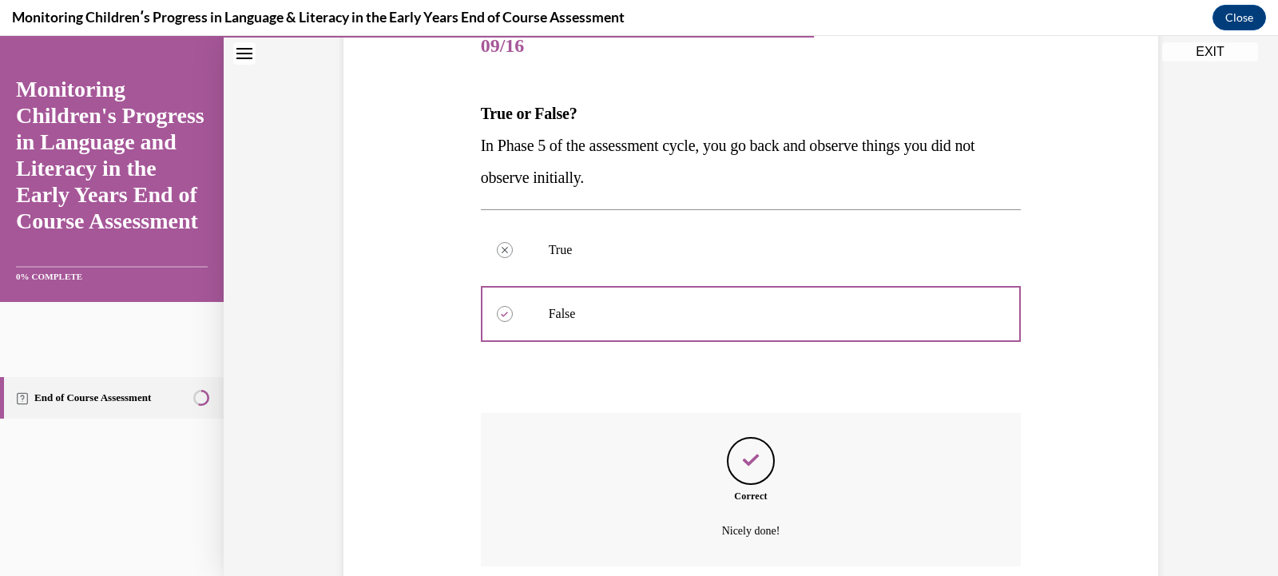
scroll to position [336, 0]
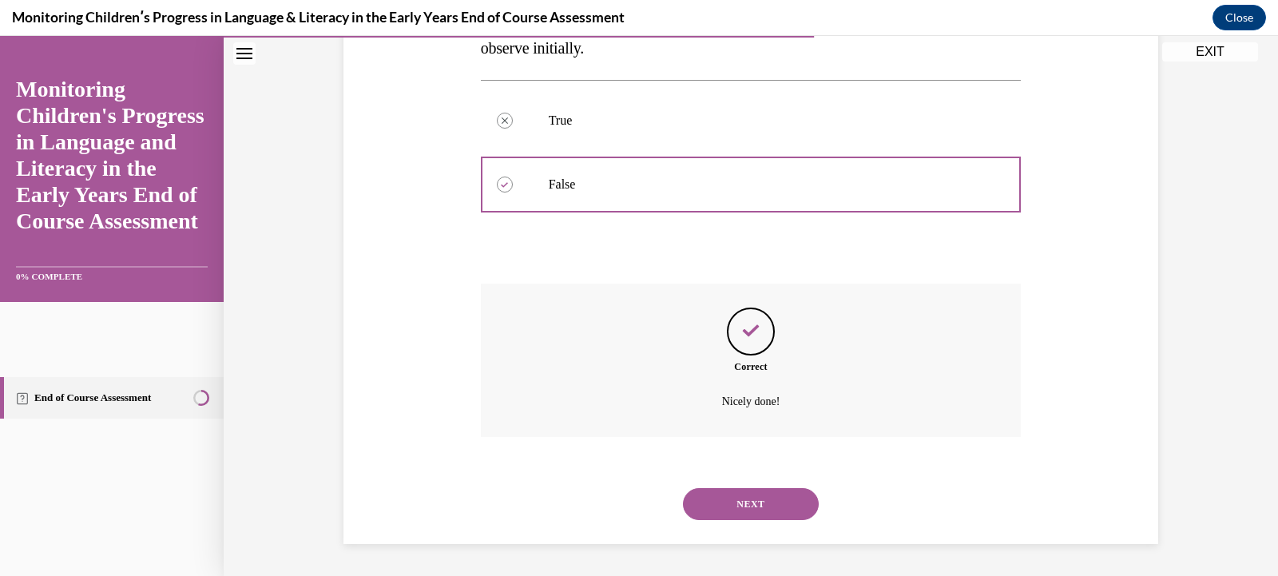
click at [721, 509] on button "NEXT" at bounding box center [751, 504] width 136 height 32
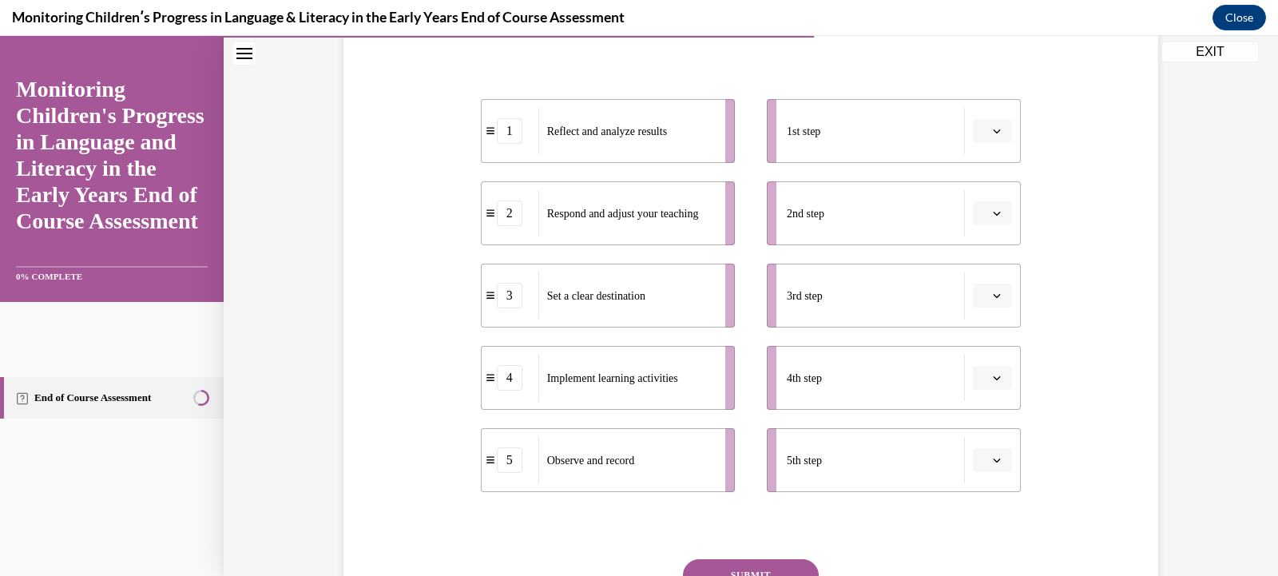
scroll to position [294, 0]
click at [985, 124] on button "button" at bounding box center [992, 130] width 39 height 24
click at [989, 263] on div "3" at bounding box center [985, 262] width 40 height 32
click at [997, 221] on button "button" at bounding box center [992, 213] width 39 height 24
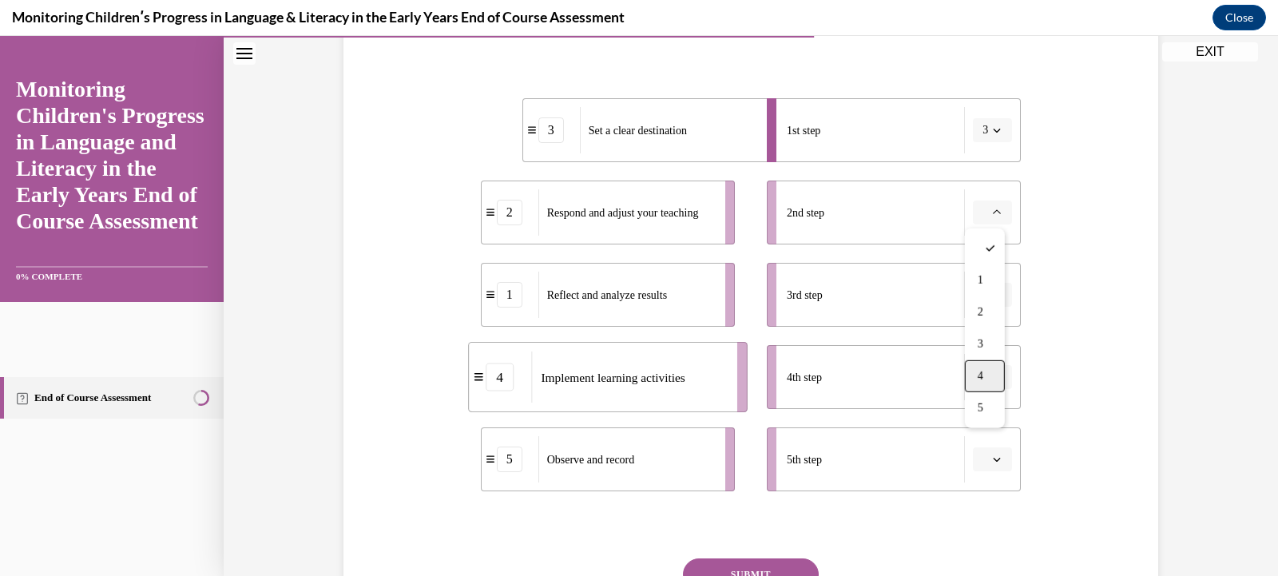
click at [988, 379] on div "4" at bounding box center [985, 376] width 40 height 32
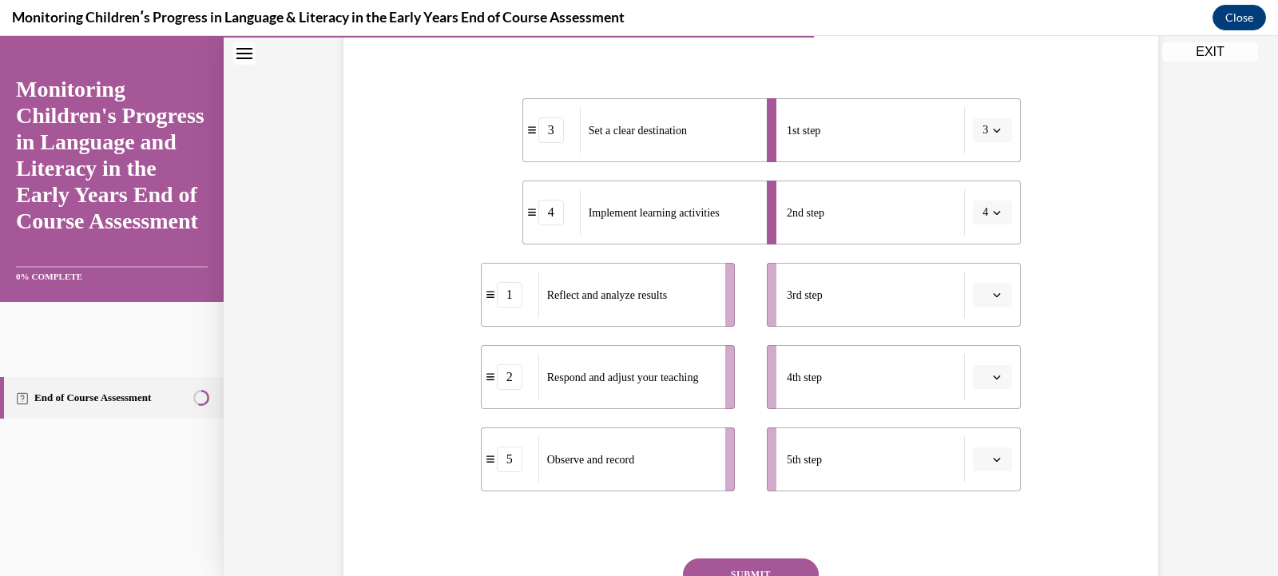
click at [987, 300] on button "button" at bounding box center [992, 295] width 39 height 24
click at [980, 487] on span "5" at bounding box center [981, 490] width 6 height 13
click at [991, 379] on span "button" at bounding box center [996, 376] width 11 height 11
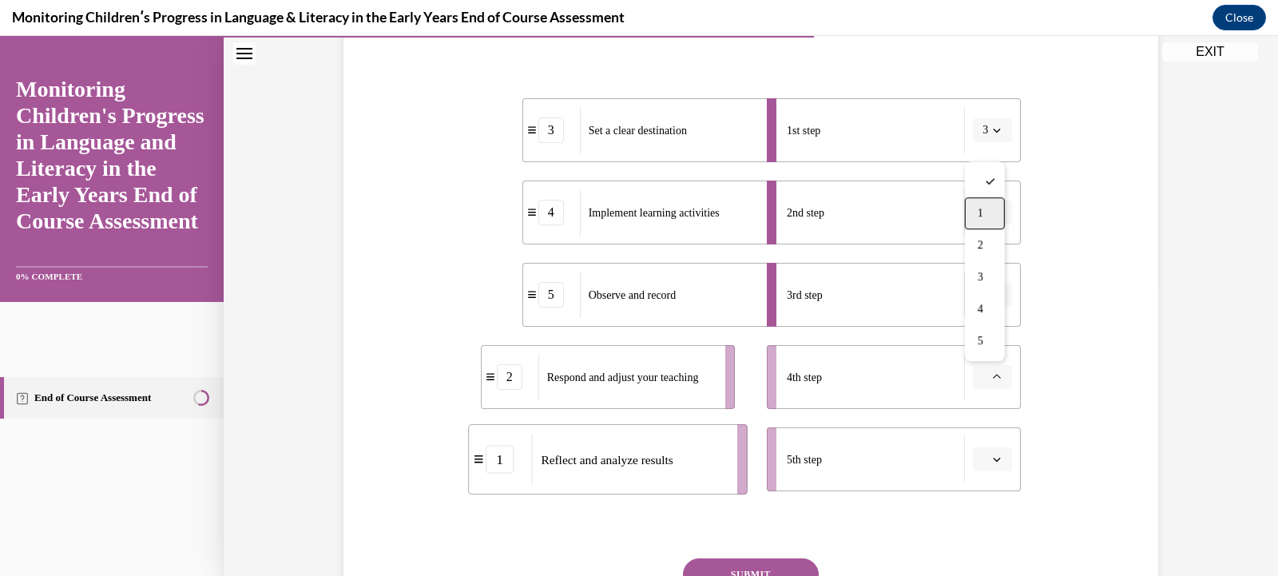
click at [986, 217] on div "1" at bounding box center [985, 213] width 40 height 32
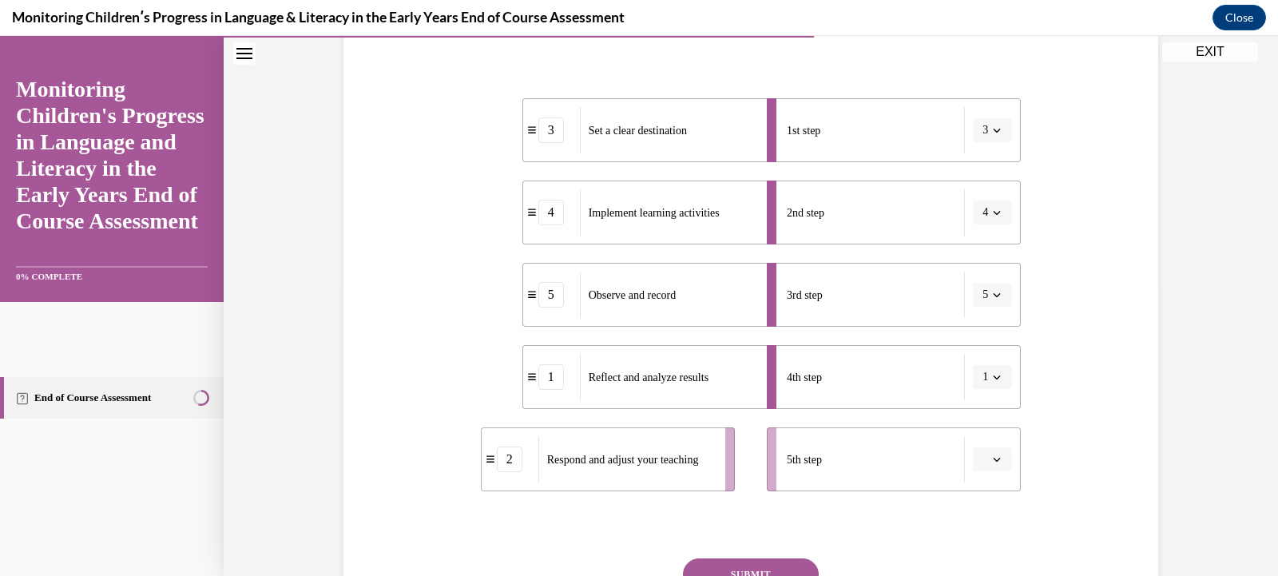
click at [995, 467] on button "button" at bounding box center [992, 459] width 39 height 24
click at [984, 332] on div "2" at bounding box center [985, 328] width 40 height 32
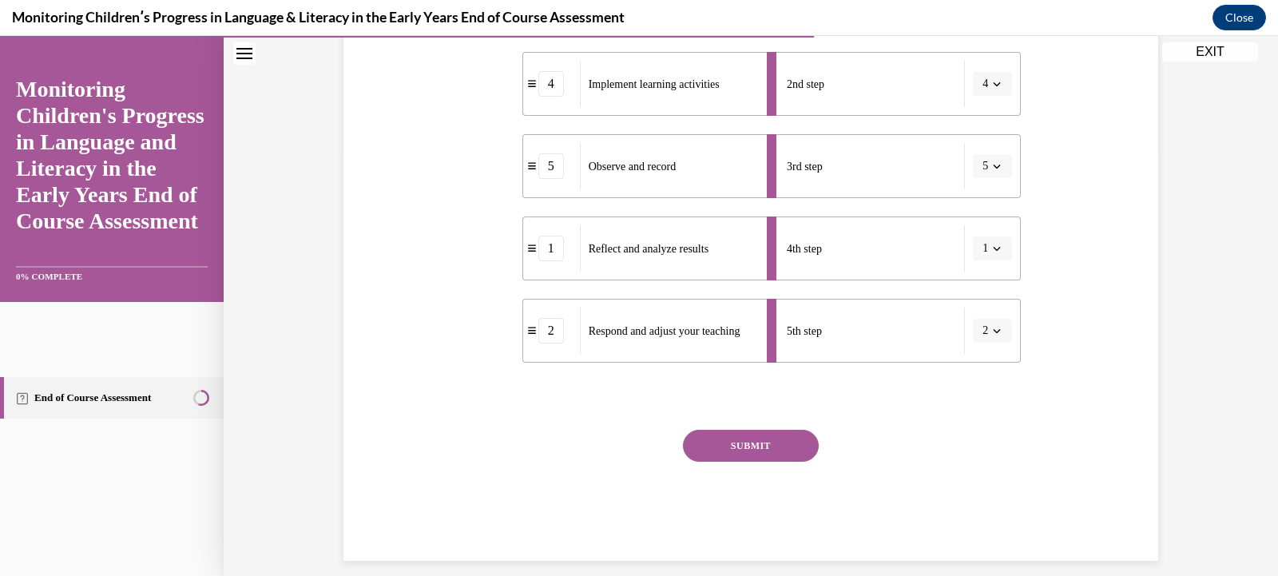
scroll to position [439, 0]
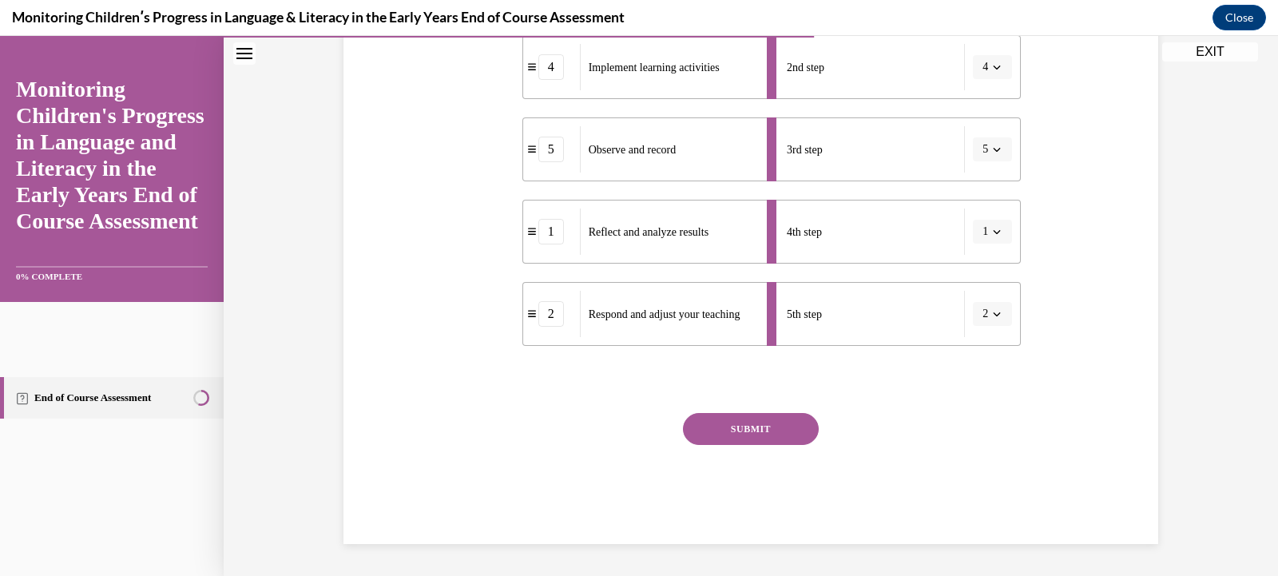
click at [776, 423] on button "SUBMIT" at bounding box center [751, 429] width 136 height 32
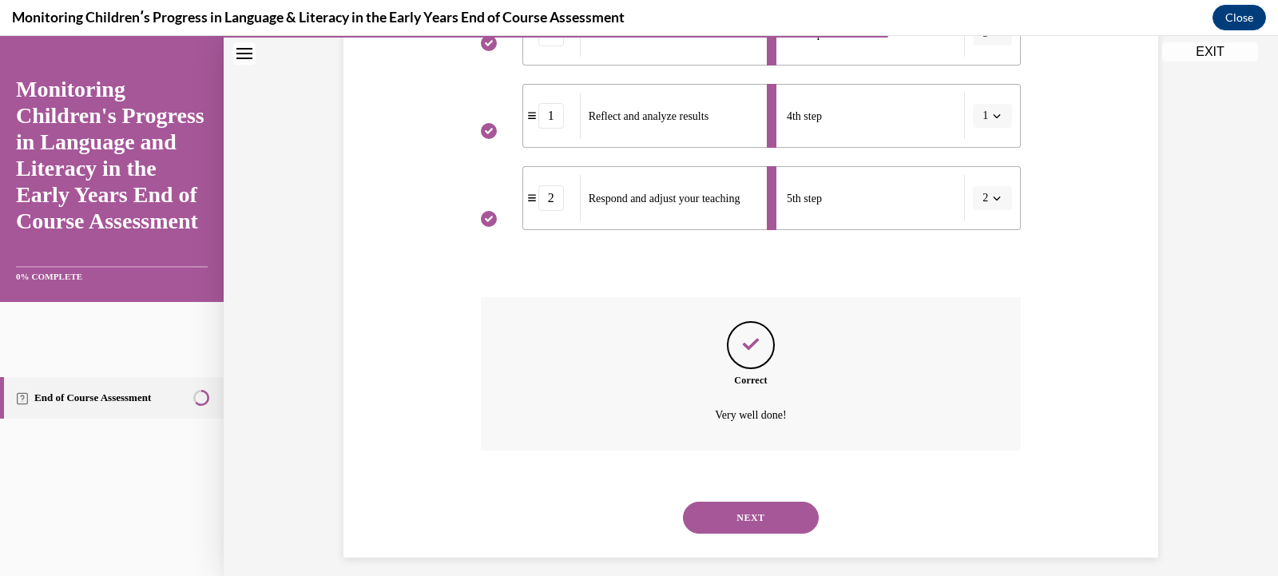
scroll to position [569, 0]
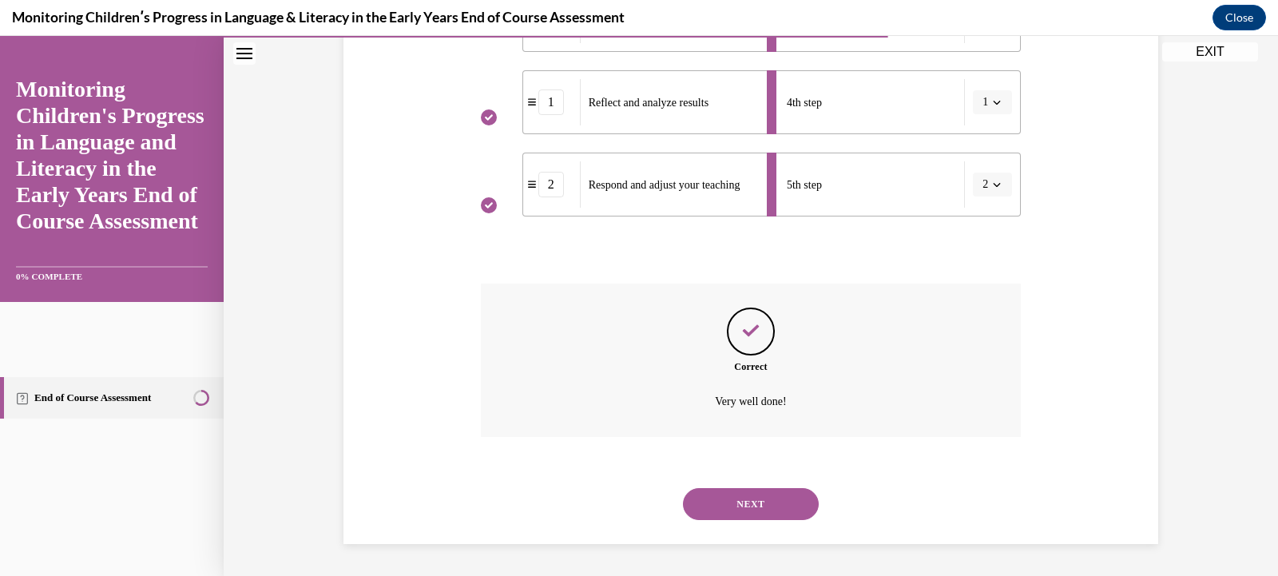
click at [761, 509] on button "NEXT" at bounding box center [751, 504] width 136 height 32
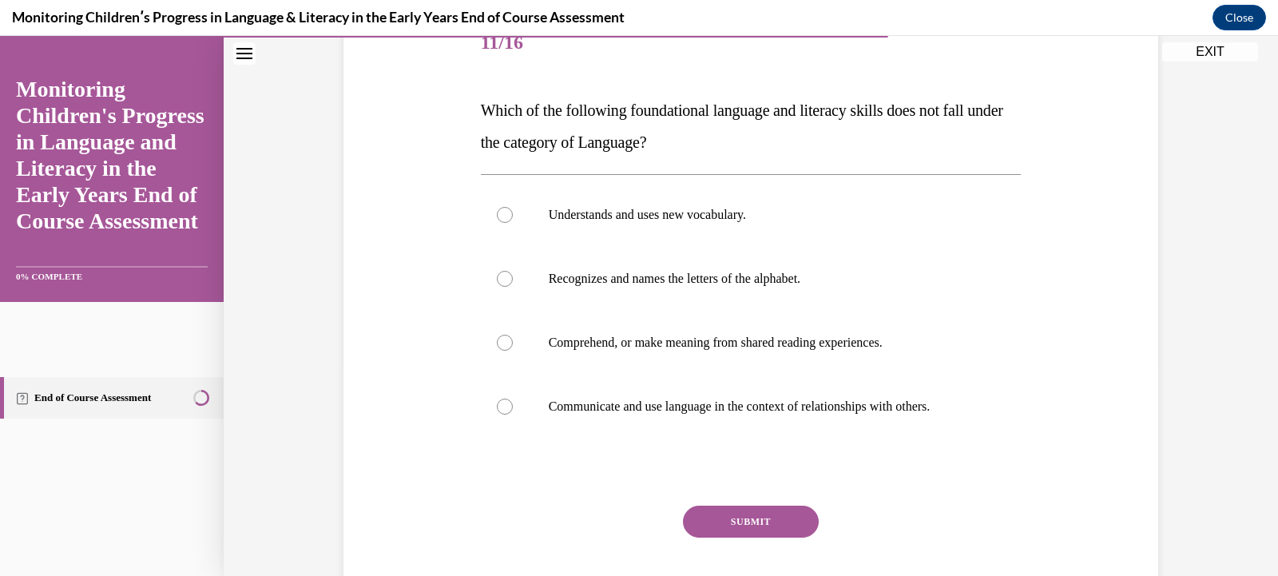
scroll to position [212, 0]
click at [753, 284] on p "Recognizes and names the letters of the alphabet." at bounding box center [765, 277] width 433 height 16
click at [513, 284] on input "Recognizes and names the letters of the alphabet." at bounding box center [505, 277] width 16 height 16
radio input "true"
click at [769, 519] on button "SUBMIT" at bounding box center [751, 520] width 136 height 32
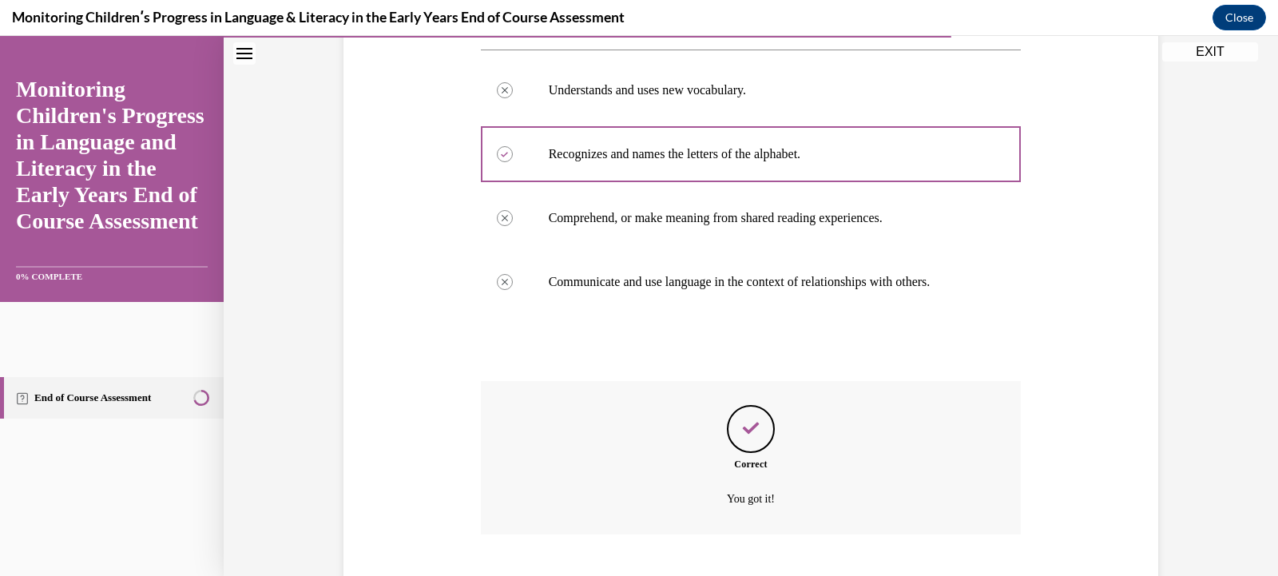
scroll to position [432, 0]
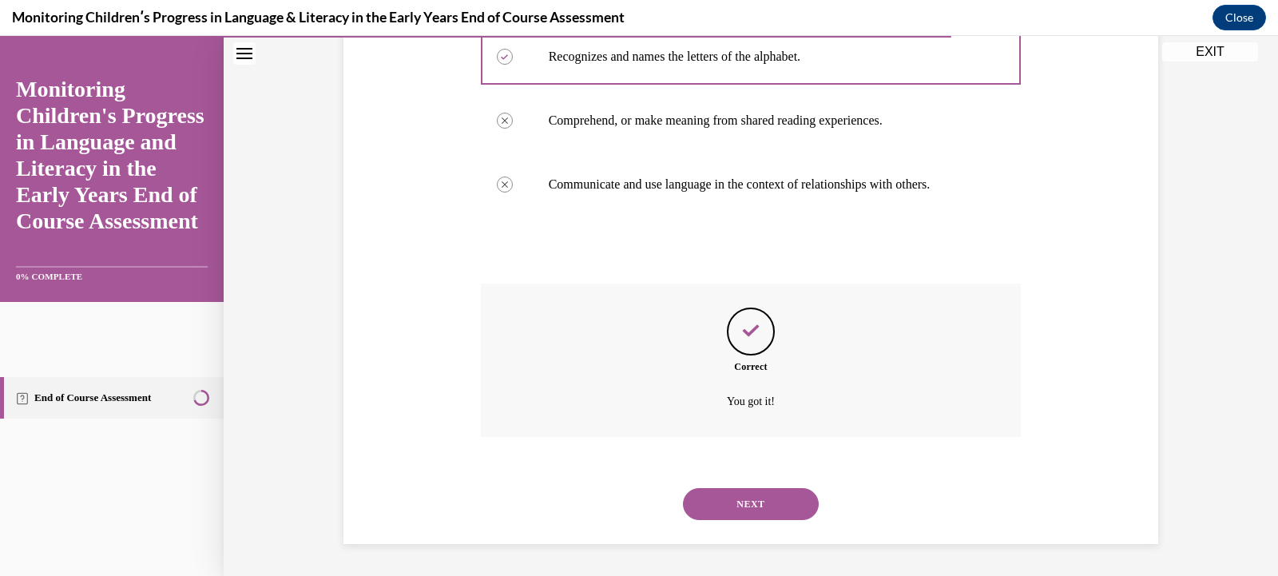
click at [751, 507] on button "NEXT" at bounding box center [751, 504] width 136 height 32
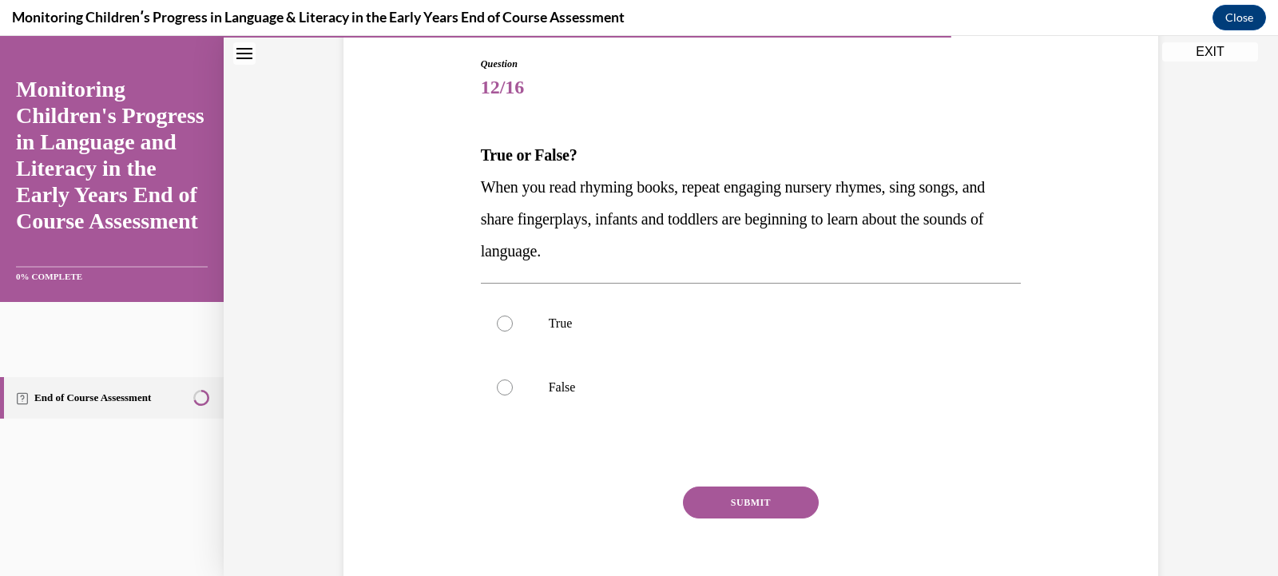
scroll to position [172, 0]
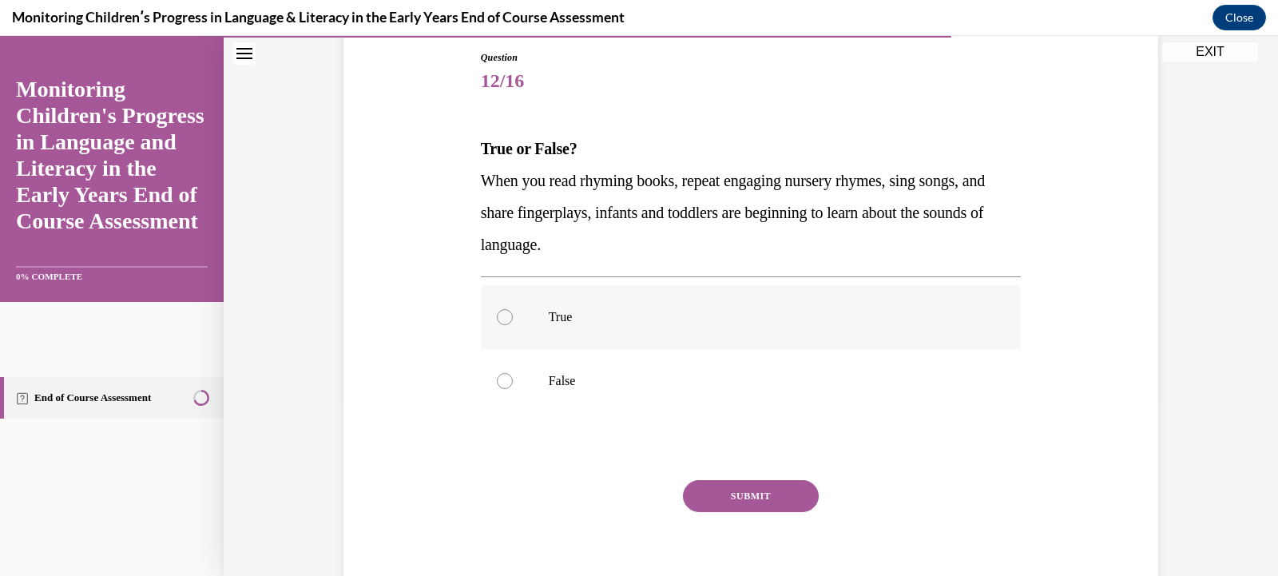
click at [530, 314] on label "True" at bounding box center [751, 317] width 541 height 64
click at [513, 314] on input "True" at bounding box center [505, 317] width 16 height 16
radio input "true"
click at [767, 496] on button "SUBMIT" at bounding box center [751, 496] width 136 height 32
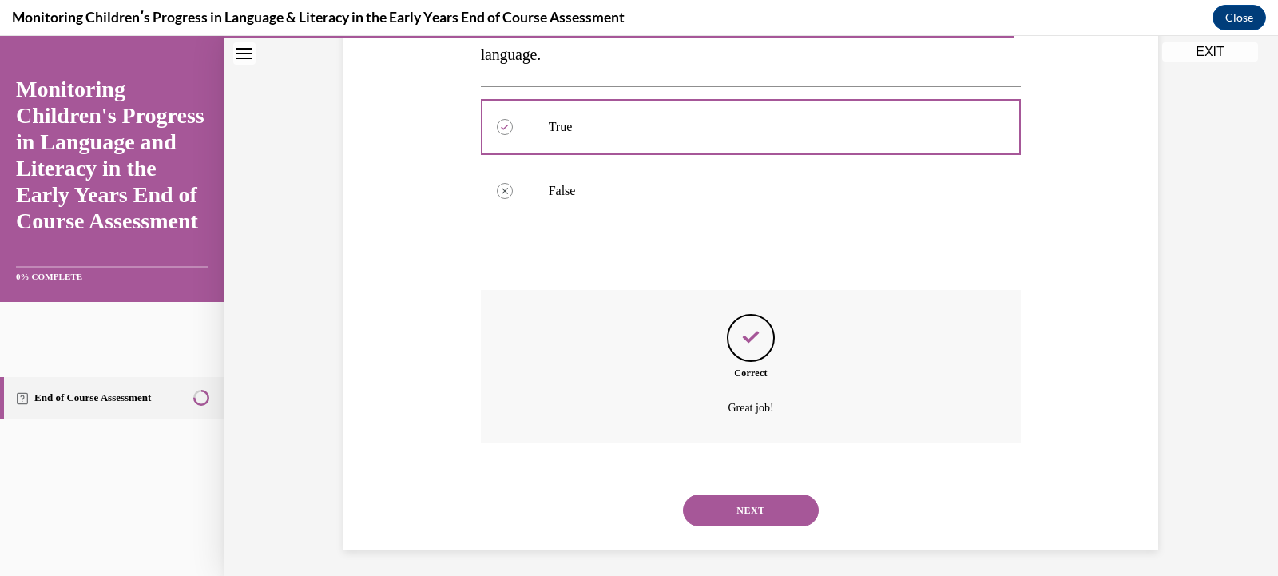
scroll to position [368, 0]
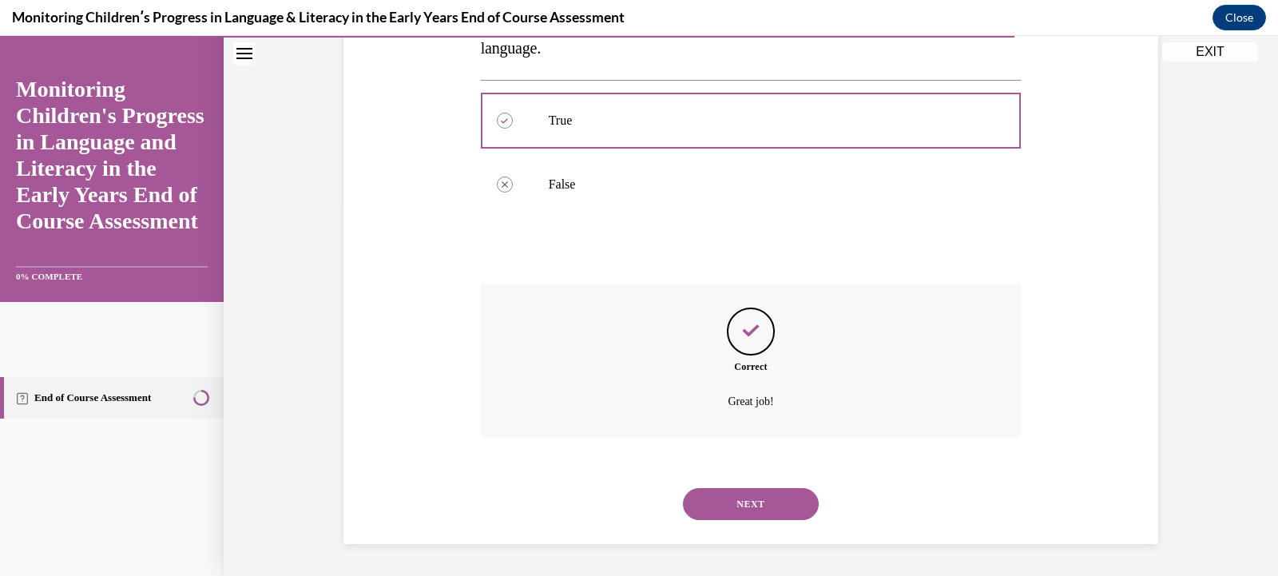
click at [739, 503] on button "NEXT" at bounding box center [751, 504] width 136 height 32
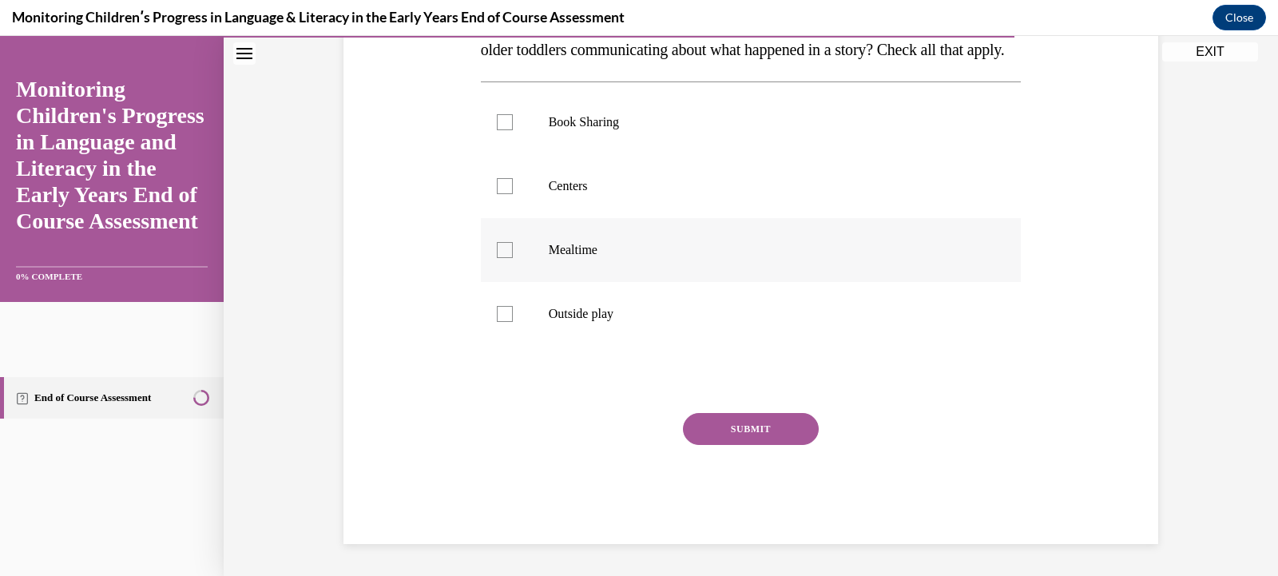
scroll to position [334, 0]
click at [503, 117] on div at bounding box center [505, 122] width 16 height 16
click at [503, 117] on input "Book Sharing" at bounding box center [505, 122] width 16 height 16
checkbox input "true"
click at [497, 190] on div at bounding box center [505, 186] width 16 height 16
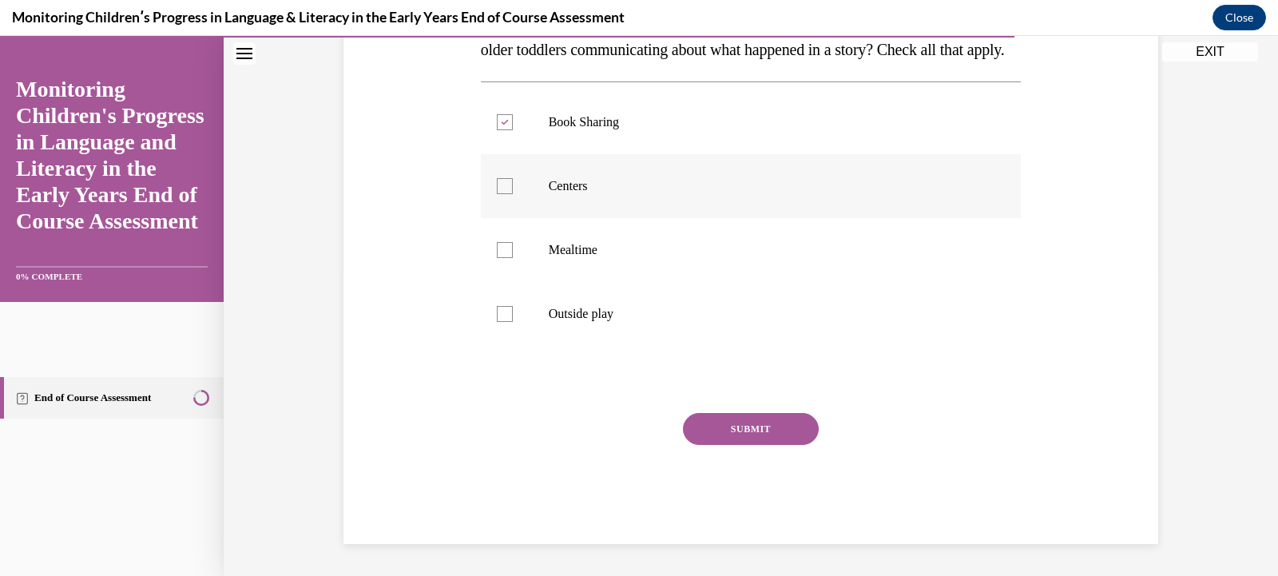
click at [497, 190] on input "Centers" at bounding box center [505, 186] width 16 height 16
checkbox input "true"
click at [500, 246] on div at bounding box center [505, 250] width 16 height 16
click at [500, 246] on input "Mealtime" at bounding box center [505, 250] width 16 height 16
checkbox input "true"
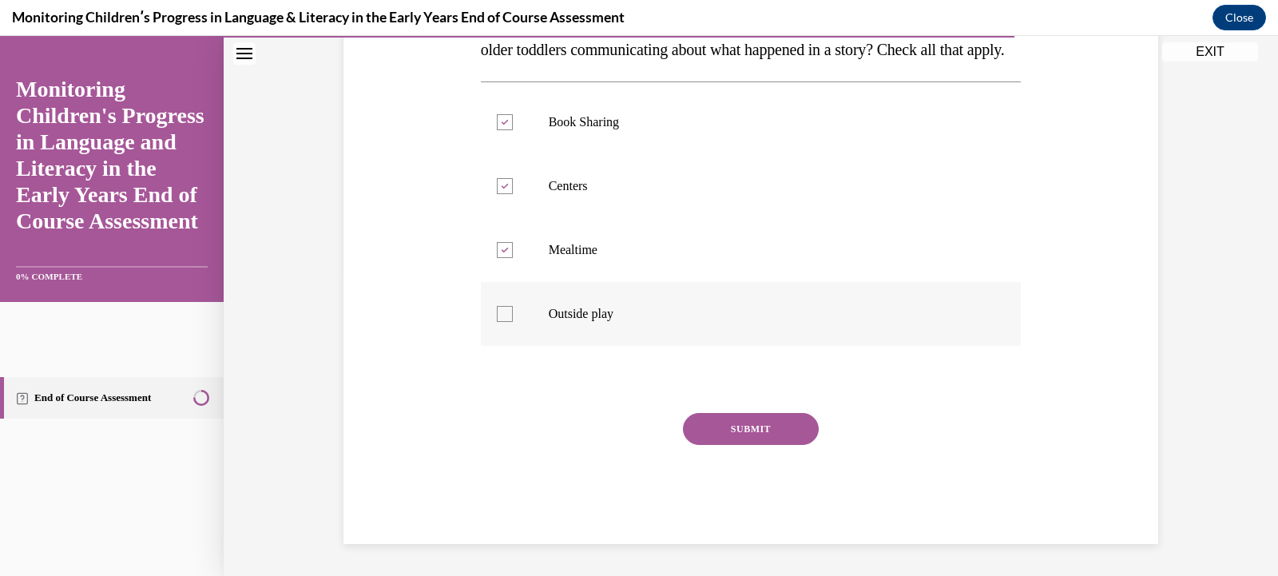
click at [497, 312] on div at bounding box center [505, 314] width 16 height 16
click at [497, 312] on input "Outside play" at bounding box center [505, 314] width 16 height 16
checkbox input "true"
click at [733, 434] on button "SUBMIT" at bounding box center [751, 429] width 136 height 32
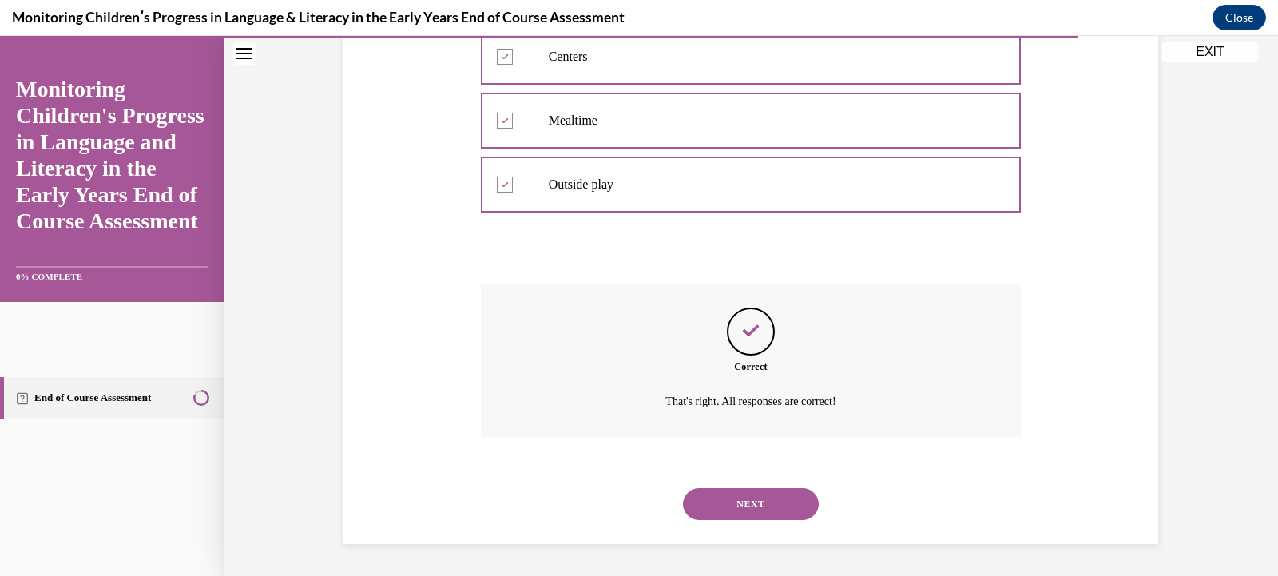
scroll to position [464, 0]
click at [745, 508] on button "NEXT" at bounding box center [751, 504] width 136 height 32
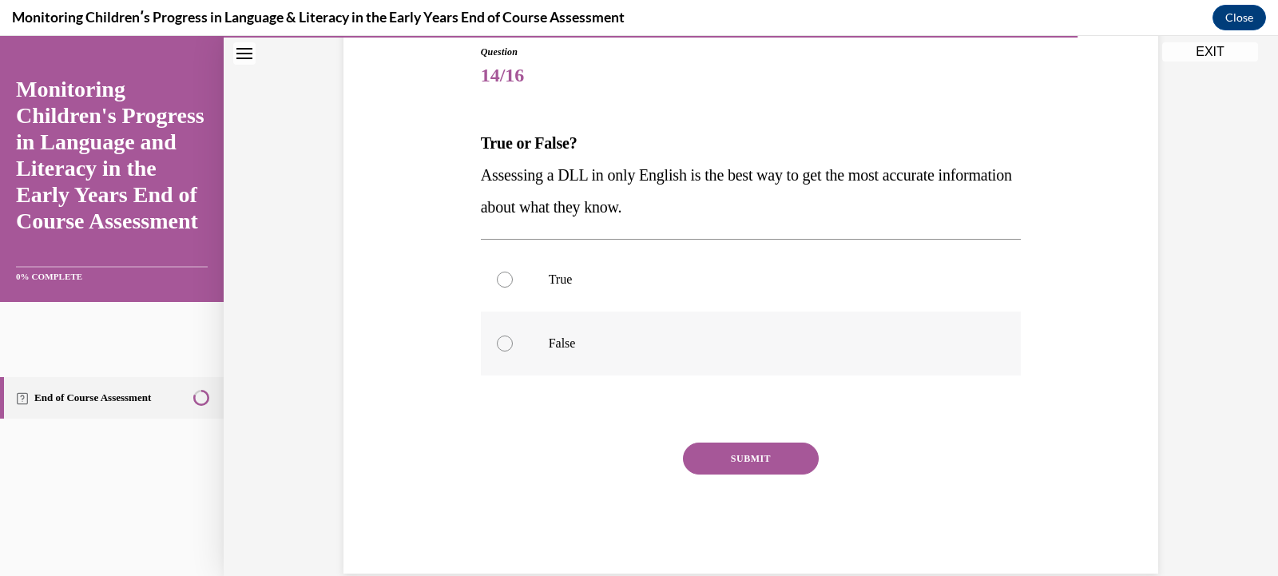
click at [502, 346] on div at bounding box center [505, 344] width 16 height 16
click at [502, 346] on input "False" at bounding box center [505, 344] width 16 height 16
radio input "true"
click at [765, 456] on button "SUBMIT" at bounding box center [751, 459] width 136 height 32
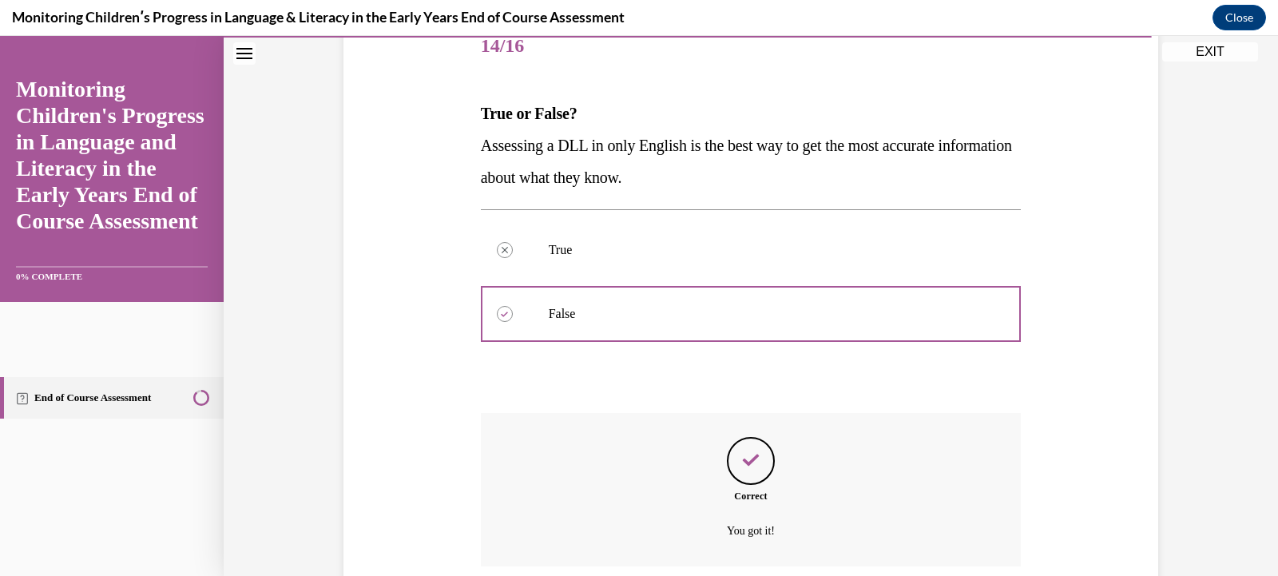
scroll to position [336, 0]
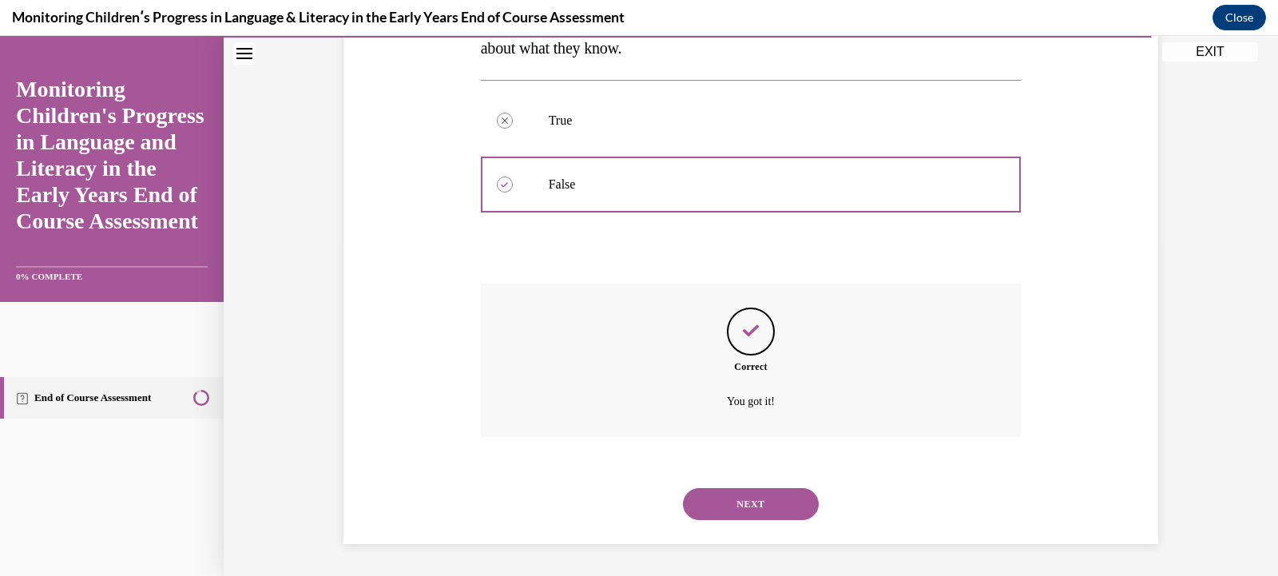
click at [736, 499] on button "NEXT" at bounding box center [751, 504] width 136 height 32
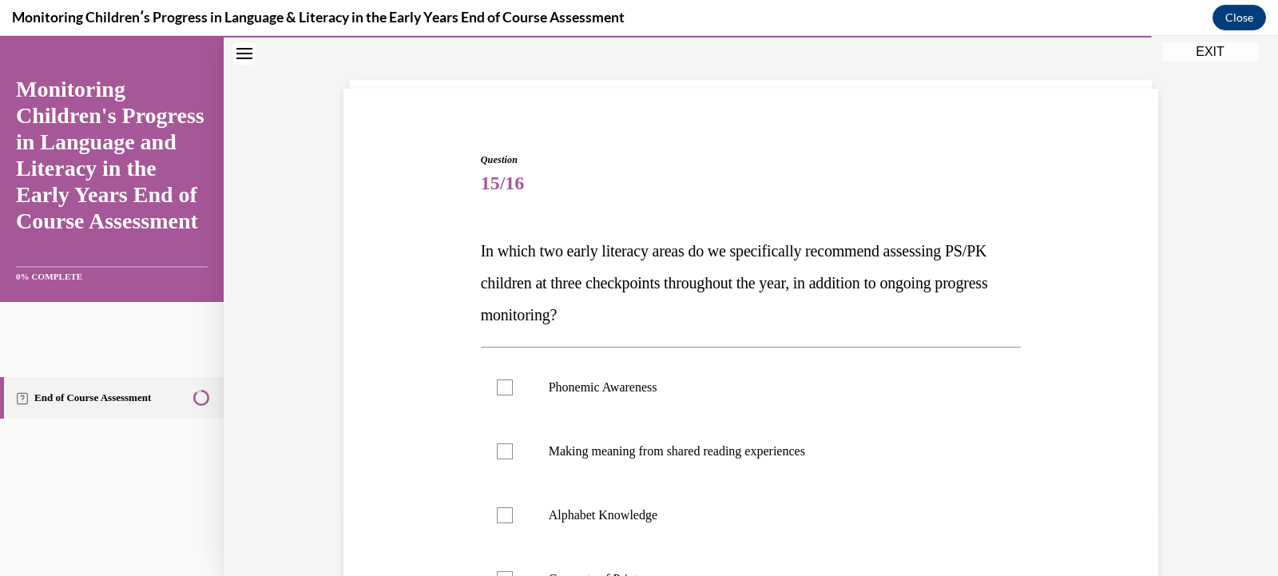
scroll to position [137, 0]
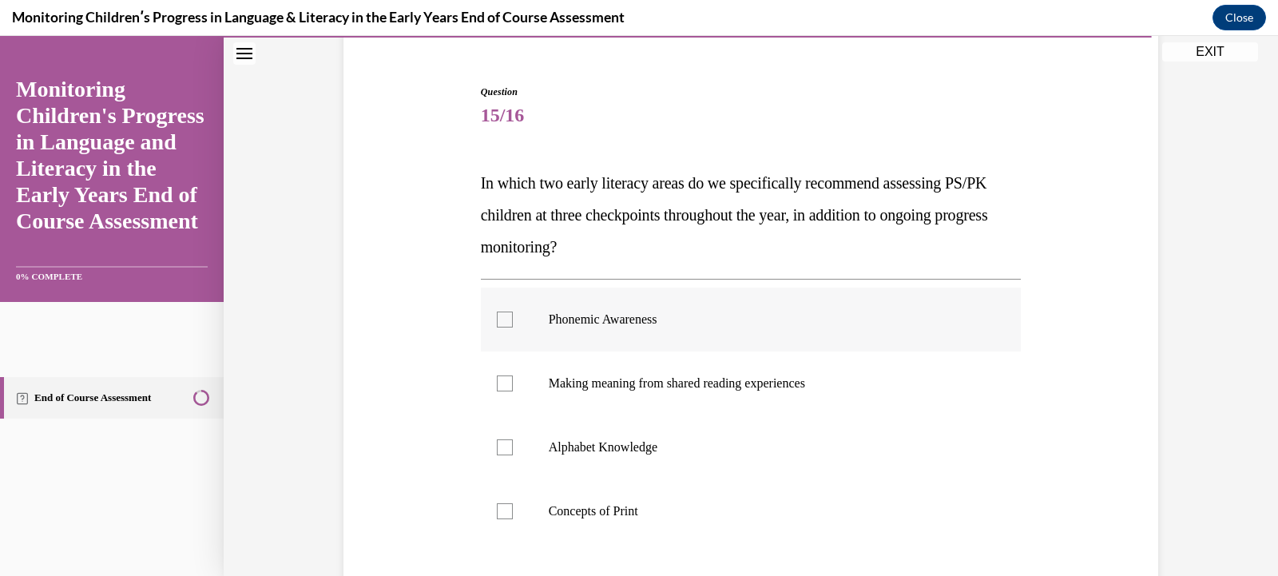
click at [686, 325] on p "Phonemic Awareness" at bounding box center [765, 320] width 433 height 16
click at [513, 325] on input "Phonemic Awareness" at bounding box center [505, 320] width 16 height 16
checkbox input "true"
click at [631, 453] on p "Alphabet Knowledge" at bounding box center [765, 447] width 433 height 16
click at [513, 453] on input "Alphabet Knowledge" at bounding box center [505, 447] width 16 height 16
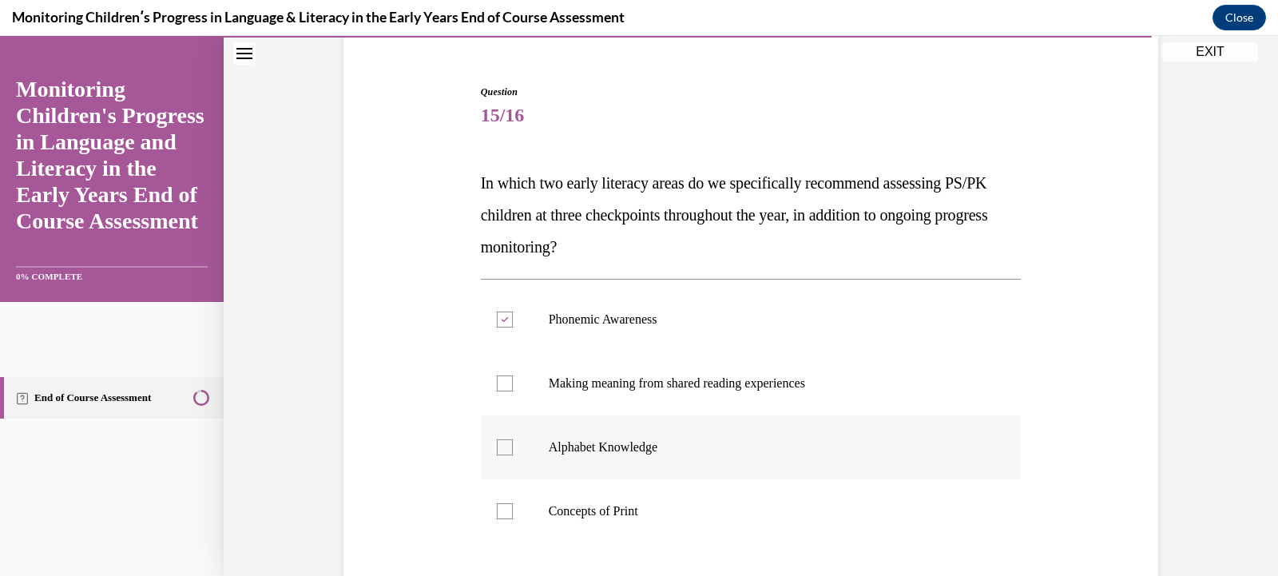
checkbox input "true"
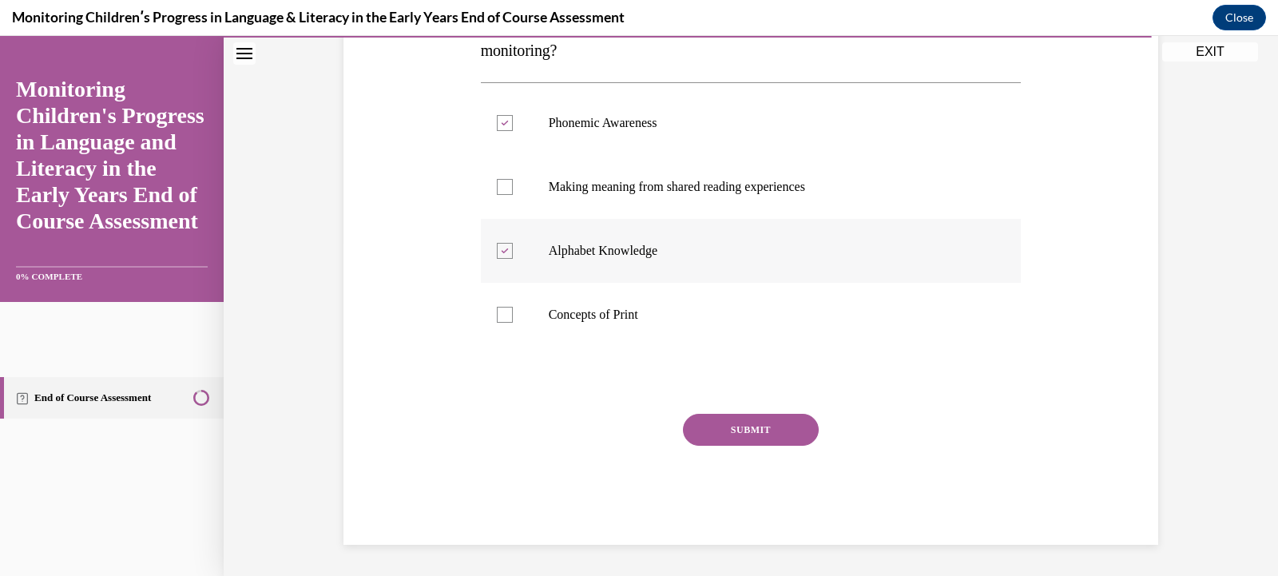
scroll to position [335, 0]
click at [741, 432] on button "SUBMIT" at bounding box center [751, 429] width 136 height 32
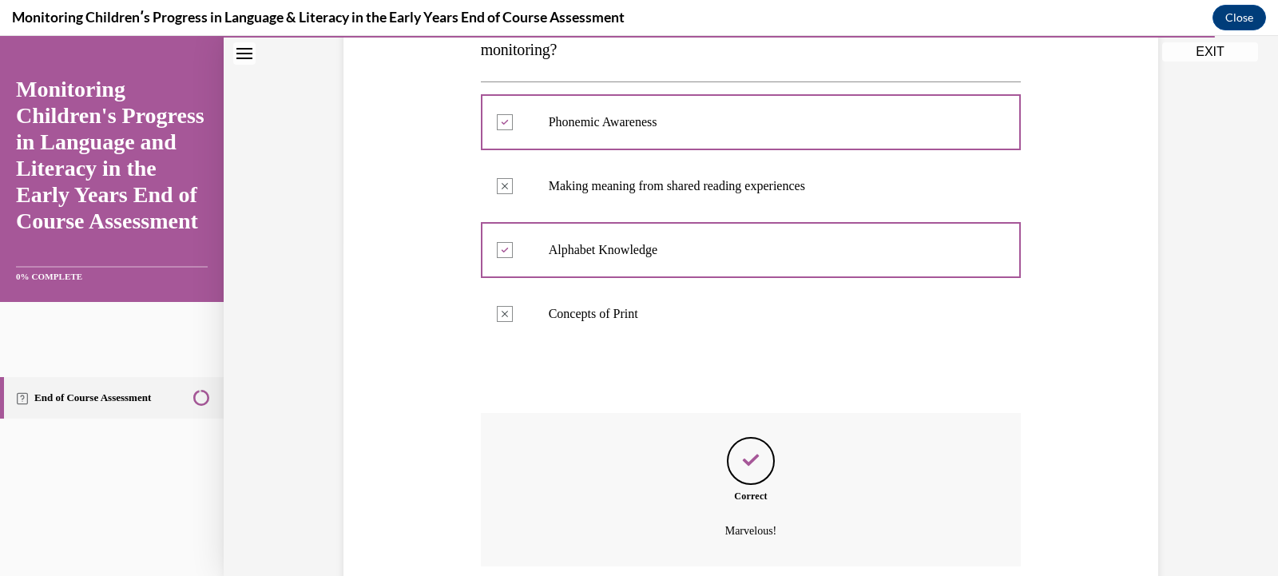
scroll to position [464, 0]
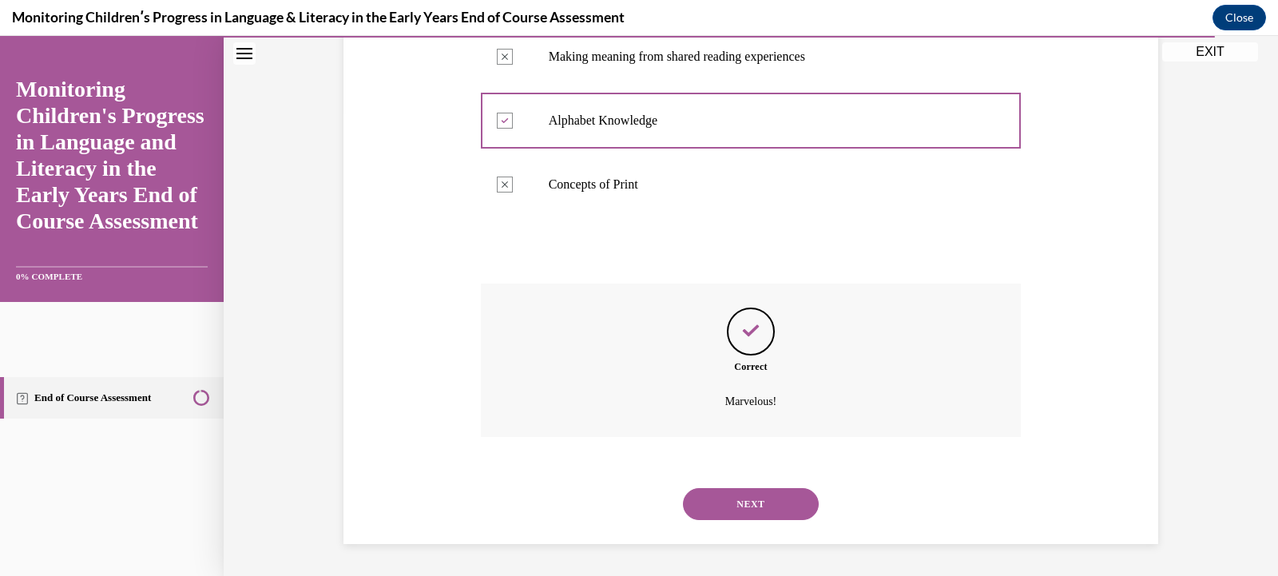
click at [750, 502] on button "NEXT" at bounding box center [751, 504] width 136 height 32
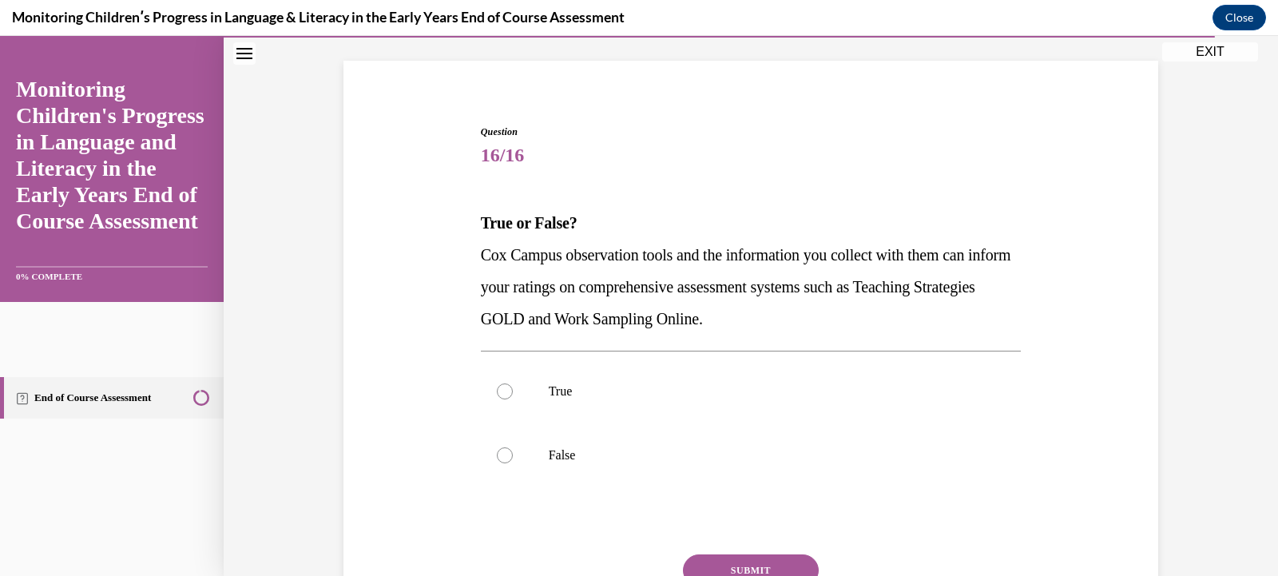
scroll to position [177, 0]
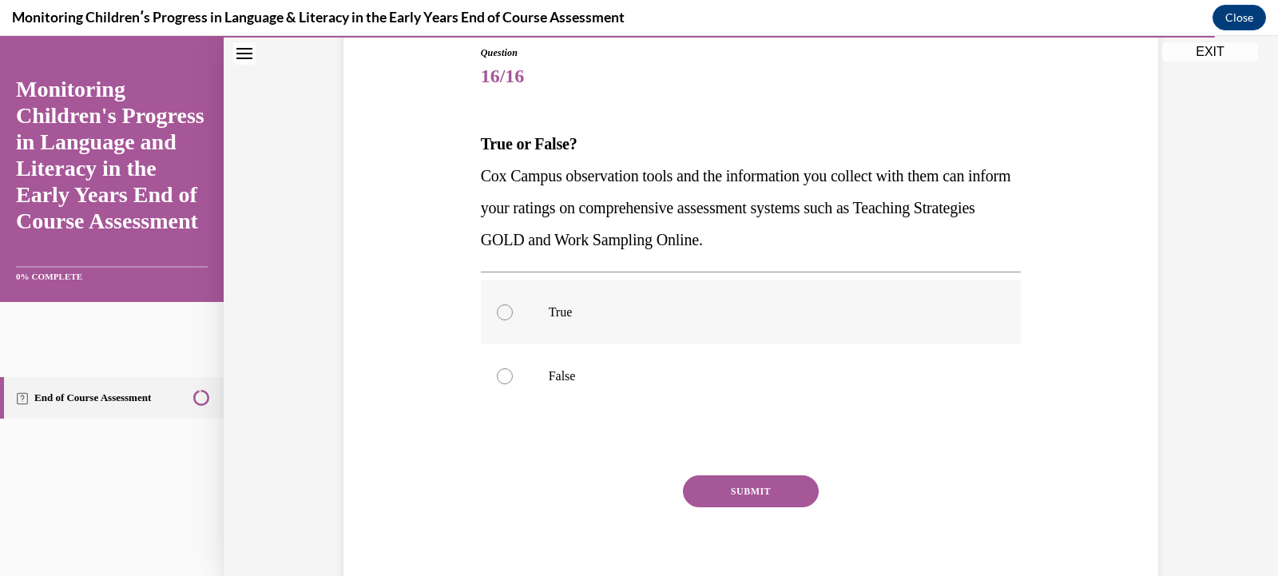
click at [523, 312] on label "True" at bounding box center [751, 312] width 541 height 64
click at [513, 312] on input "True" at bounding box center [505, 312] width 16 height 16
radio input "true"
click at [765, 488] on button "SUBMIT" at bounding box center [751, 491] width 136 height 32
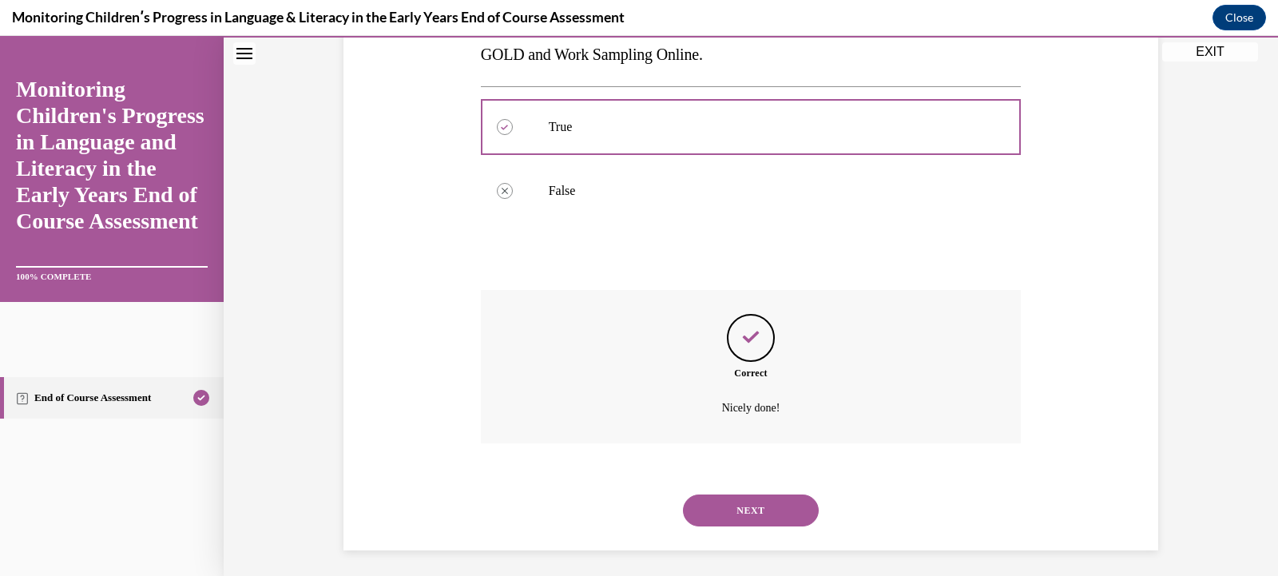
scroll to position [368, 0]
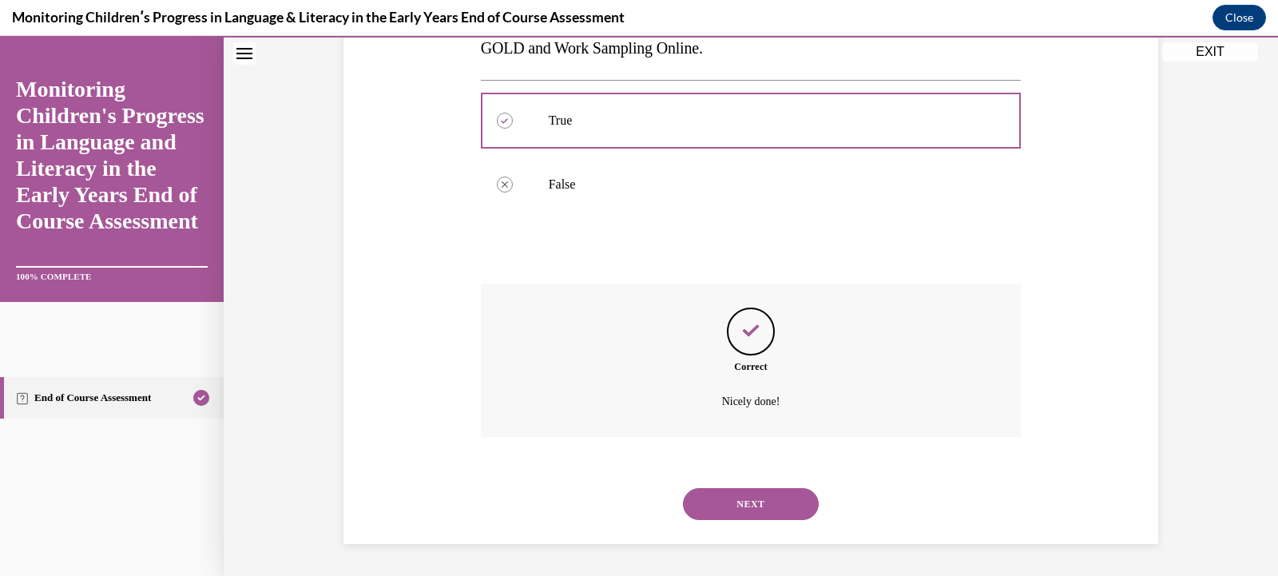
click at [758, 500] on button "NEXT" at bounding box center [751, 504] width 136 height 32
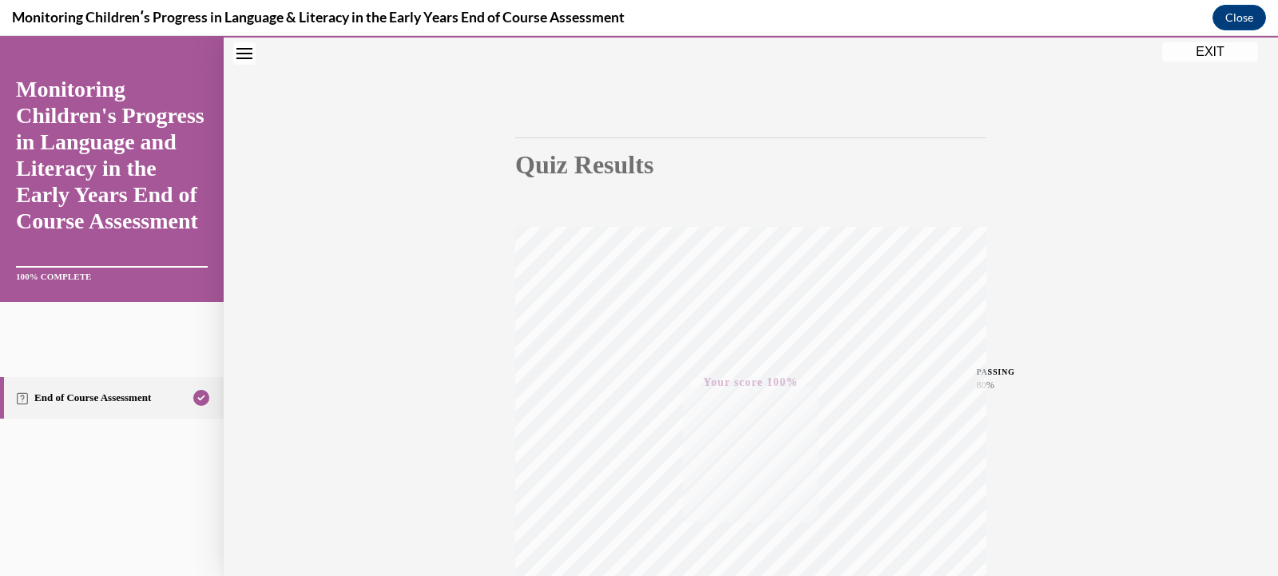
scroll to position [279, 0]
click at [1195, 54] on button "EXIT" at bounding box center [1210, 51] width 96 height 19
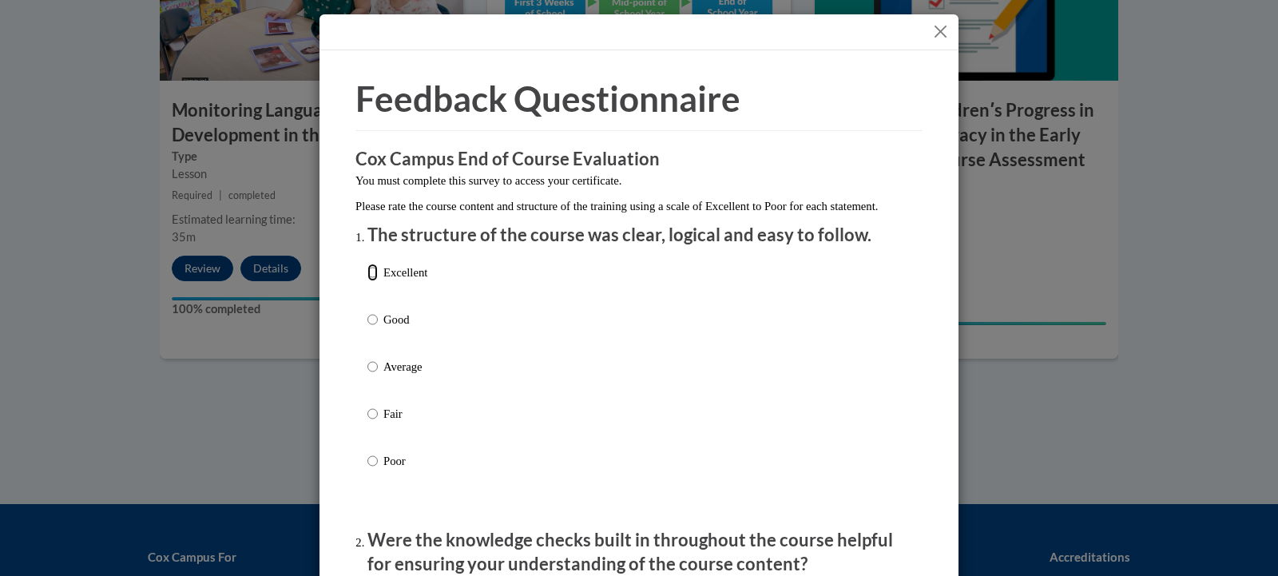
click at [367, 281] on input "Excellent" at bounding box center [372, 273] width 10 height 18
radio input "true"
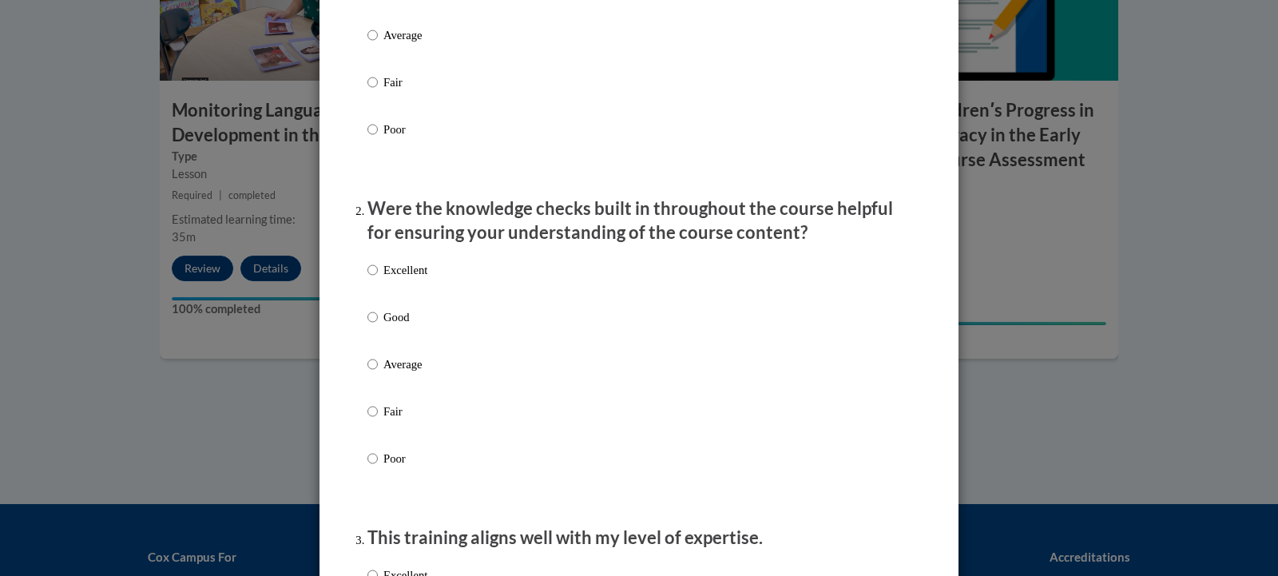
scroll to position [333, 0]
click at [413, 277] on p "Excellent" at bounding box center [405, 269] width 44 height 18
click at [378, 277] on input "Excellent" at bounding box center [372, 269] width 10 height 18
radio input "true"
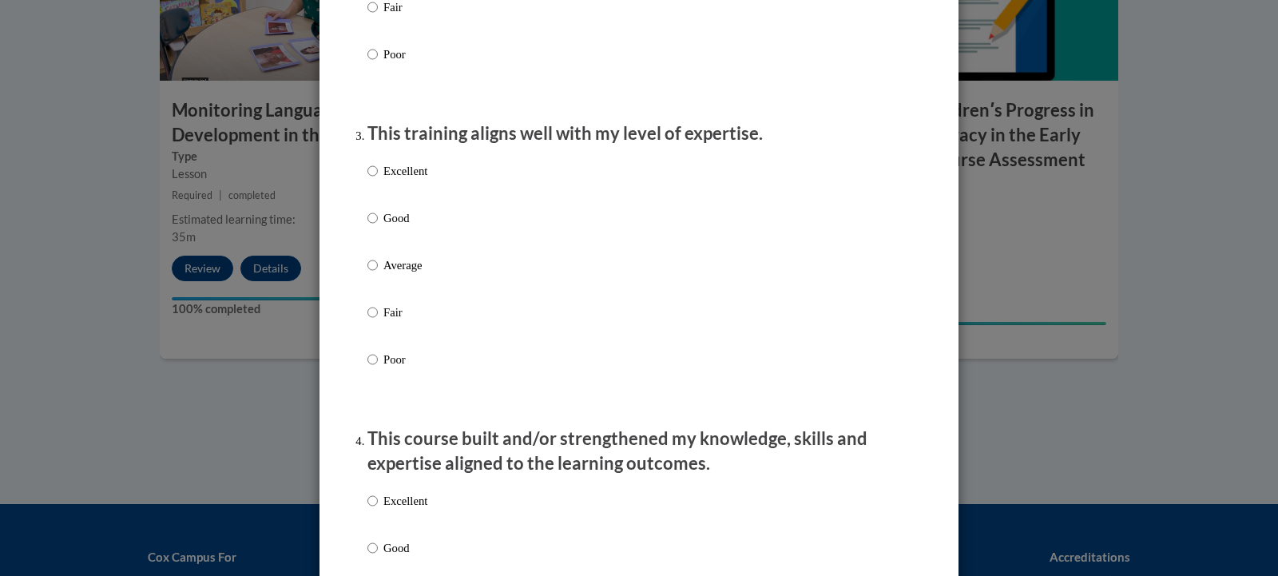
scroll to position [737, 0]
click at [449, 189] on div "Excellent Good Average Fair Poor" at bounding box center [638, 283] width 543 height 260
click at [399, 179] on p "Excellent" at bounding box center [405, 170] width 44 height 18
click at [378, 179] on input "Excellent" at bounding box center [372, 170] width 10 height 18
radio input "true"
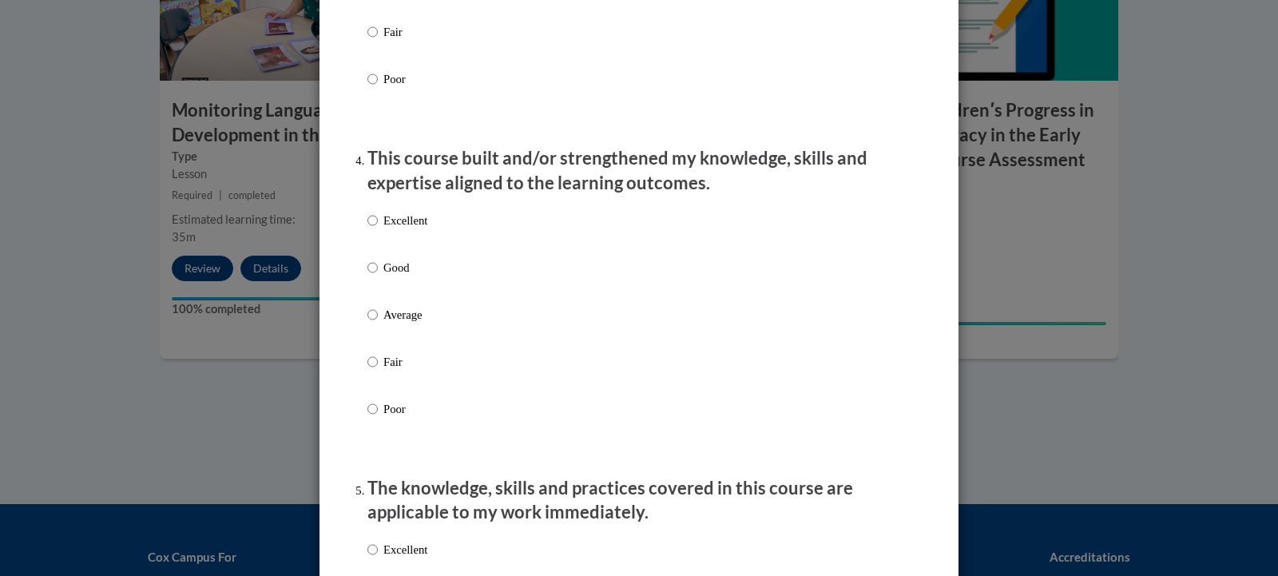
scroll to position [1017, 0]
click at [368, 228] on input "Excellent" at bounding box center [372, 220] width 10 height 18
radio input "true"
click at [634, 342] on div "Excellent Good Average Fair Poor" at bounding box center [638, 333] width 543 height 260
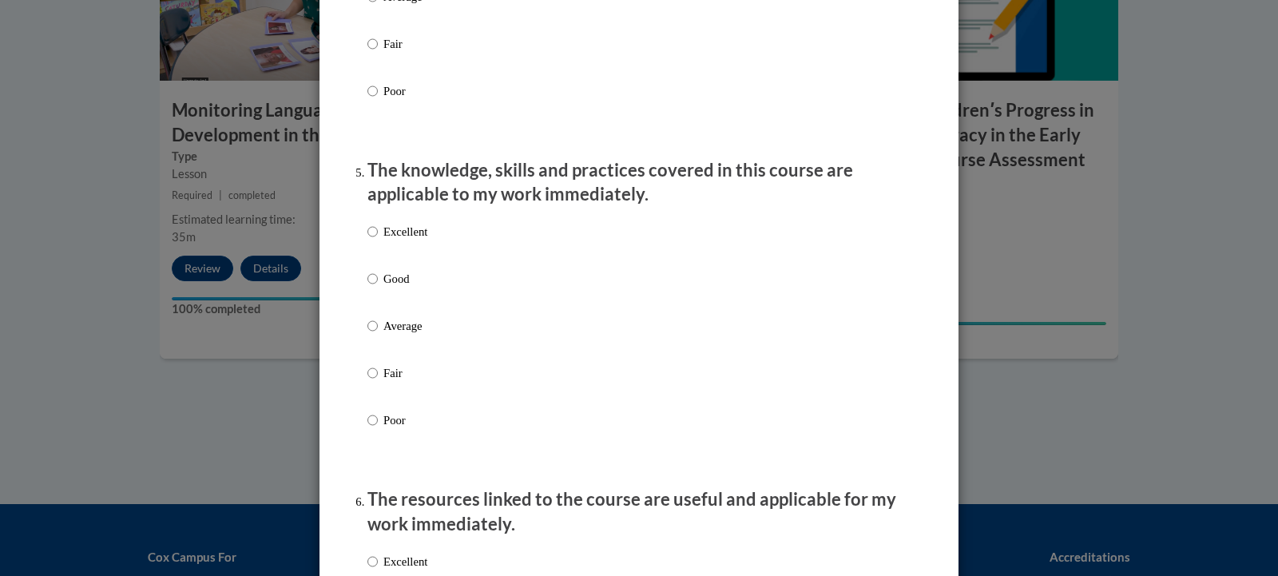
scroll to position [1339, 0]
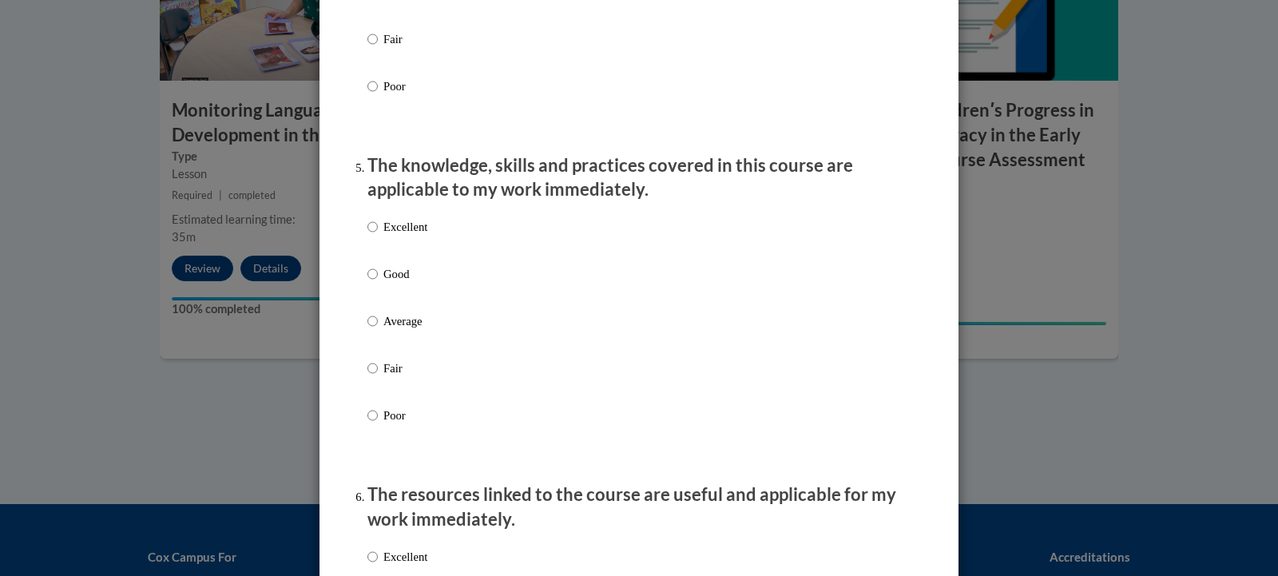
click at [372, 237] on label "Excellent" at bounding box center [397, 239] width 60 height 43
click at [372, 236] on input "Excellent" at bounding box center [372, 227] width 10 height 18
radio input "true"
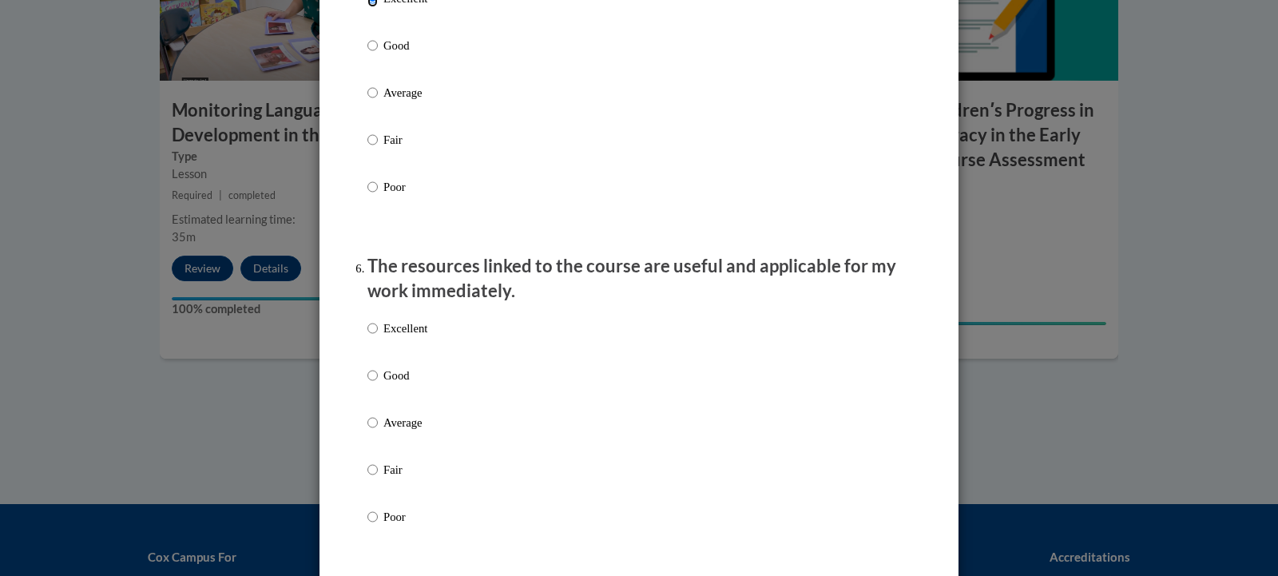
scroll to position [1573, 0]
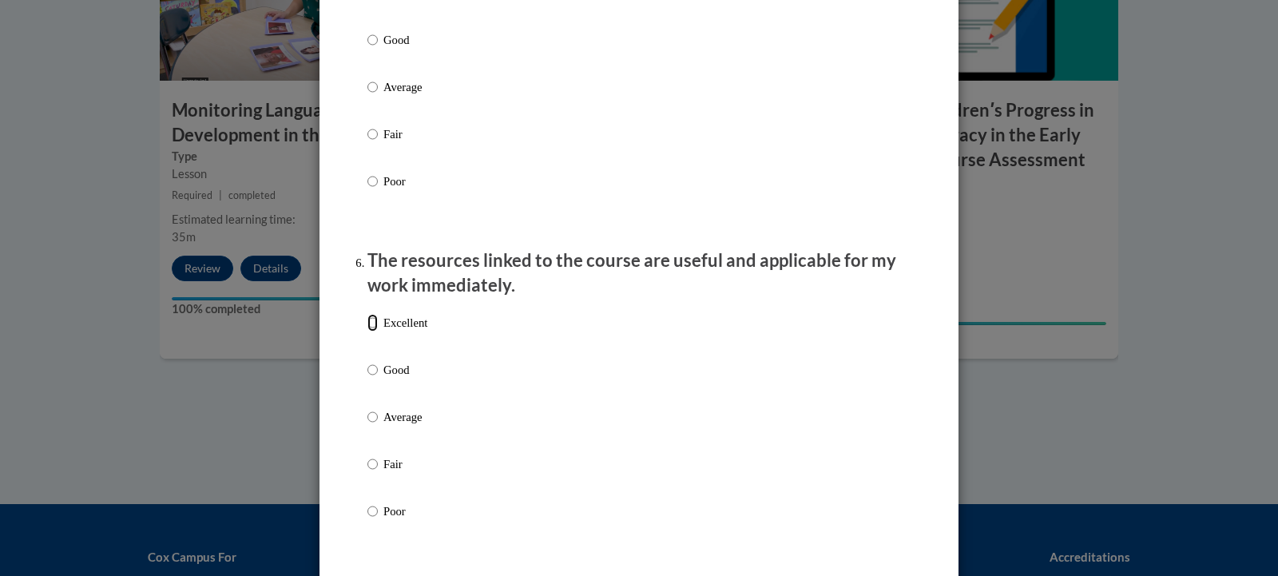
click at [370, 332] on input "Excellent" at bounding box center [372, 323] width 10 height 18
radio input "true"
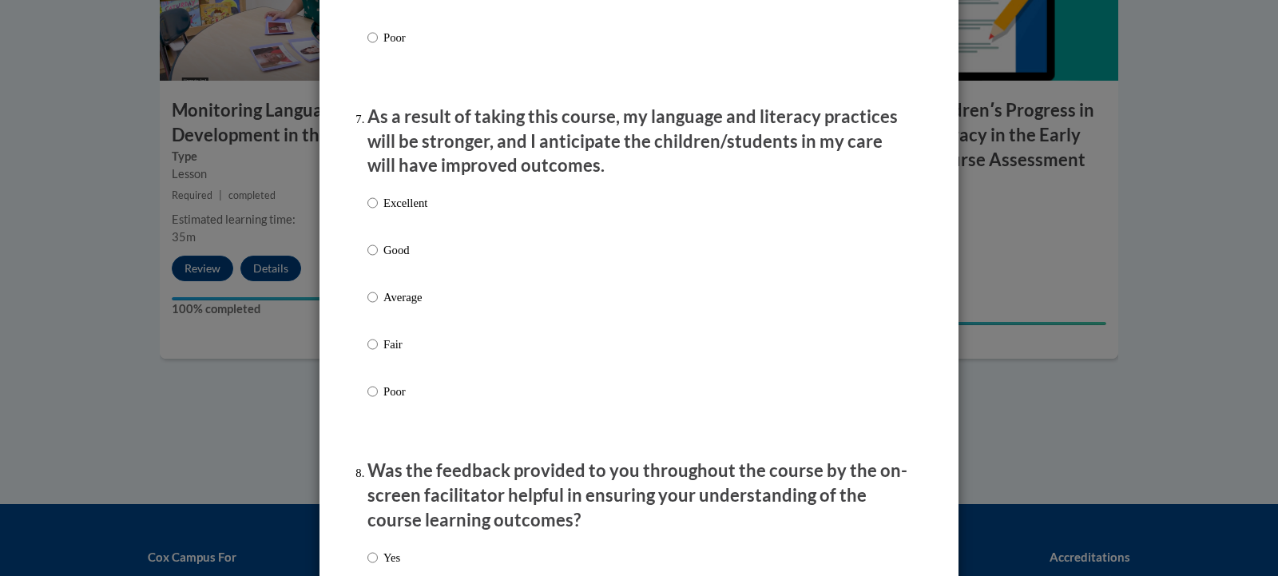
scroll to position [2080, 0]
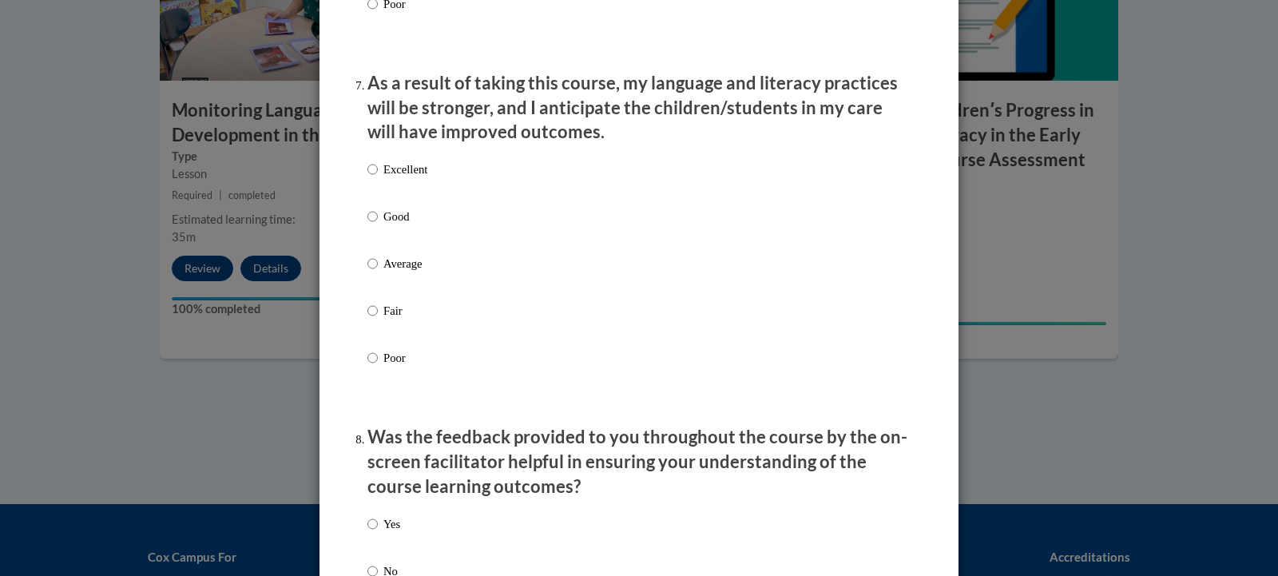
click at [403, 178] on p "Excellent" at bounding box center [405, 170] width 44 height 18
click at [378, 178] on input "Excellent" at bounding box center [372, 170] width 10 height 18
radio input "true"
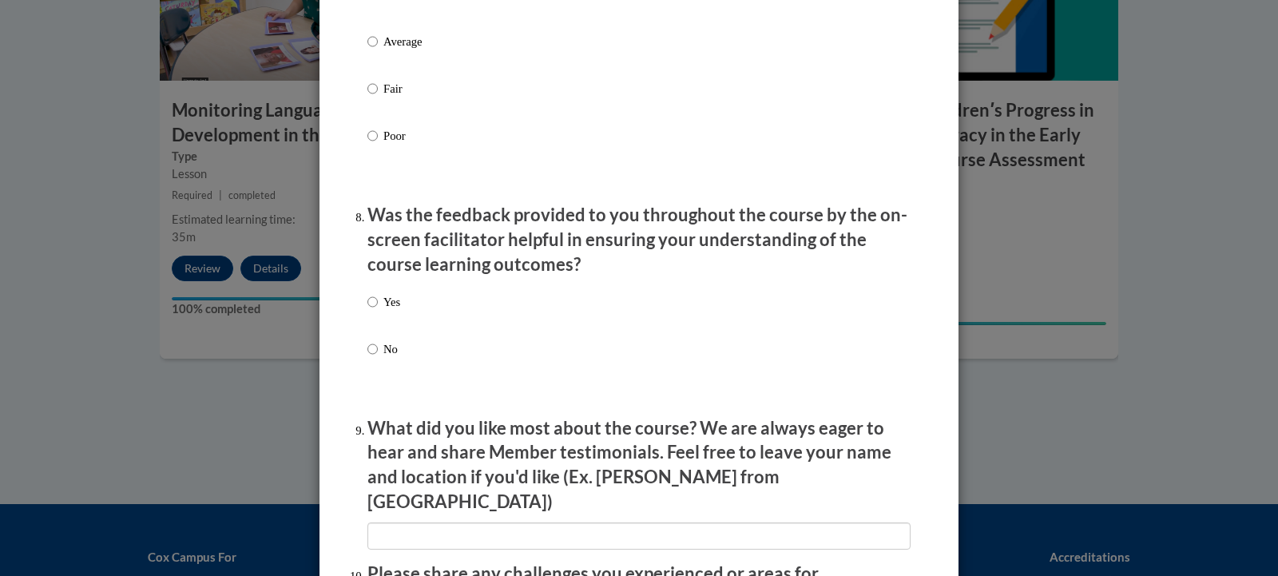
scroll to position [2302, 0]
click at [383, 311] on p "Yes" at bounding box center [391, 302] width 17 height 18
click at [378, 311] on input "Yes" at bounding box center [372, 302] width 10 height 18
radio input "true"
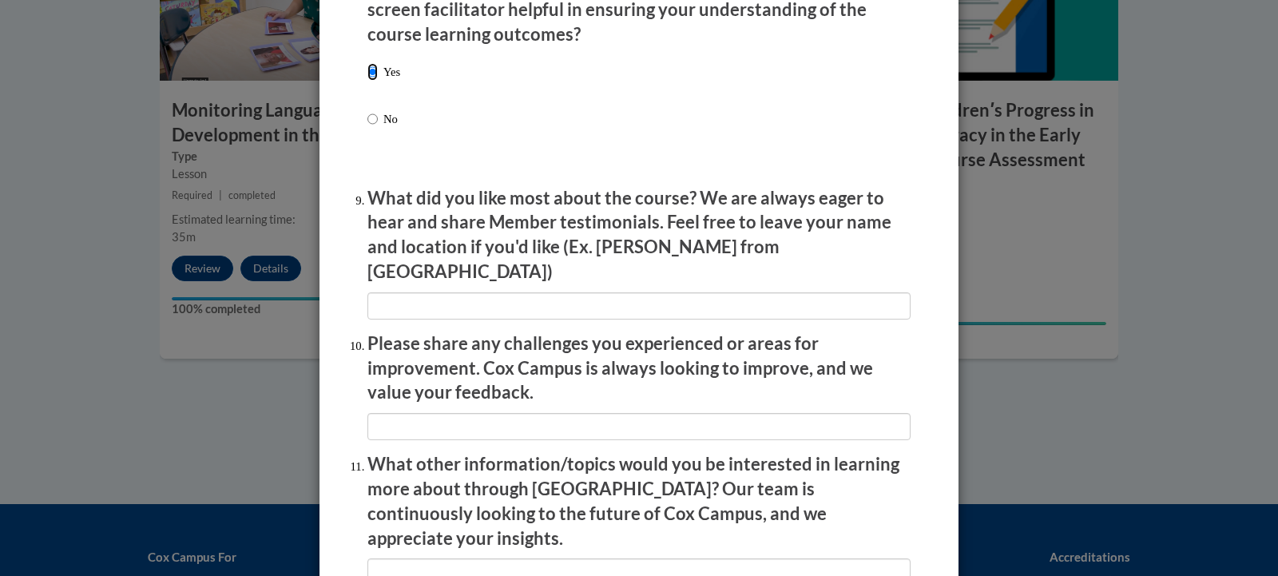
scroll to position [2534, 0]
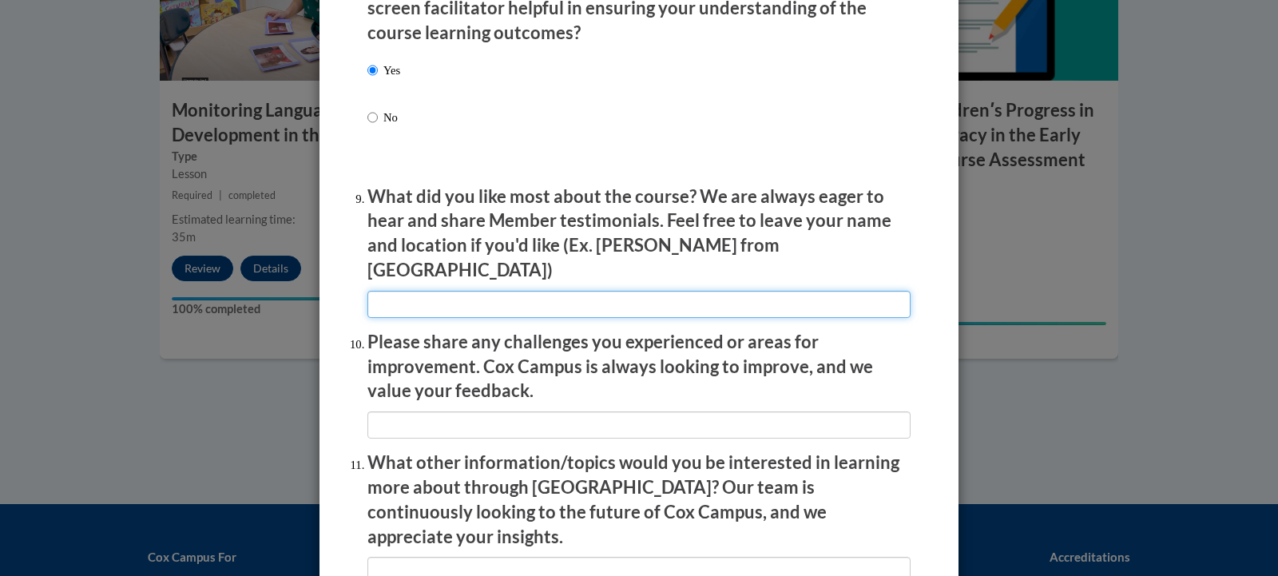
click at [439, 291] on input "textbox" at bounding box center [638, 304] width 543 height 27
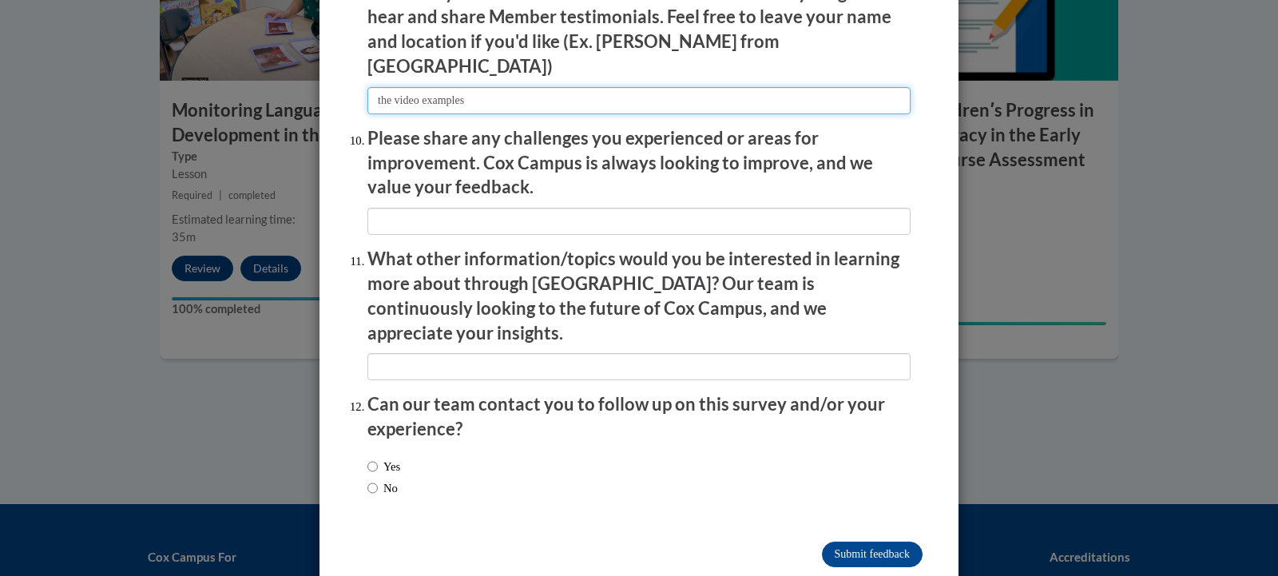
scroll to position [2743, 0]
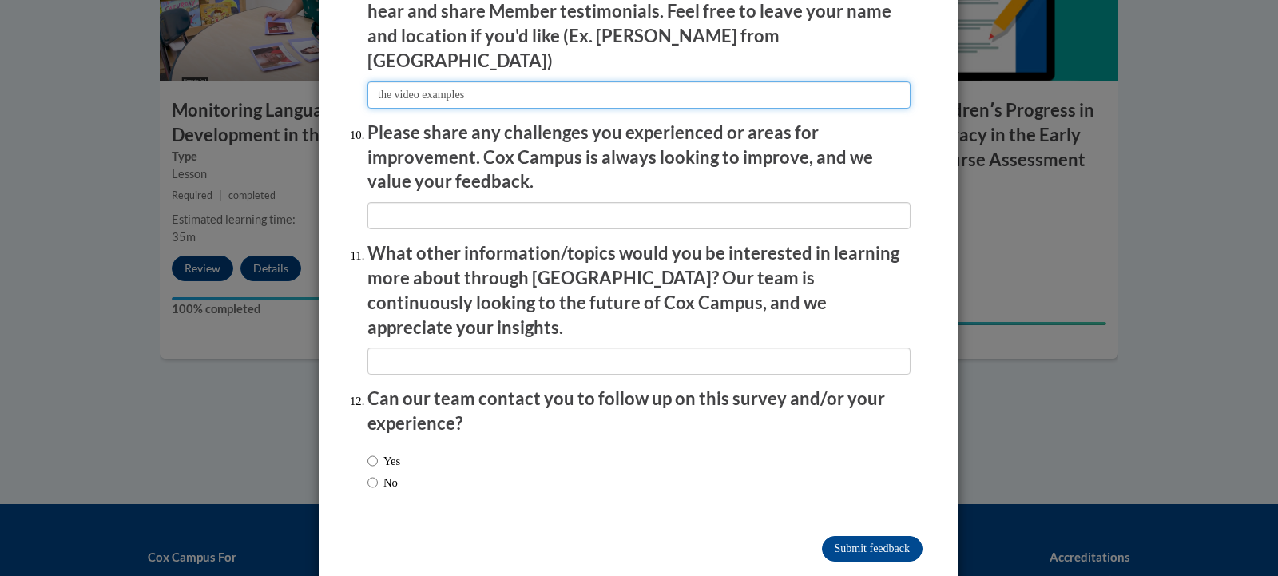
type input "the video examples"
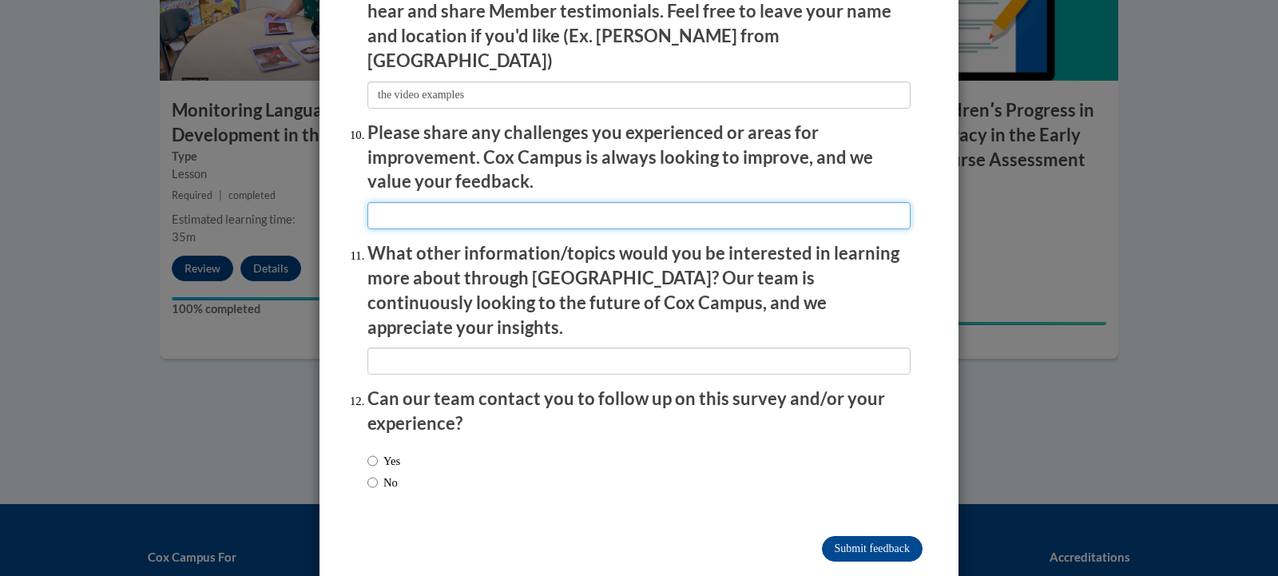
click at [479, 205] on input "textbox" at bounding box center [638, 215] width 543 height 27
type input "none"
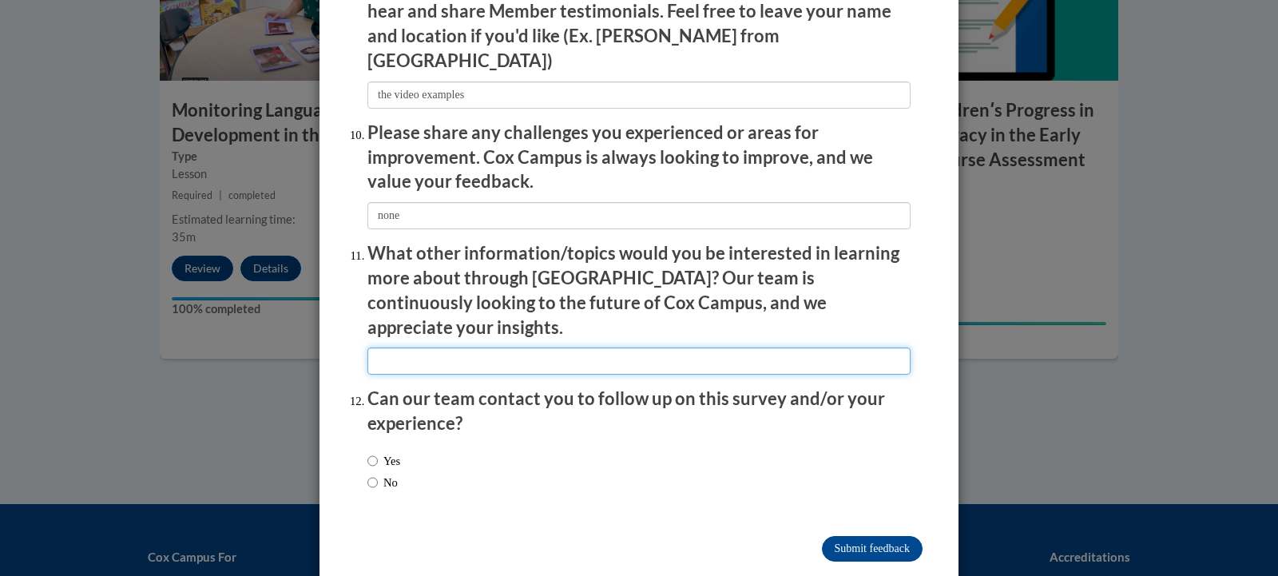
click at [420, 348] on input "textbox" at bounding box center [638, 361] width 543 height 27
type input "redirection with behaviors"
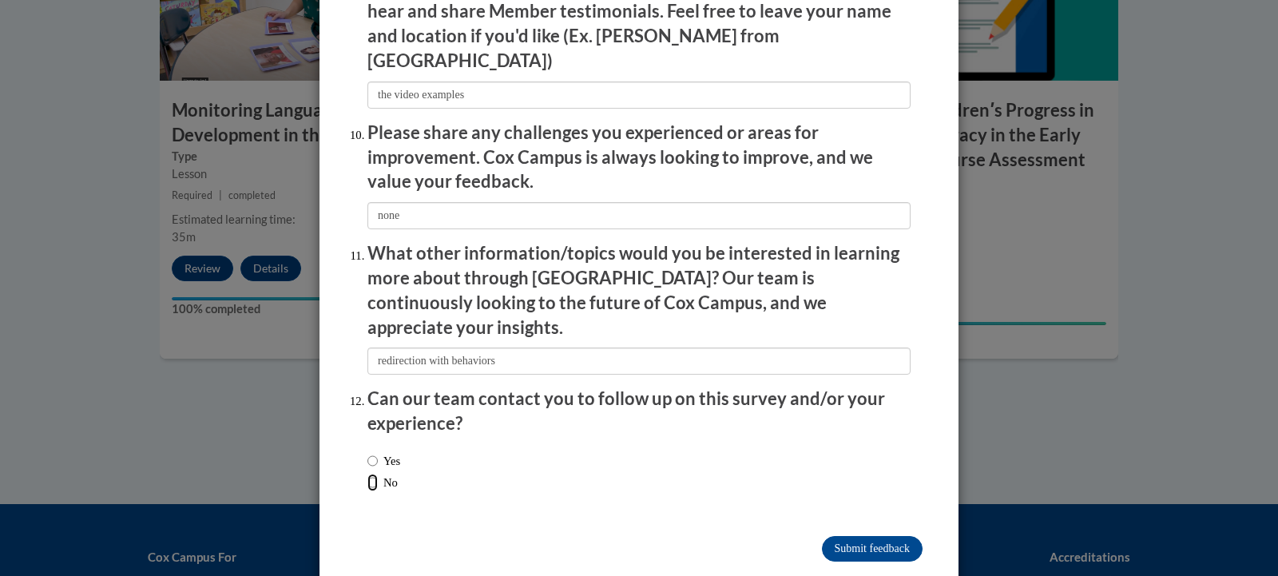
click at [367, 474] on input "No" at bounding box center [372, 483] width 10 height 18
radio input "true"
click at [822, 536] on input "Submit feedback" at bounding box center [872, 549] width 101 height 26
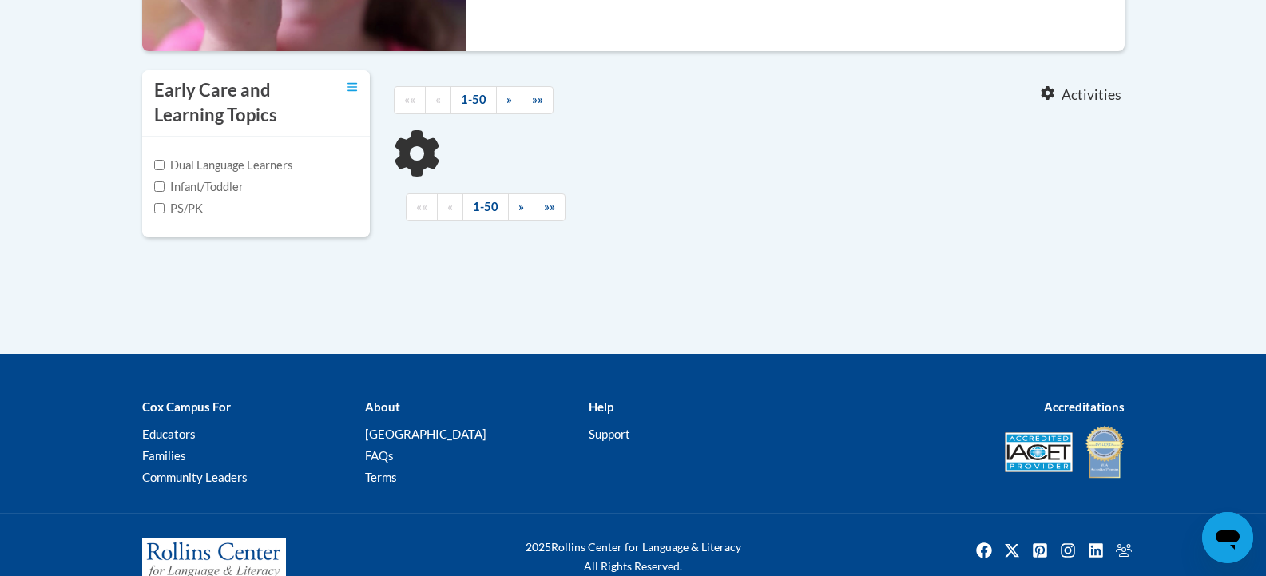
scroll to position [537, 0]
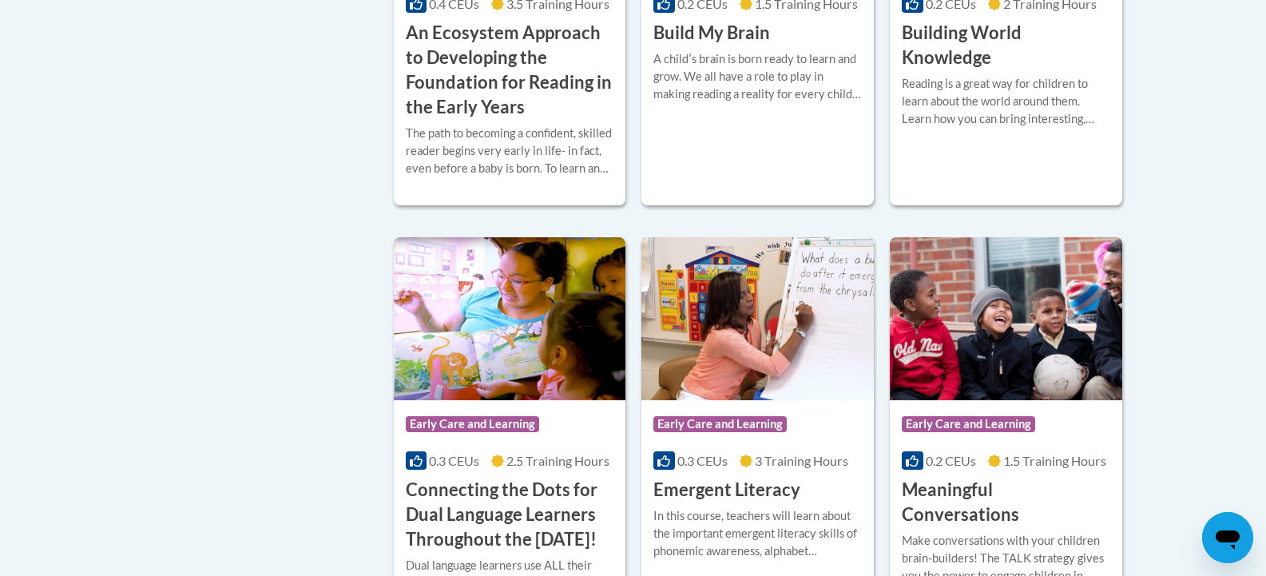
click at [701, 379] on img at bounding box center [758, 318] width 232 height 163
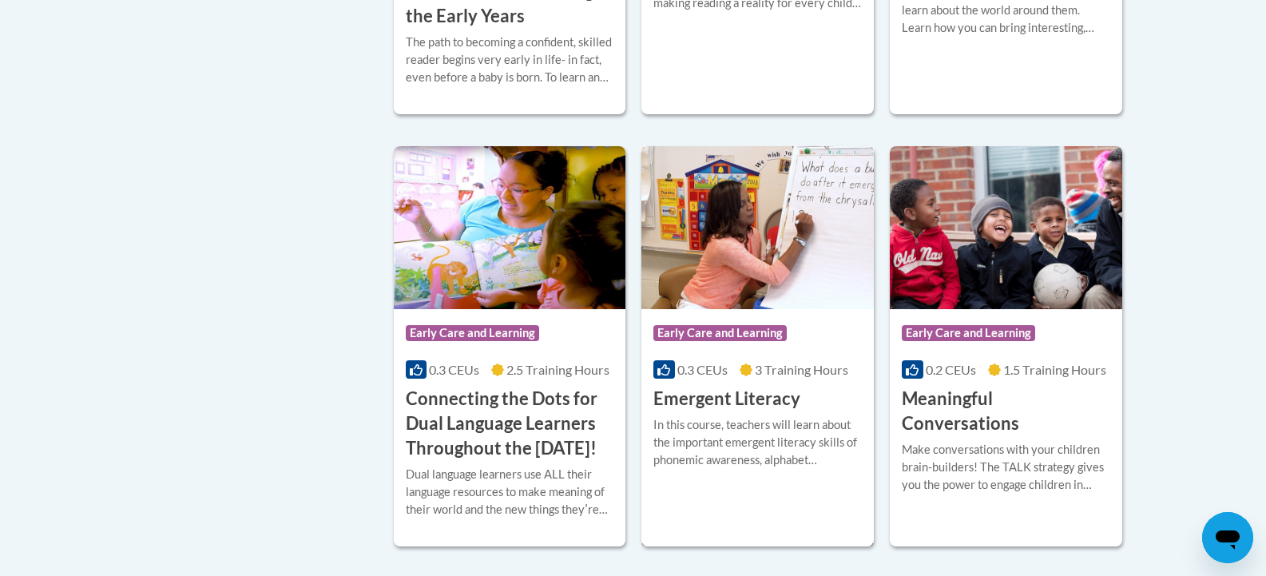
scroll to position [972, 0]
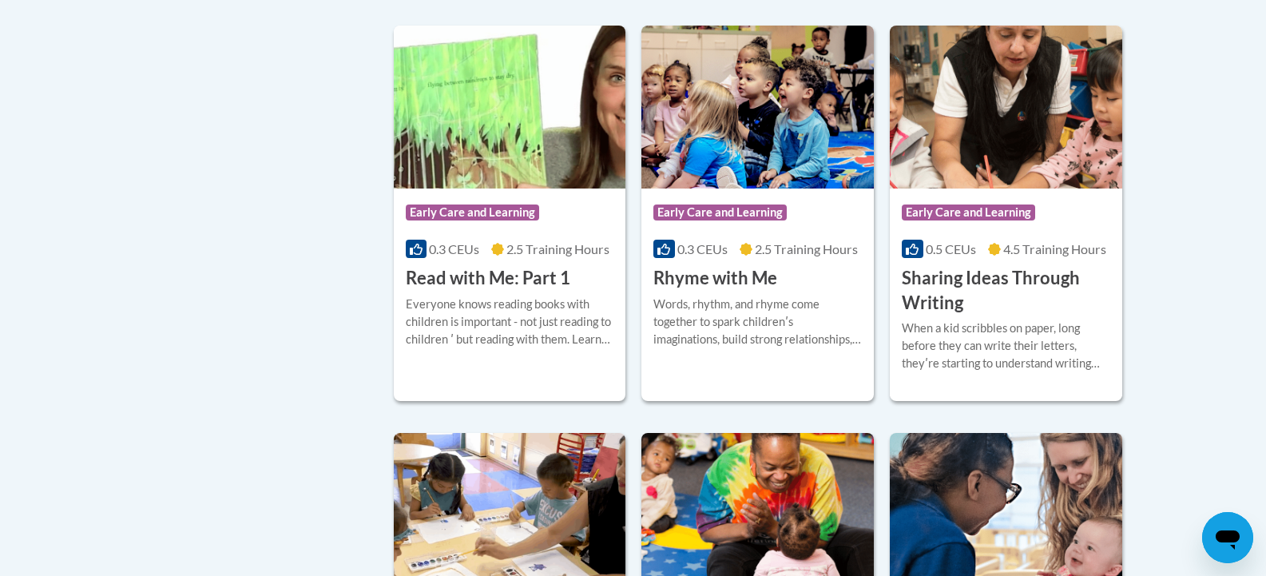
scroll to position [1921, 0]
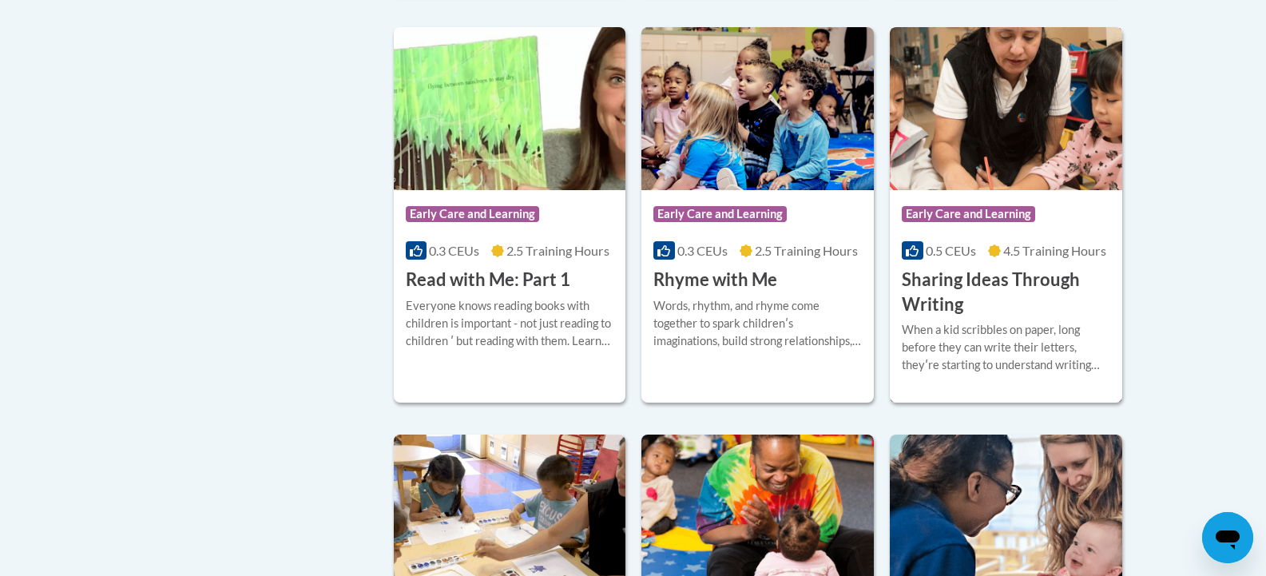
click at [1017, 171] on img at bounding box center [1006, 108] width 232 height 163
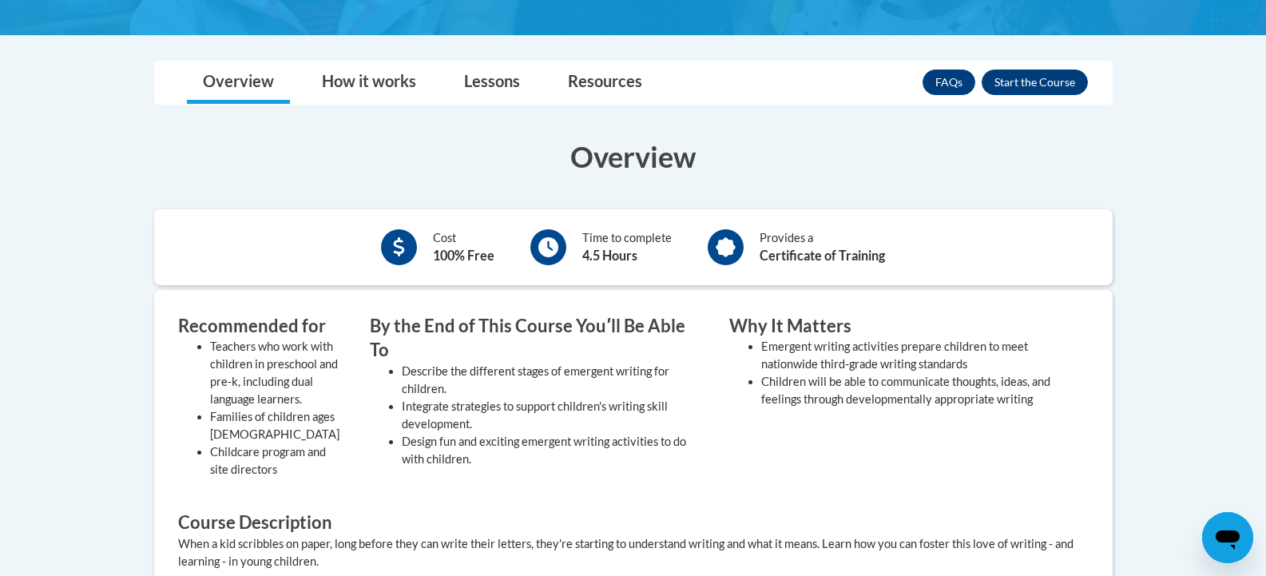
scroll to position [384, 0]
